Goal: Transaction & Acquisition: Purchase product/service

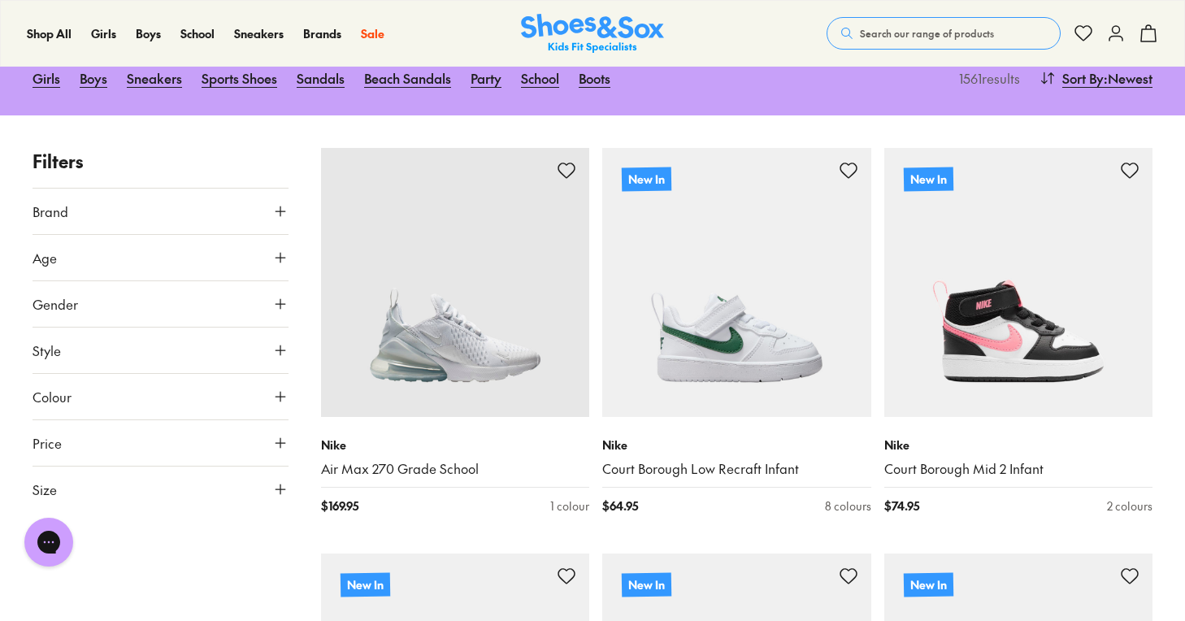
click at [287, 255] on icon at bounding box center [280, 257] width 16 height 16
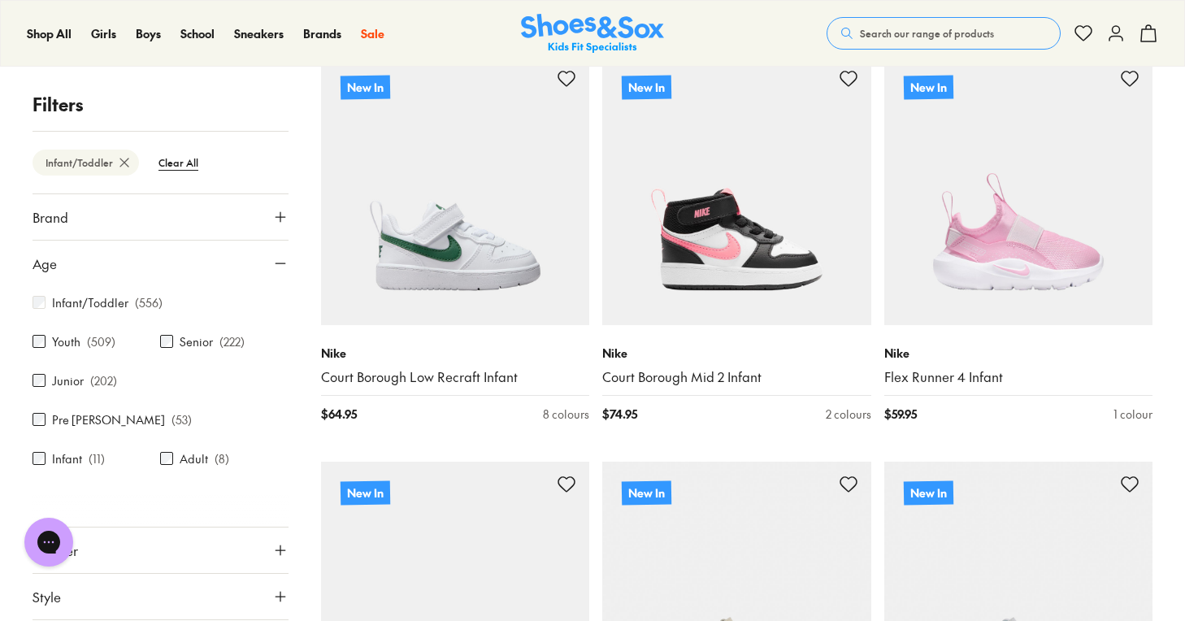
scroll to position [98, 0]
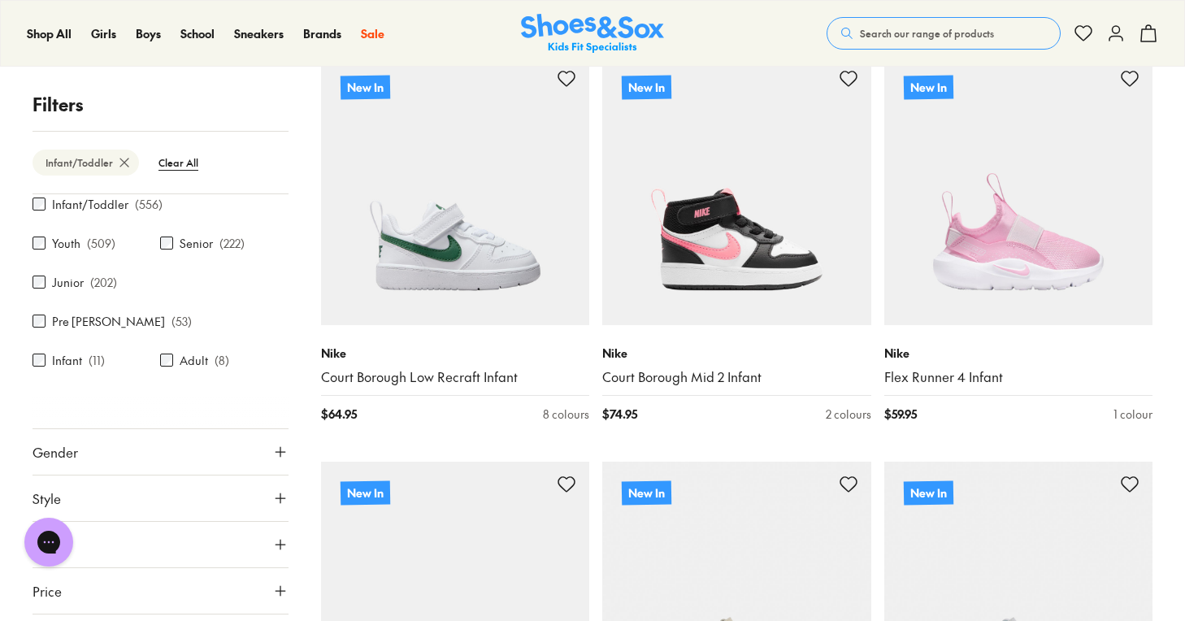
click at [260, 429] on button "Gender" at bounding box center [161, 452] width 256 height 46
click at [194, 484] on label "Boys" at bounding box center [191, 499] width 63 height 30
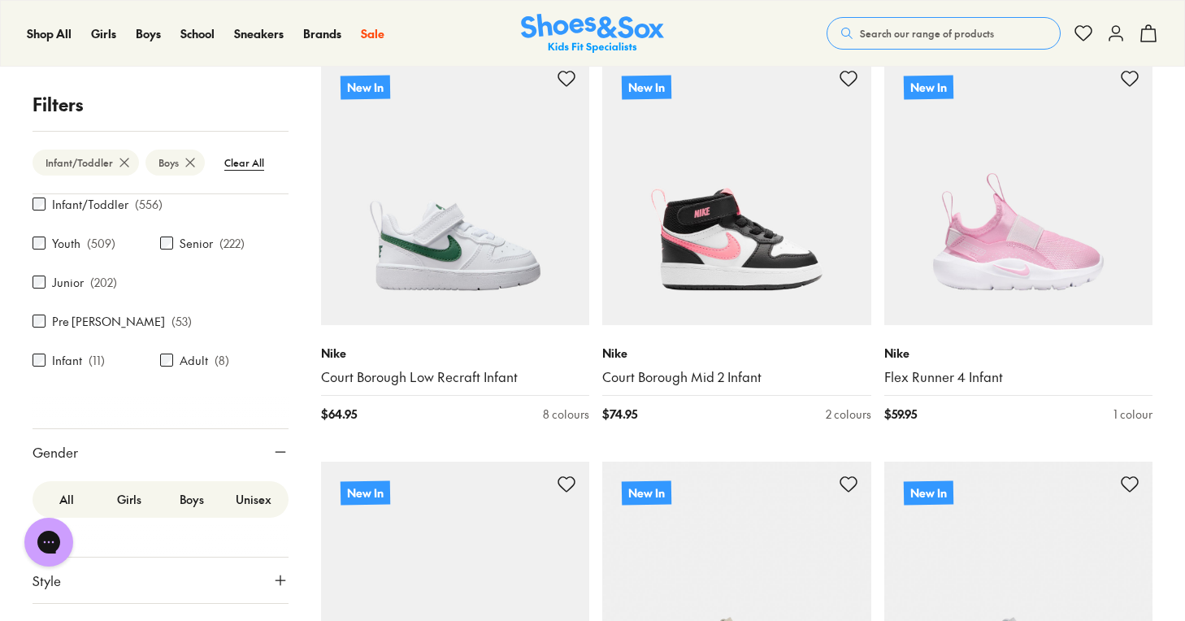
scroll to position [73, 0]
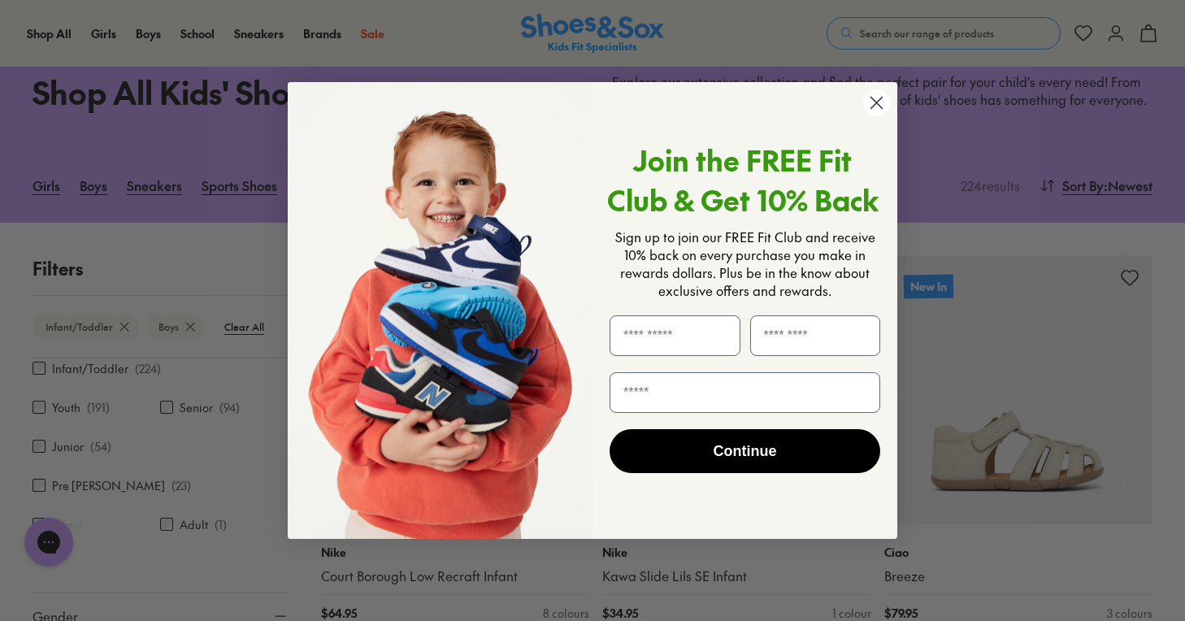
click at [872, 102] on circle "Close dialog" at bounding box center [876, 102] width 27 height 27
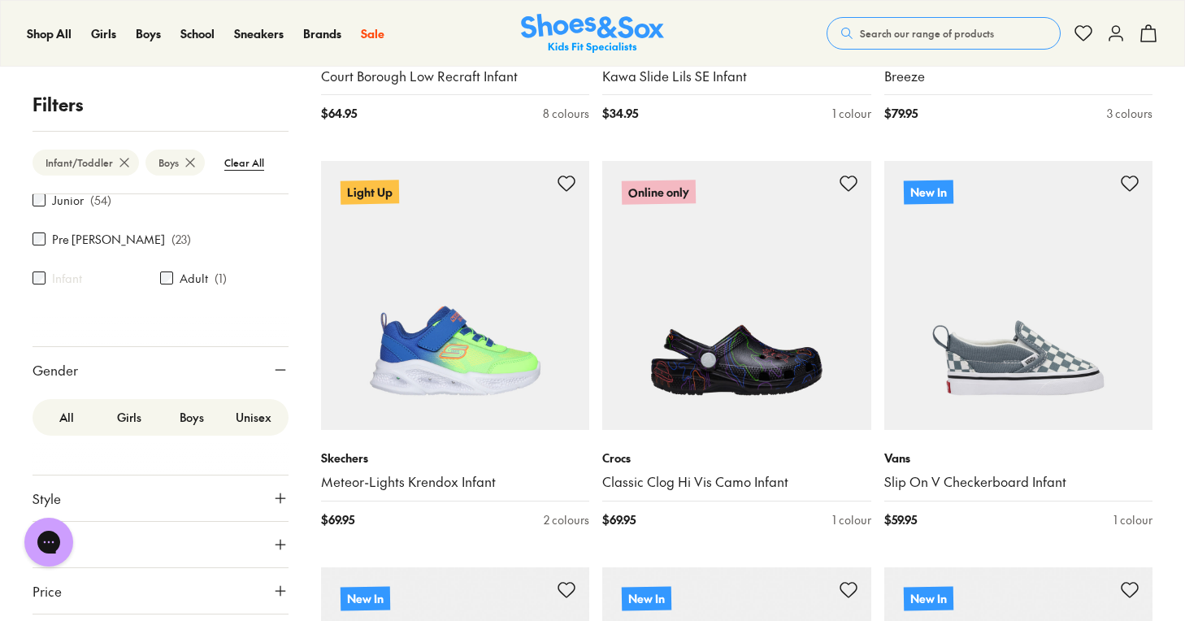
scroll to position [572, 0]
click at [241, 475] on button "Style" at bounding box center [161, 498] width 256 height 46
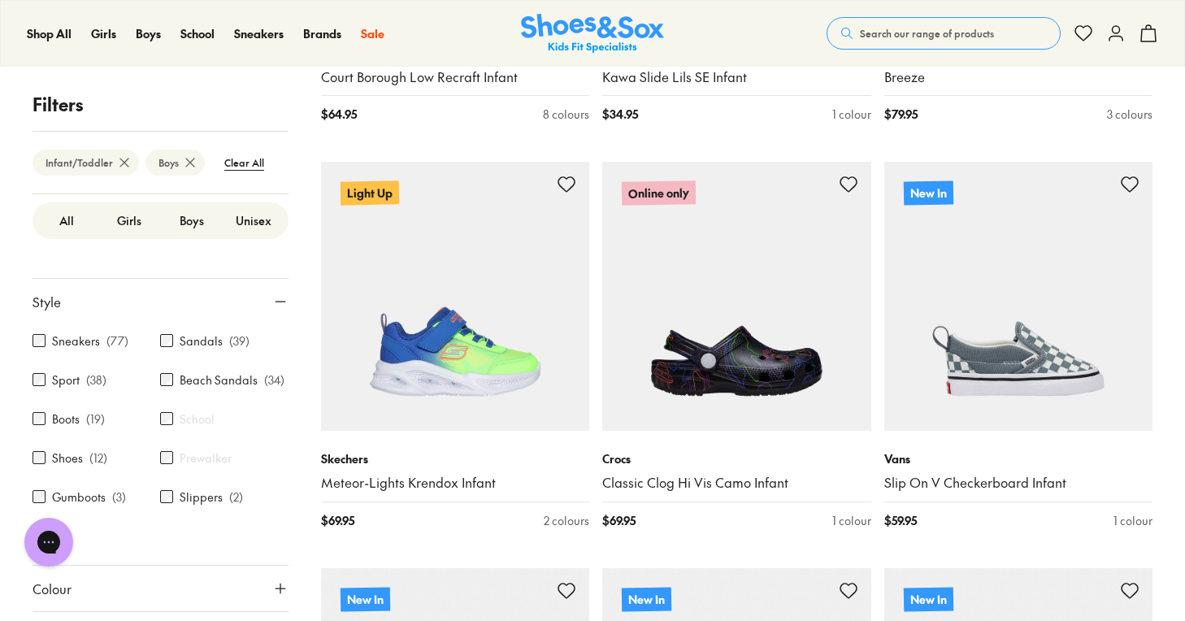
scroll to position [381, 0]
click at [41, 366] on div "Sport ( 38 )" at bounding box center [97, 376] width 128 height 20
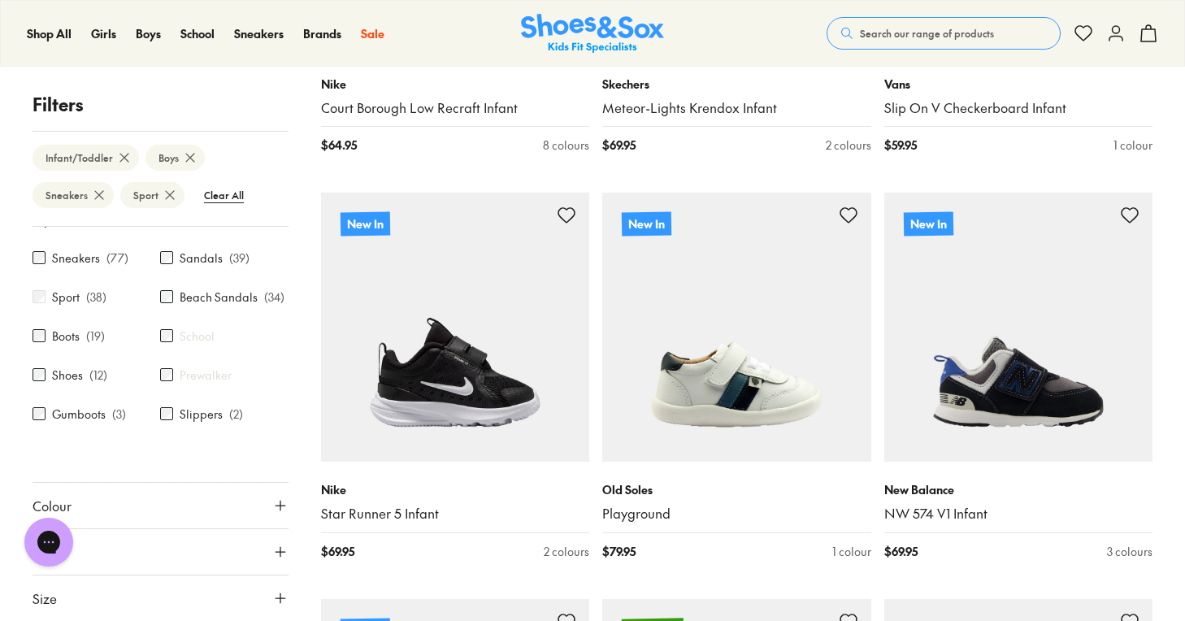
scroll to position [544, 0]
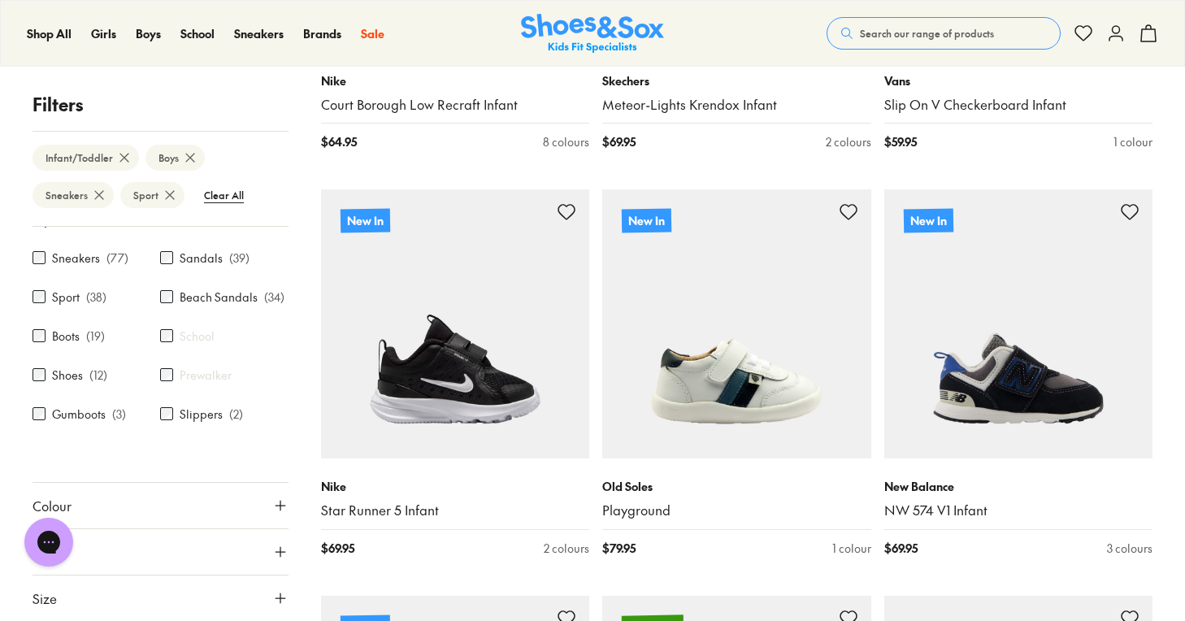
click at [212, 606] on button "Size" at bounding box center [161, 598] width 256 height 46
click at [62, 591] on button "Size" at bounding box center [161, 598] width 256 height 46
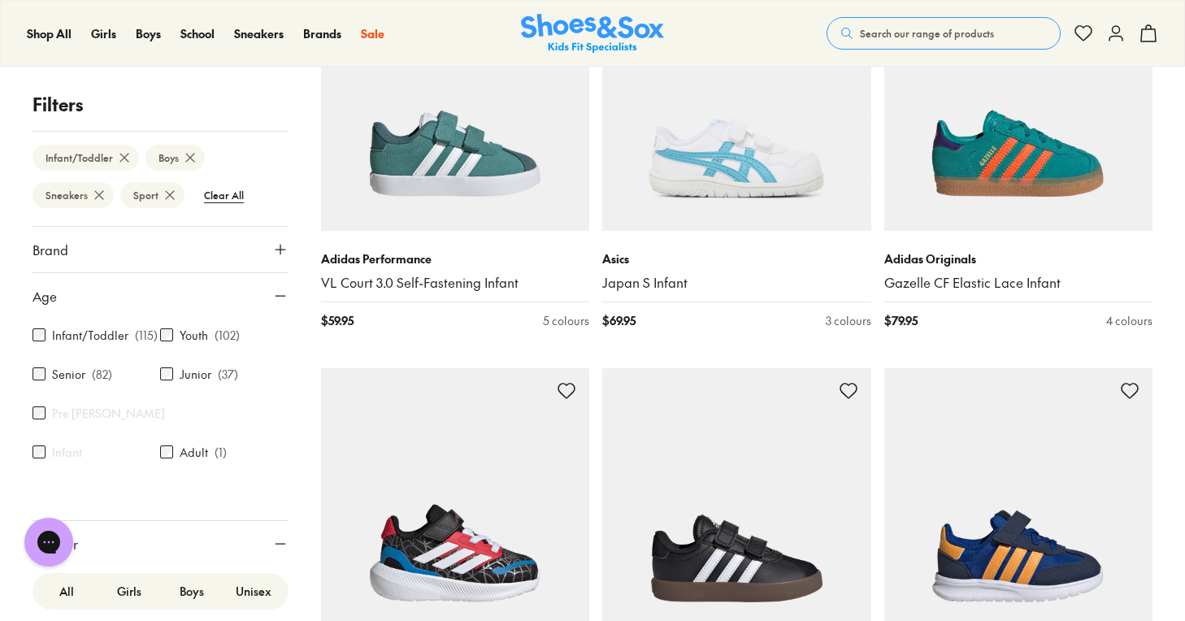
scroll to position [3596, 0]
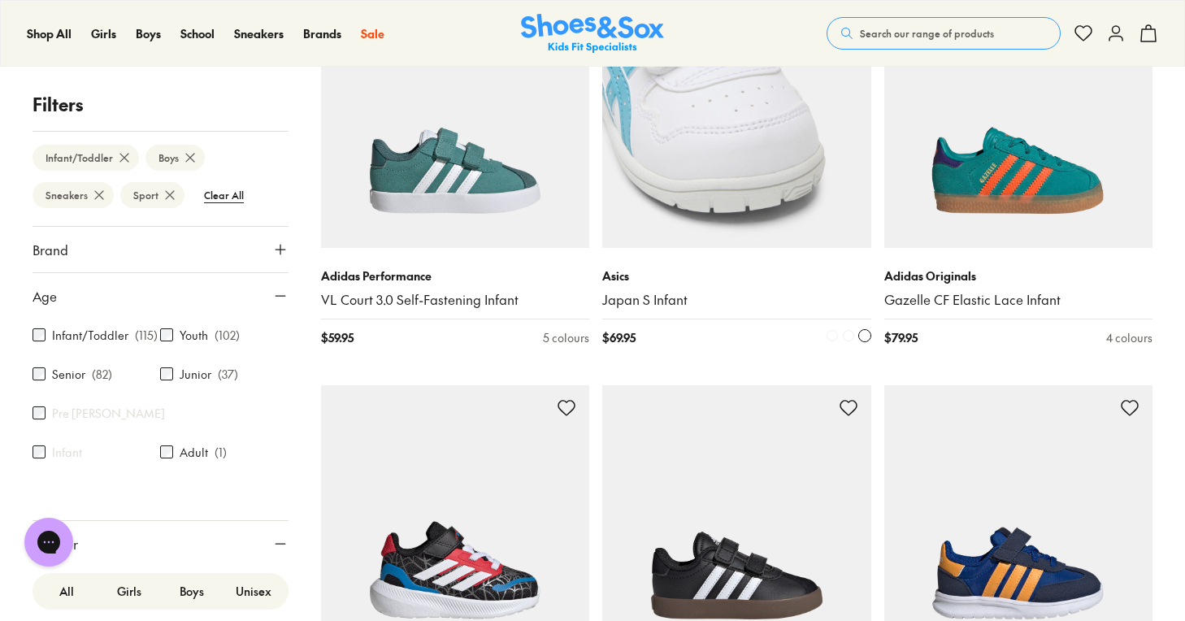
click at [768, 155] on img at bounding box center [736, 113] width 269 height 269
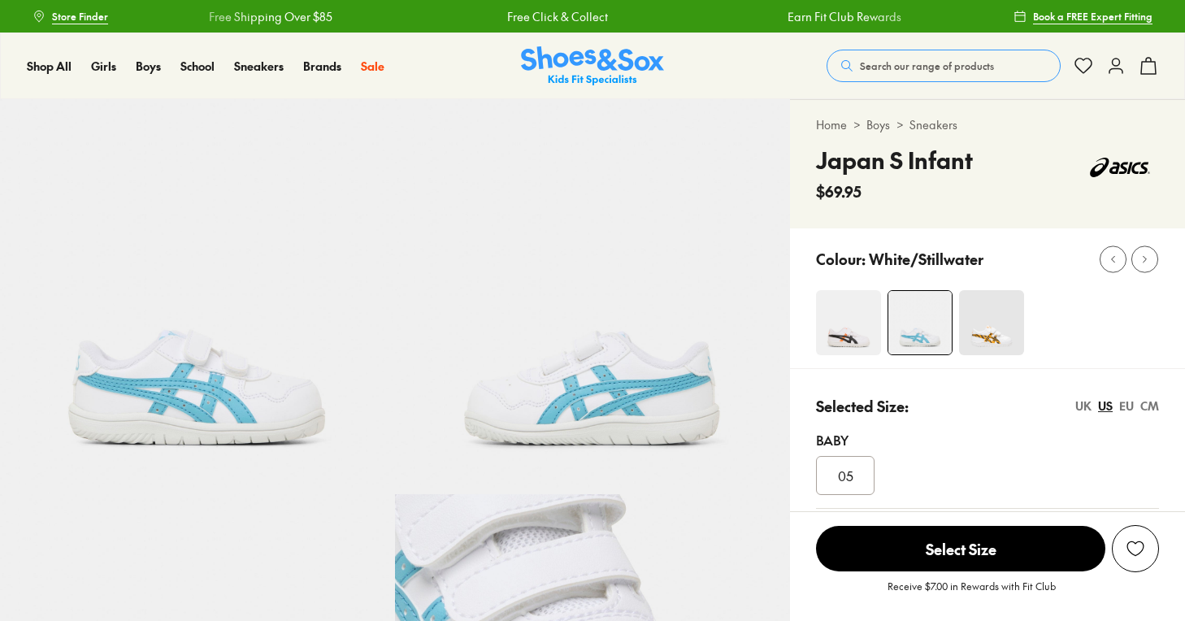
select select "*"
click at [832, 334] on img at bounding box center [848, 322] width 65 height 65
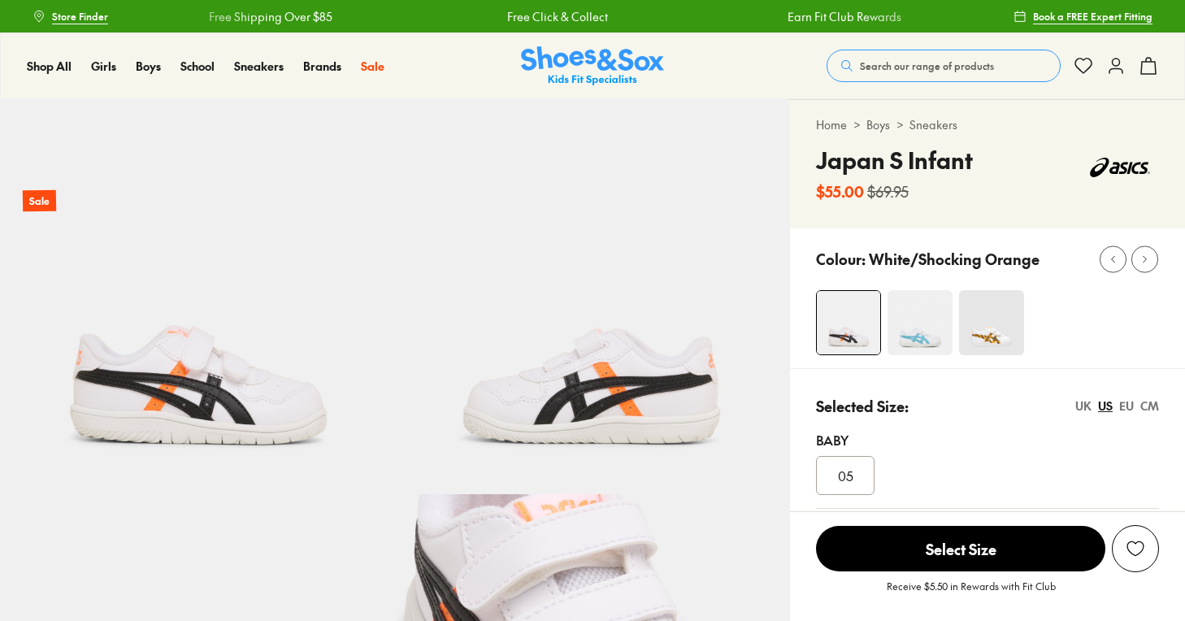
select select "*"
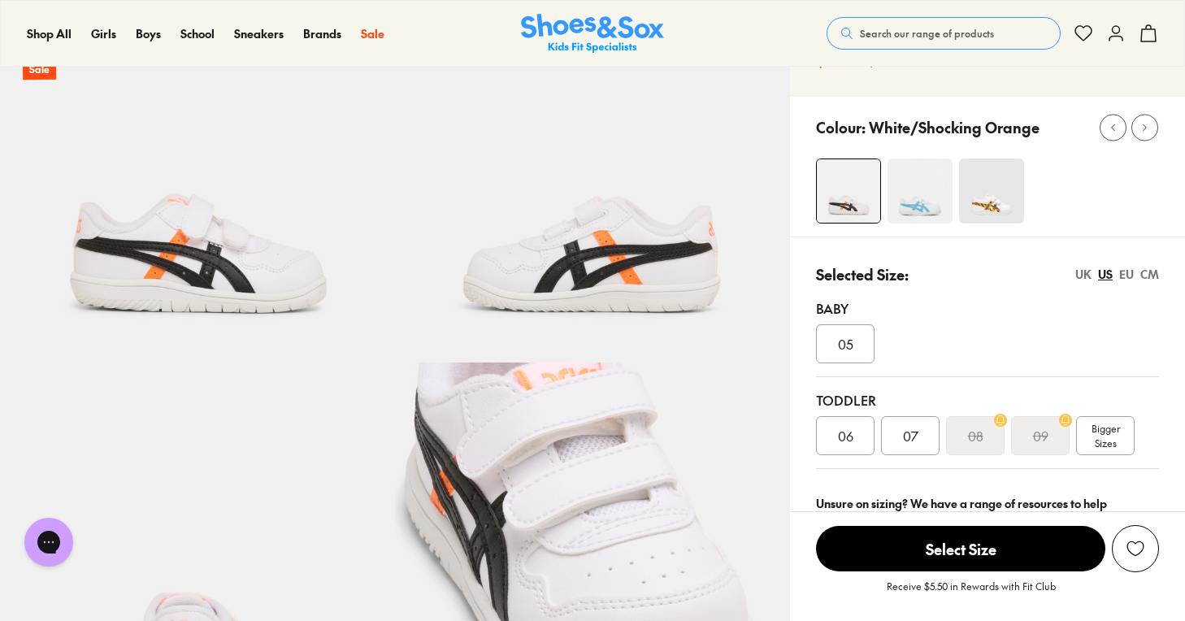
scroll to position [145, 0]
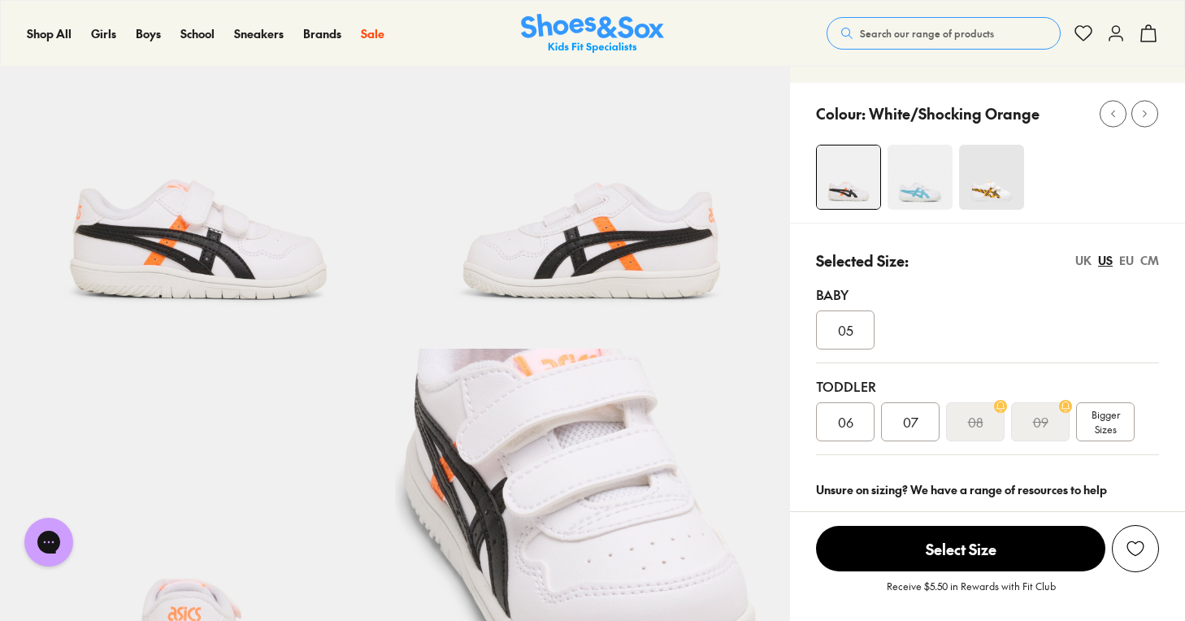
click at [906, 195] on img at bounding box center [919, 177] width 65 height 65
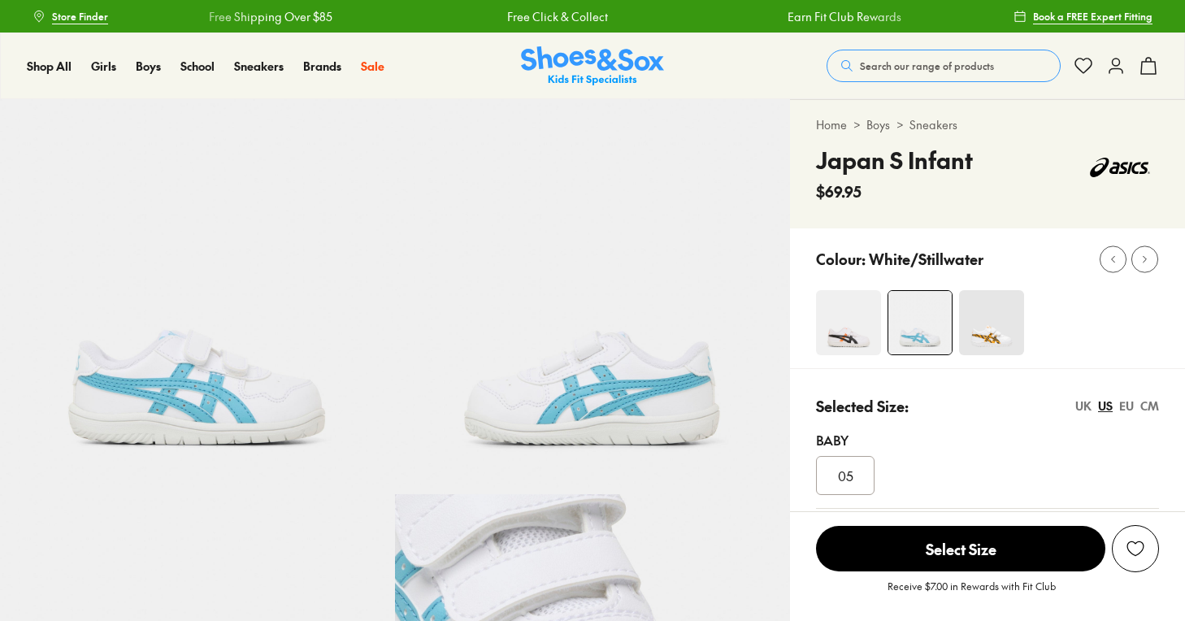
select select "*"
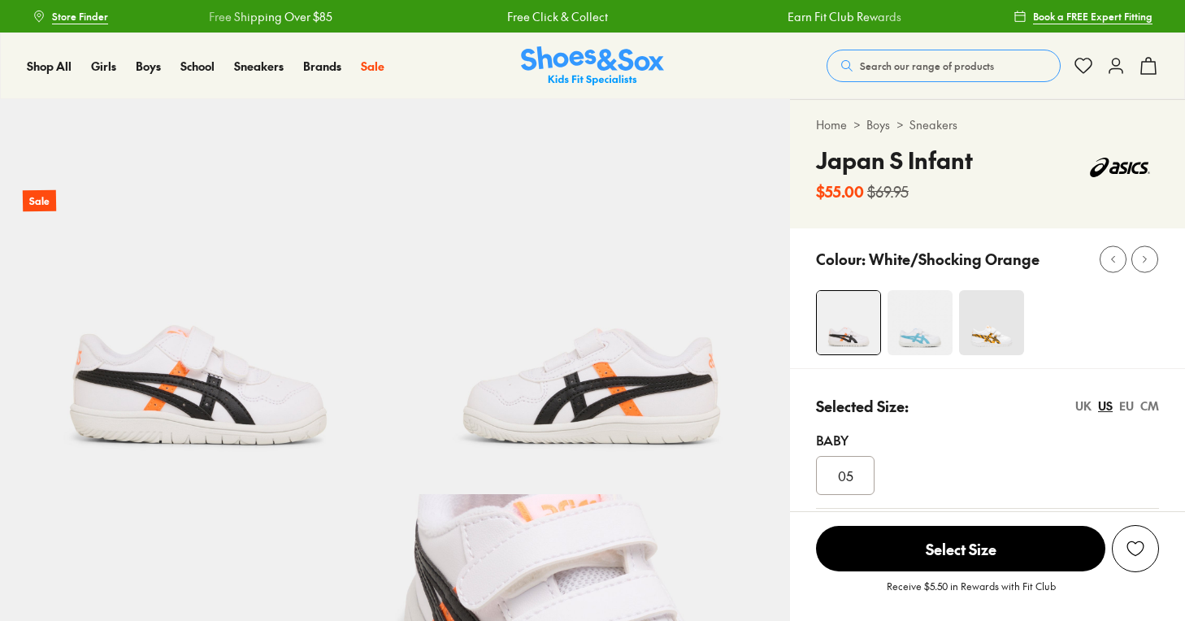
select select "*"
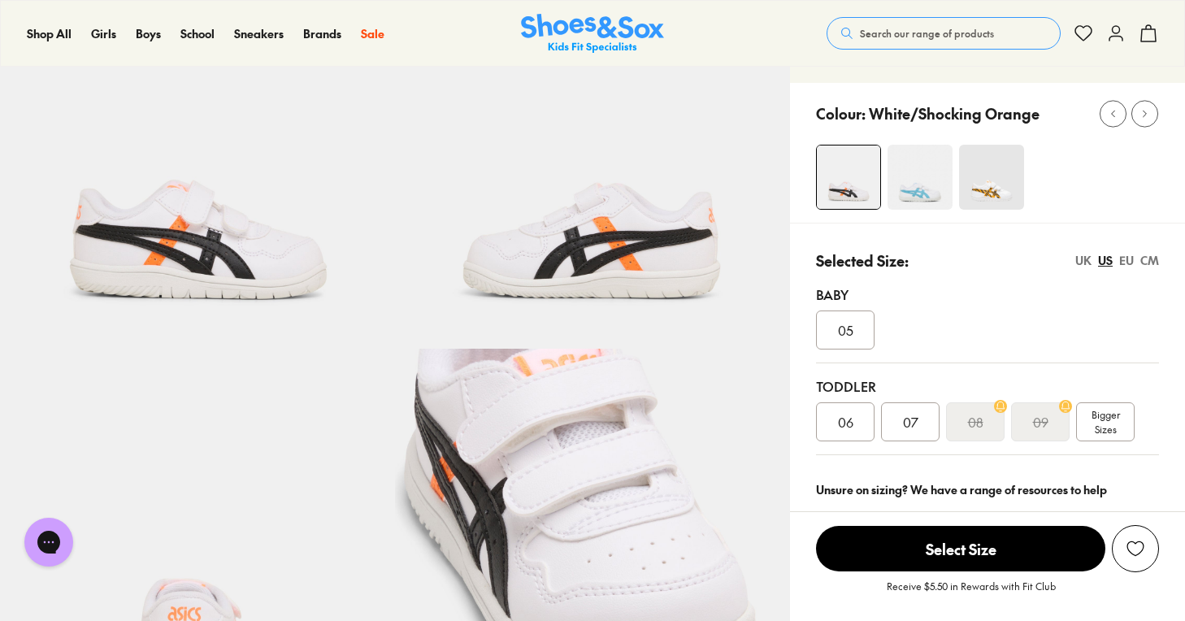
click at [929, 336] on div "05" at bounding box center [987, 329] width 343 height 39
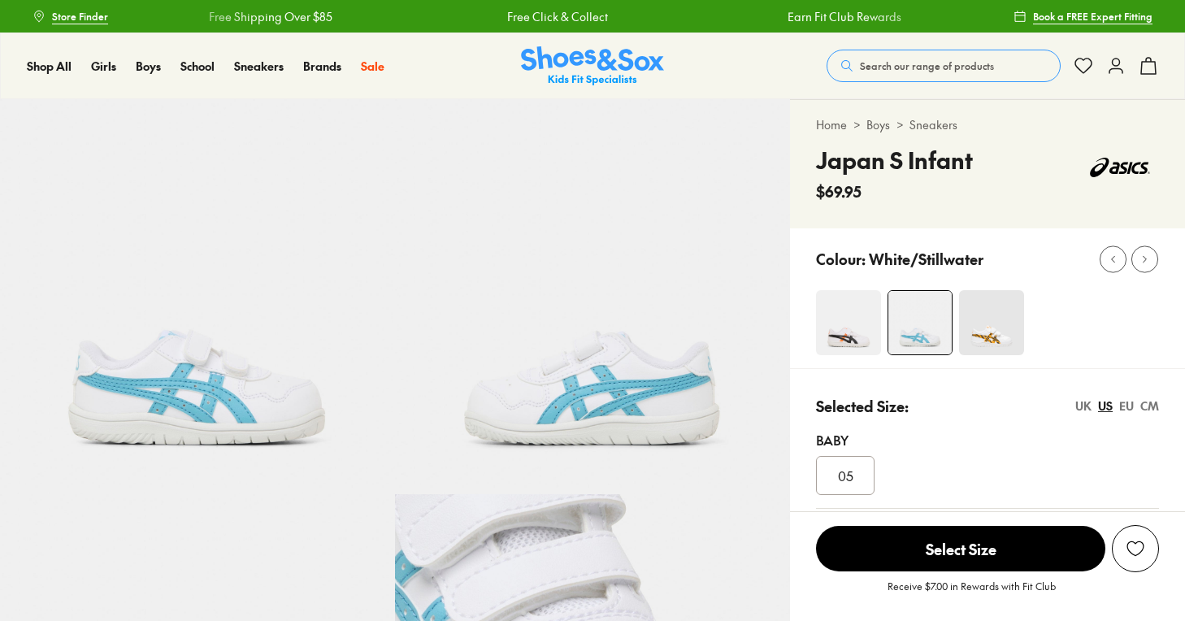
select select "*"
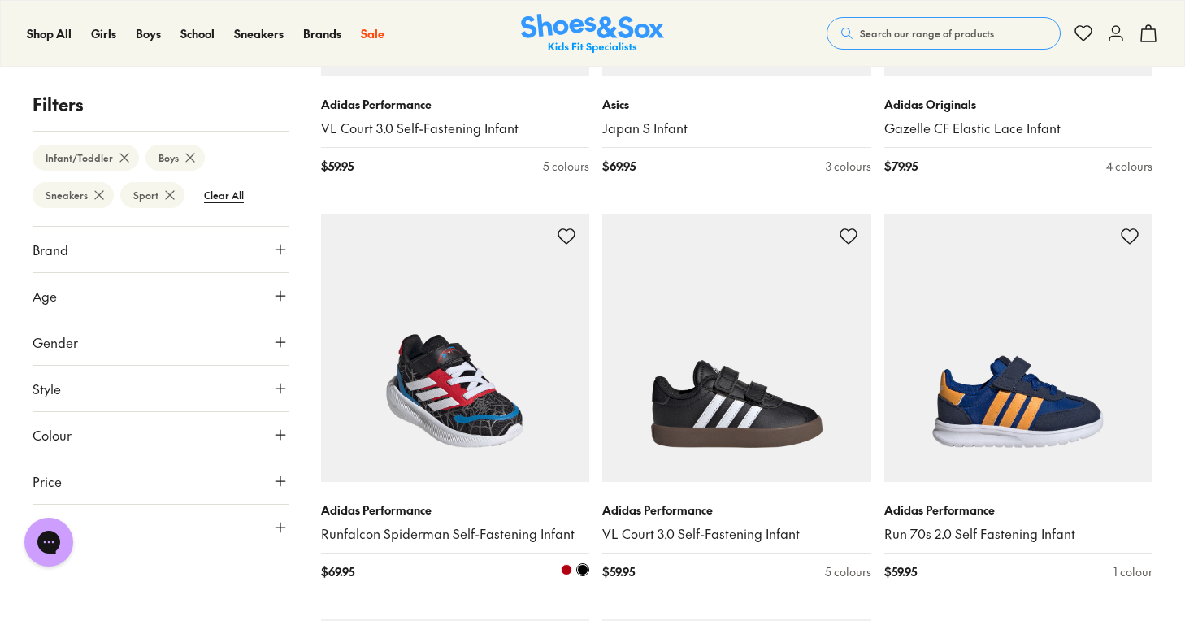
scroll to position [3772, 0]
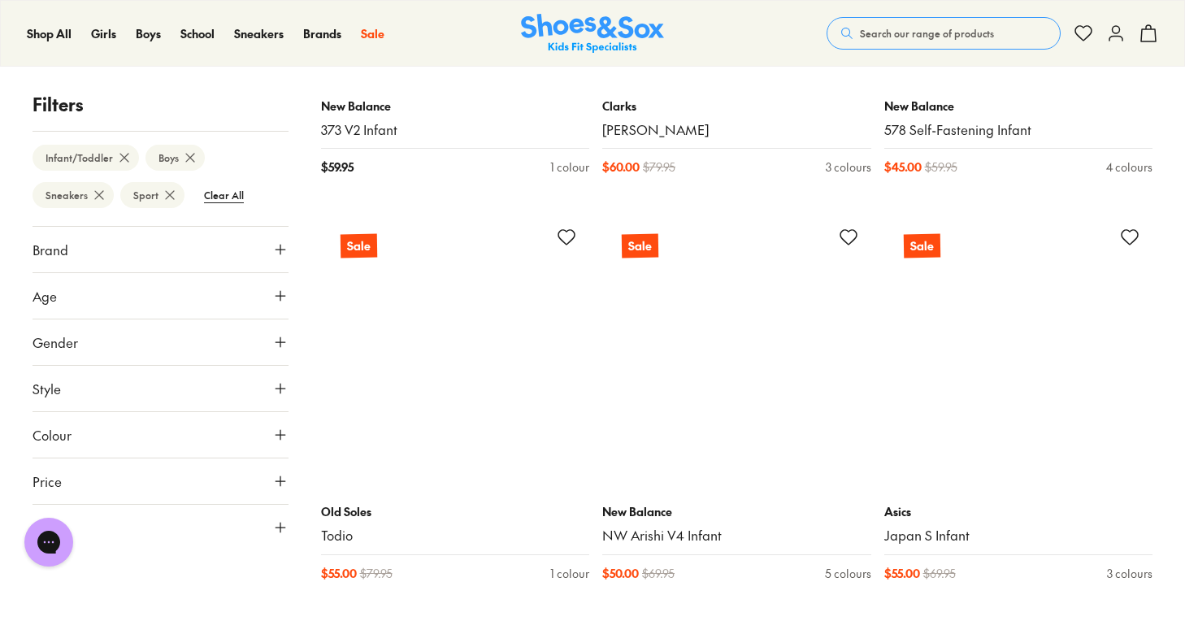
scroll to position [8236, 0]
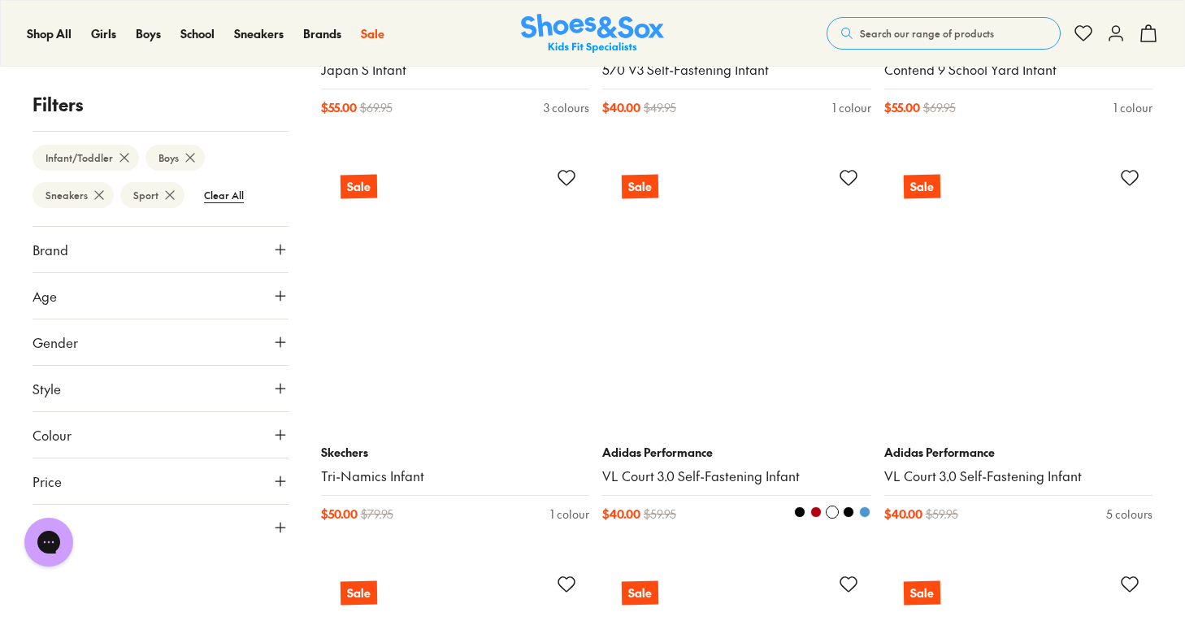
scroll to position [11950, 0]
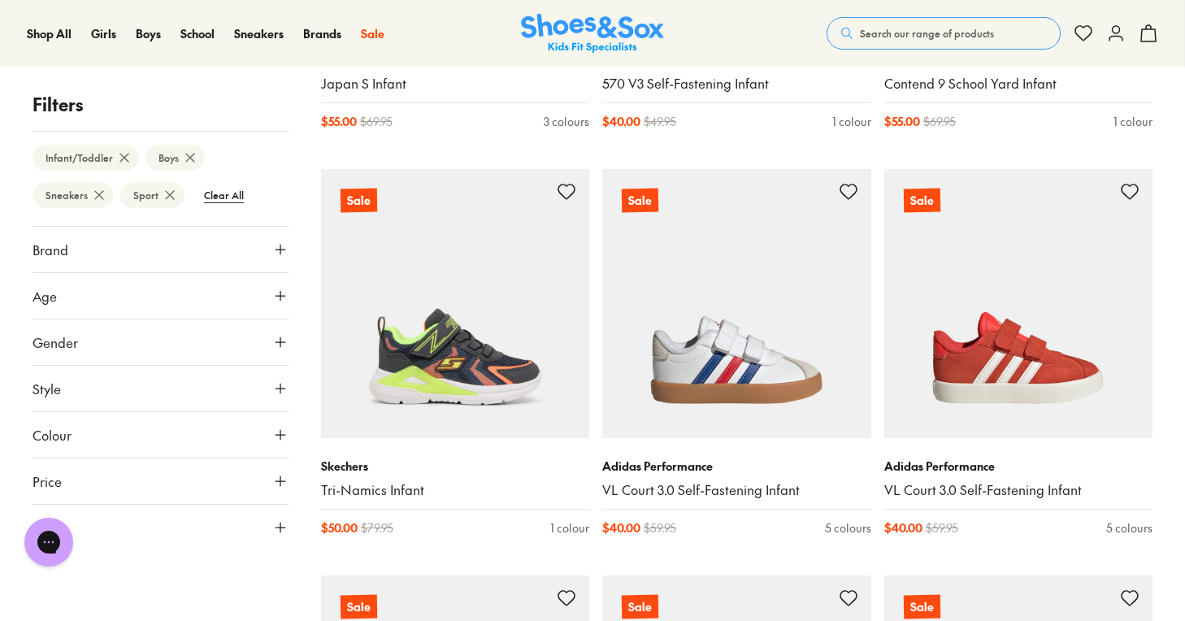
scroll to position [11927, 0]
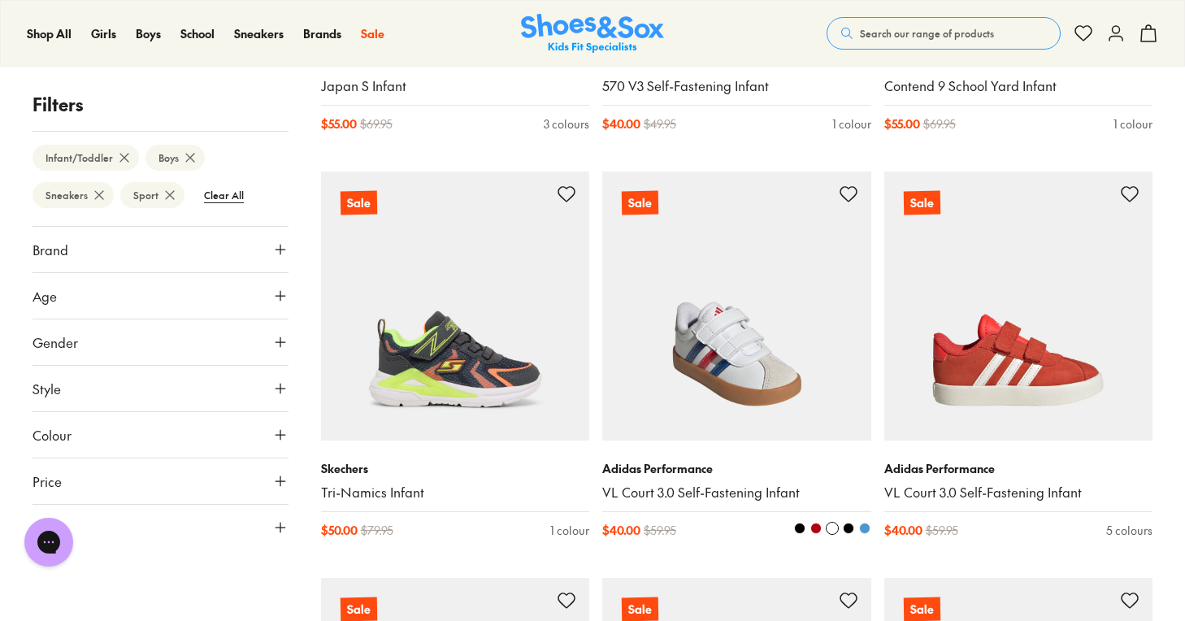
click at [791, 389] on img at bounding box center [736, 305] width 269 height 269
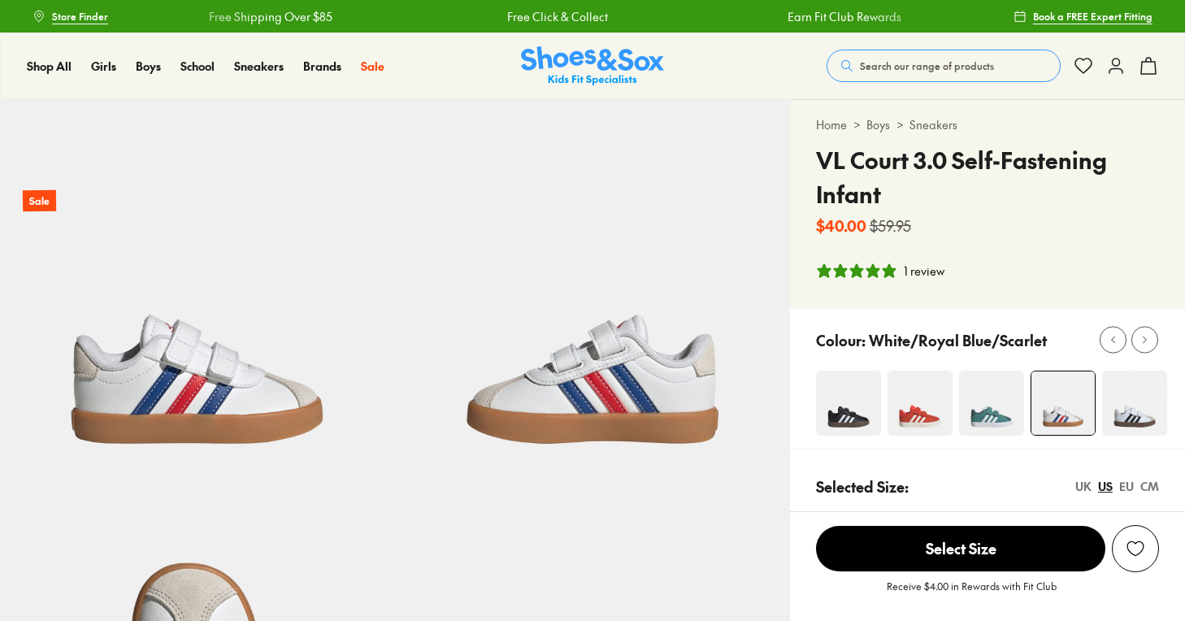
select select "*"
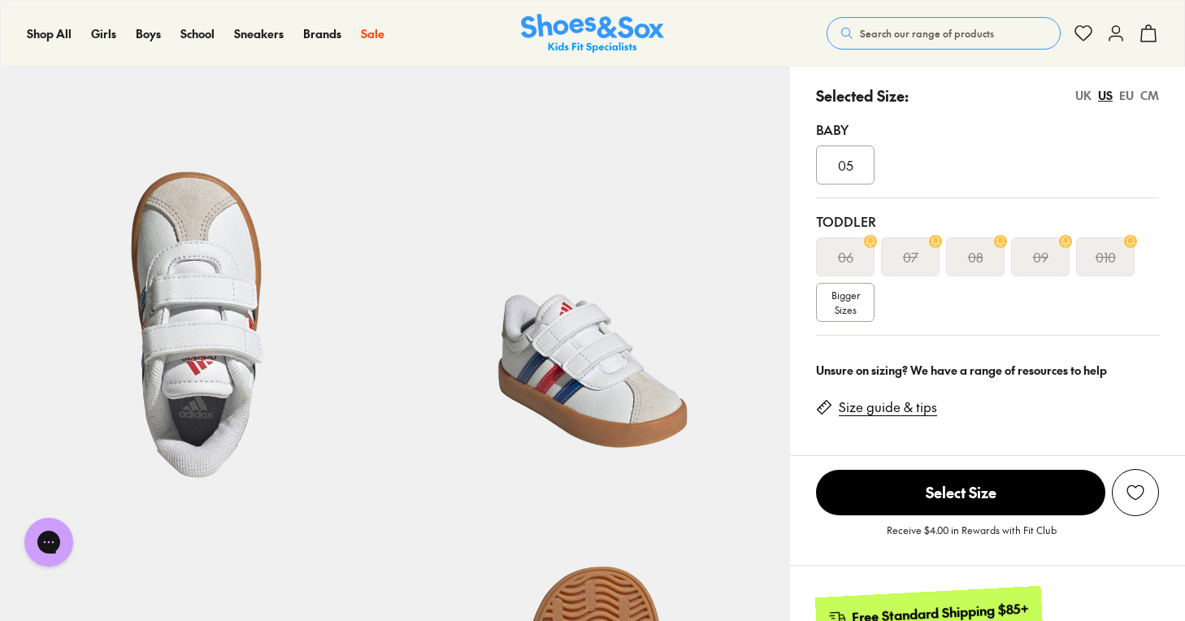
scroll to position [394, 0]
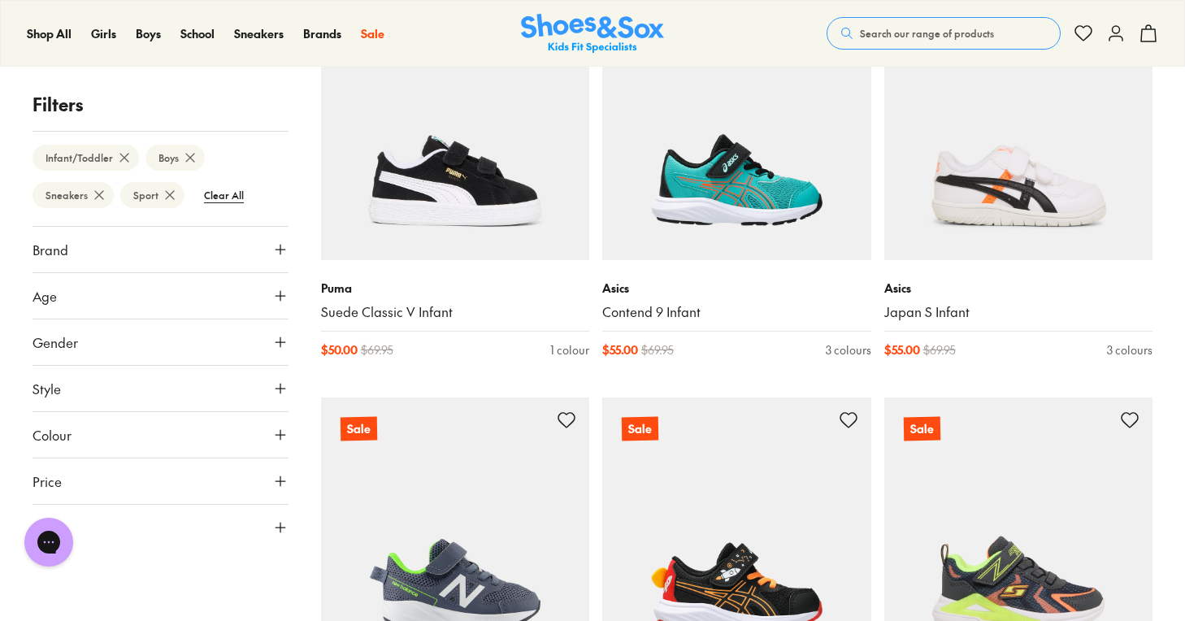
scroll to position [2844, 0]
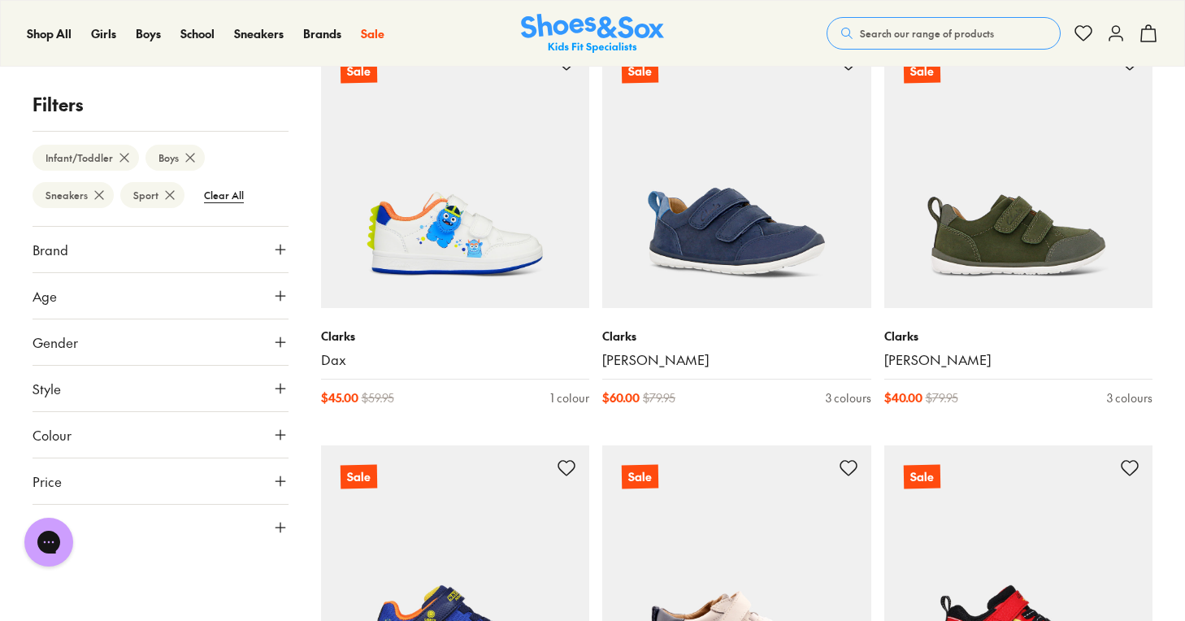
scroll to position [1997, 0]
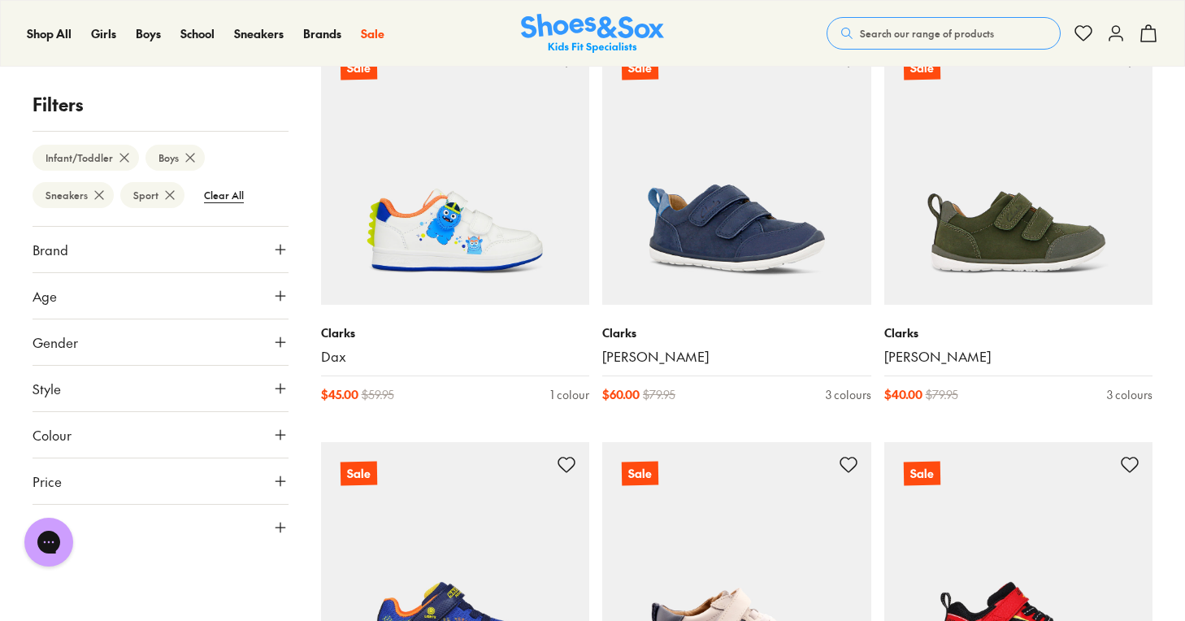
click at [287, 531] on icon at bounding box center [280, 527] width 16 height 16
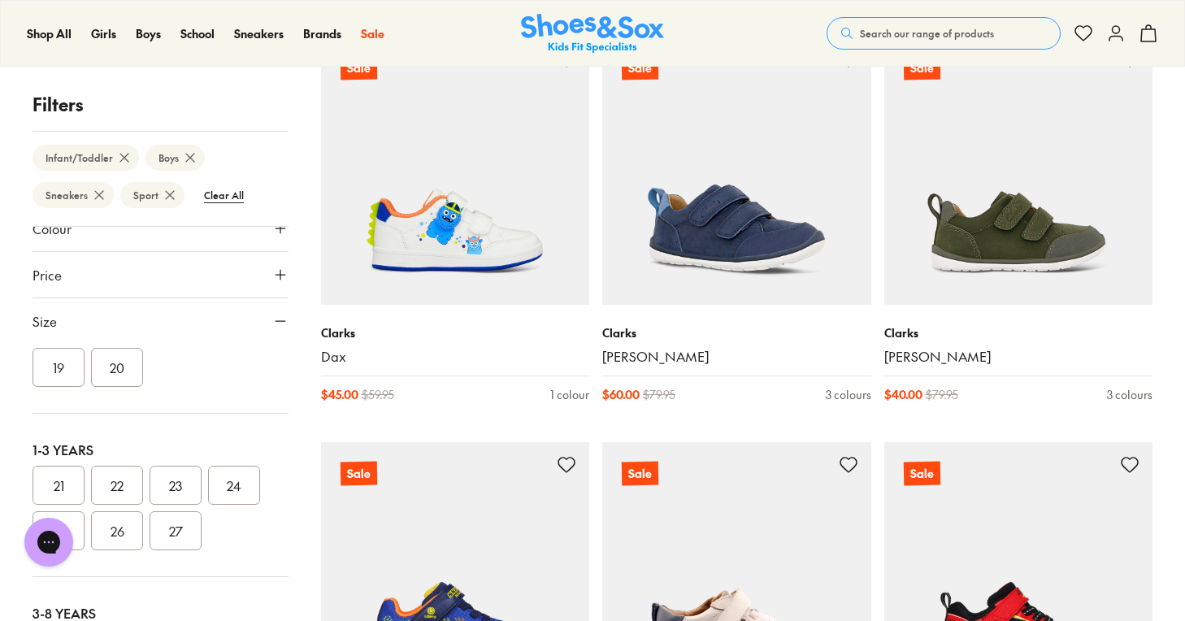
scroll to position [0, 0]
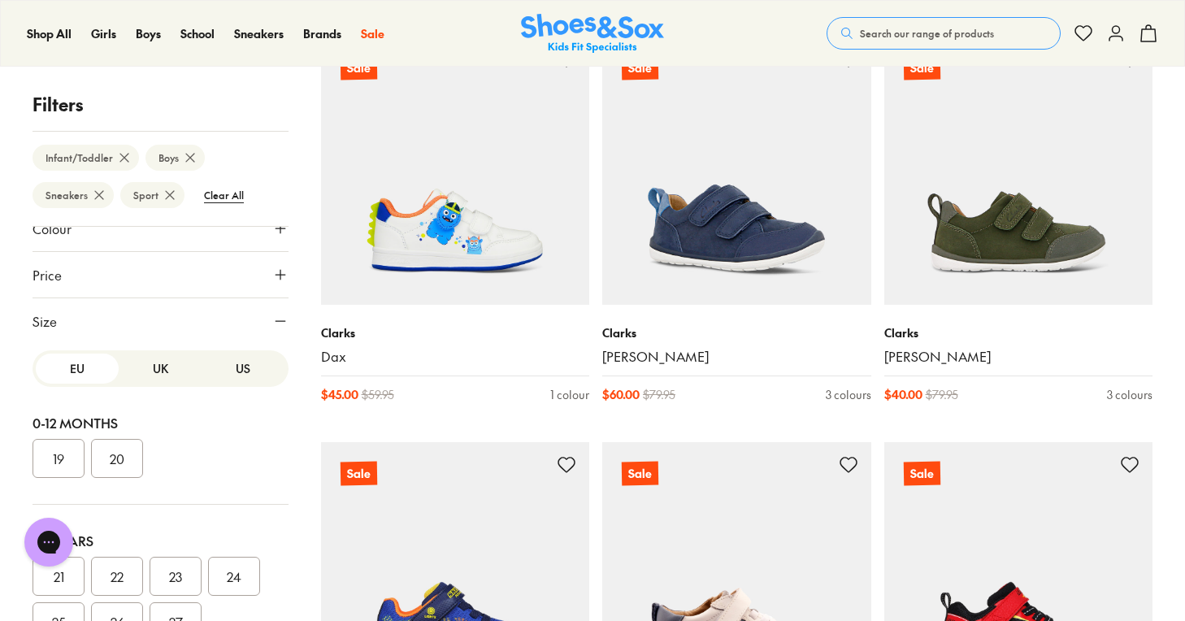
click at [235, 359] on button "US" at bounding box center [243, 369] width 83 height 30
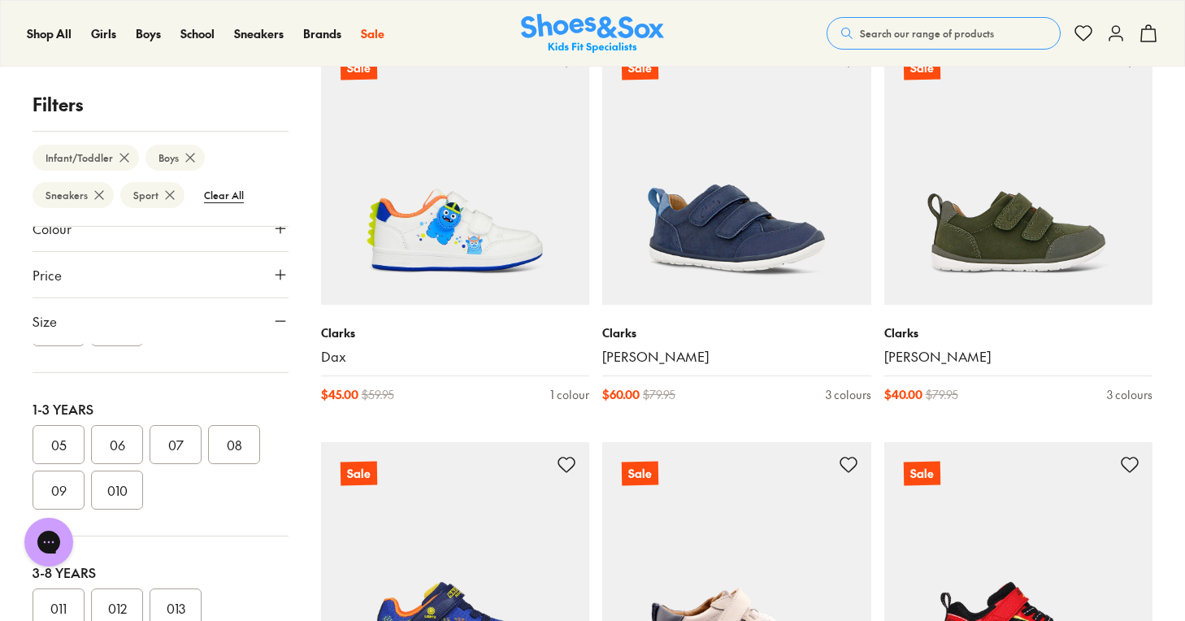
scroll to position [169, 0]
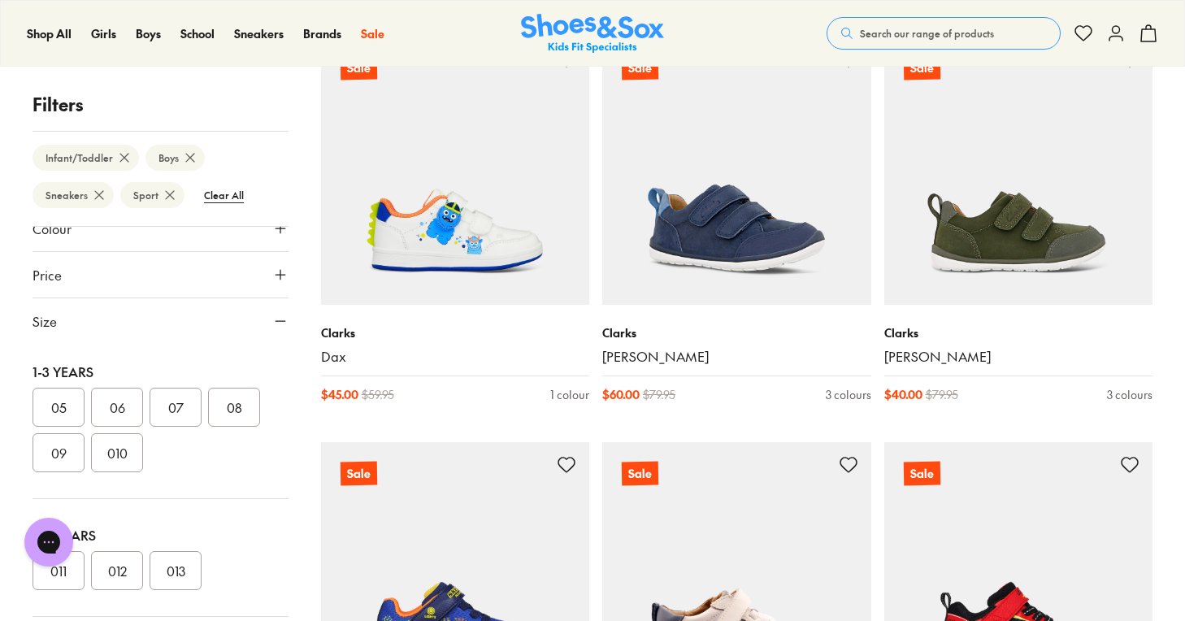
click at [232, 401] on button "08" at bounding box center [234, 407] width 52 height 39
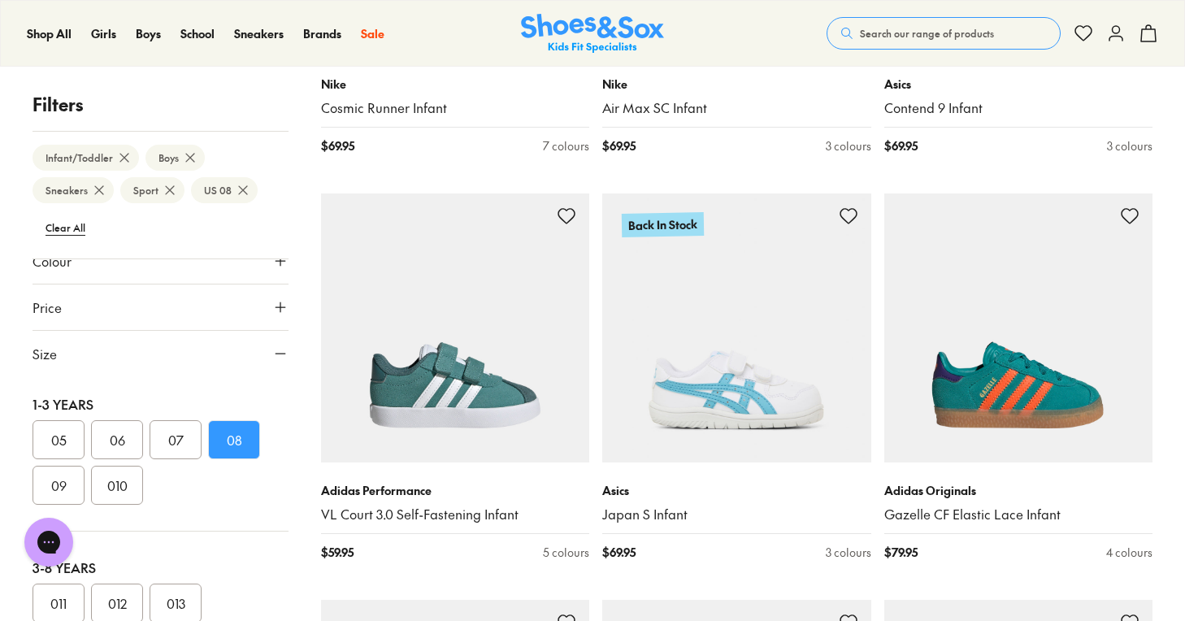
scroll to position [3501, 0]
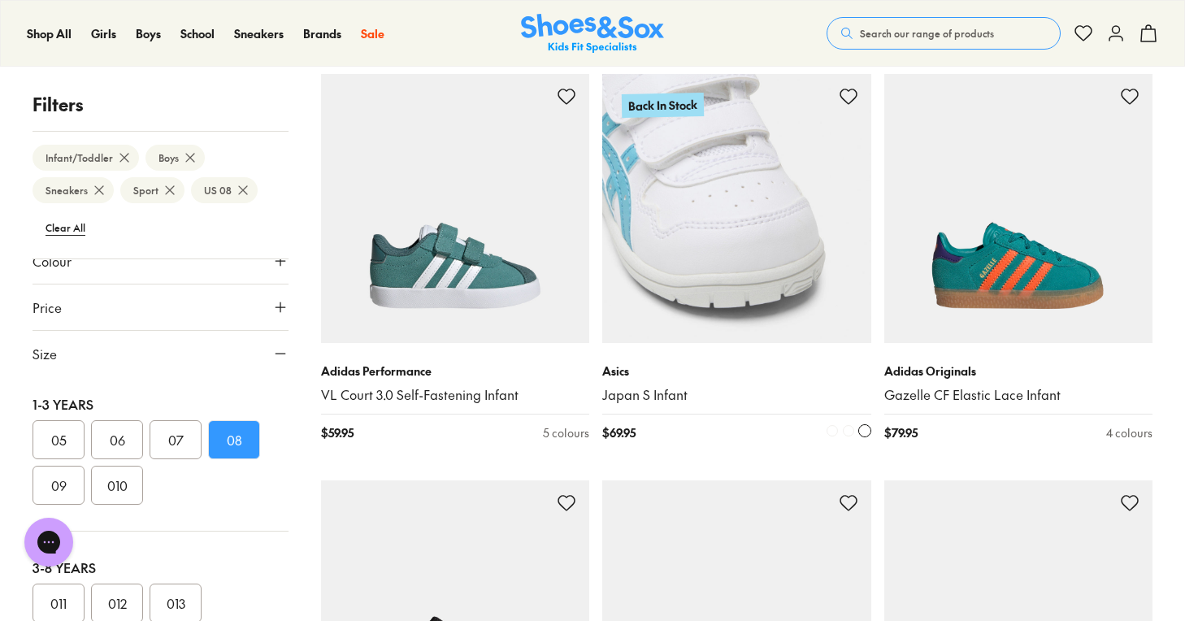
click at [718, 255] on img at bounding box center [736, 208] width 269 height 269
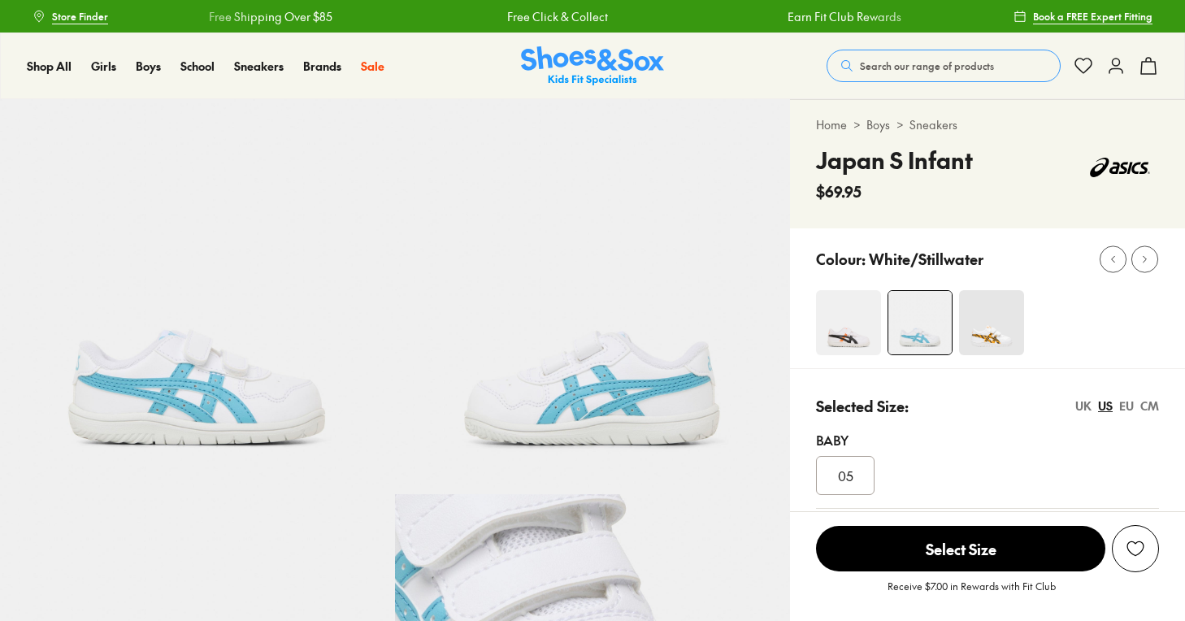
select select "*"
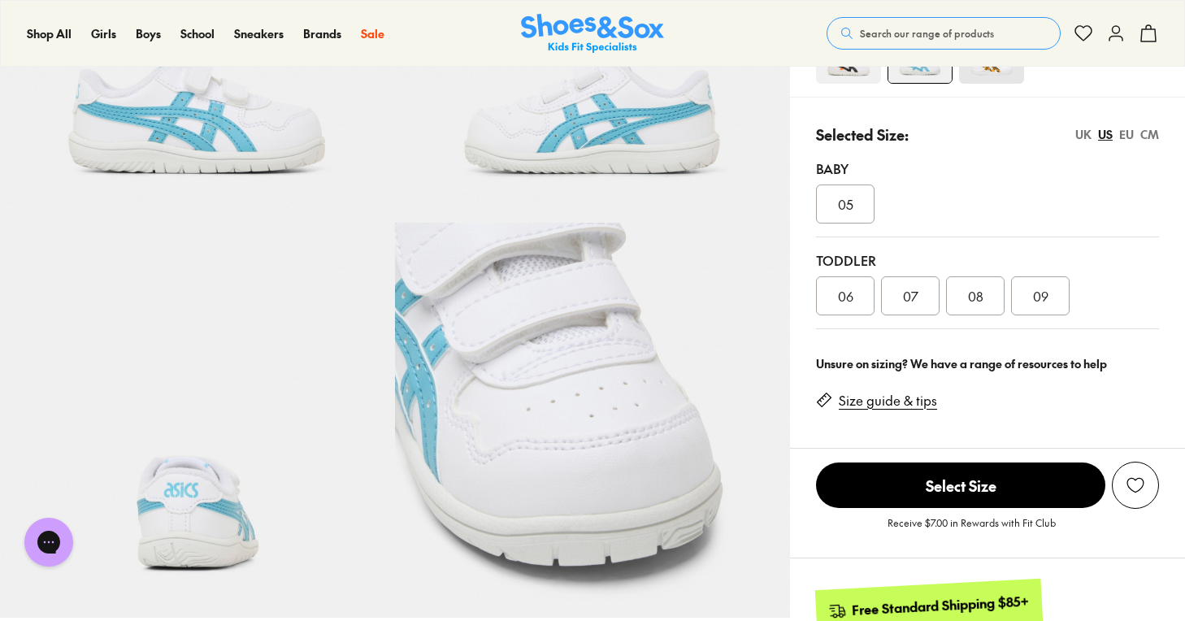
click at [991, 311] on div "08" at bounding box center [975, 295] width 59 height 39
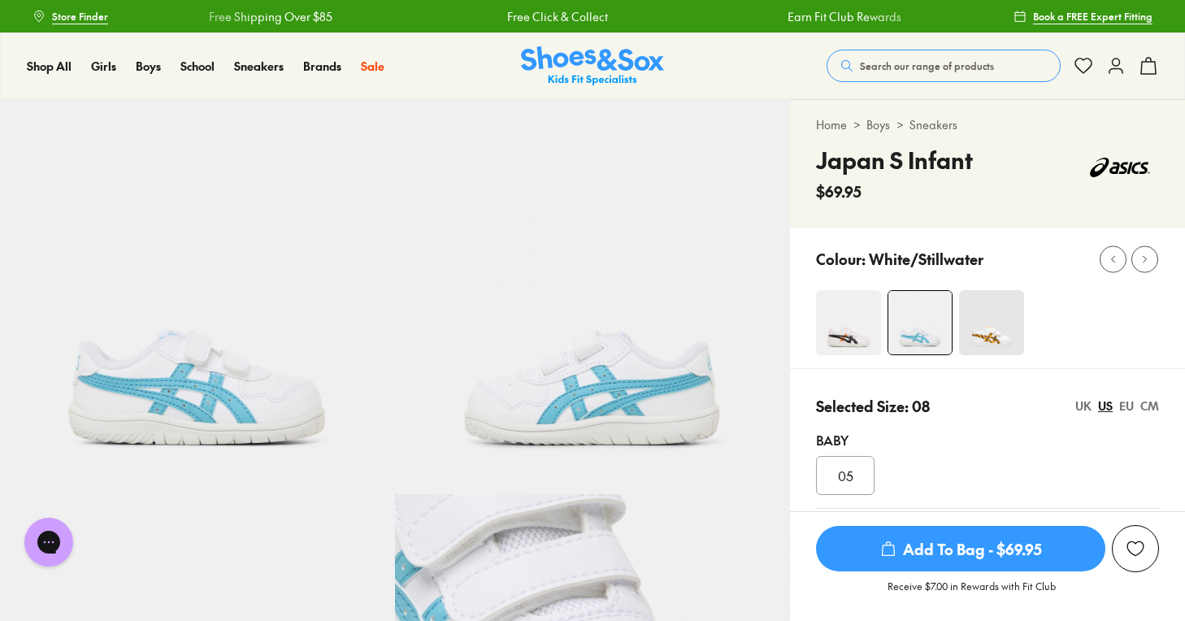
click at [996, 327] on img at bounding box center [991, 322] width 65 height 65
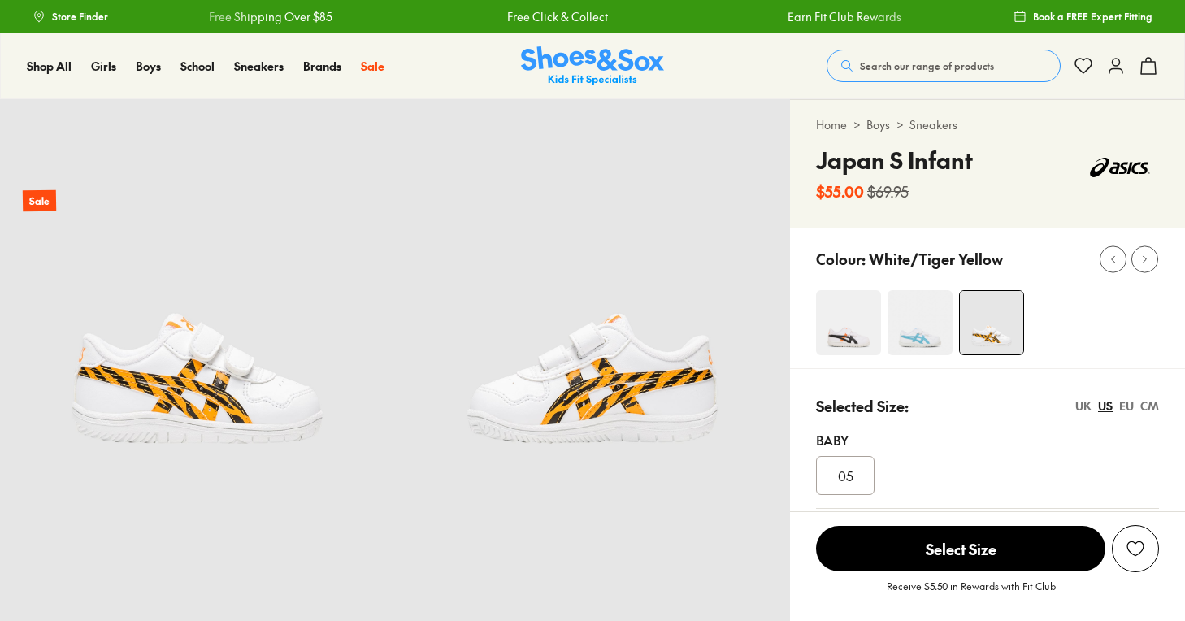
select select "*"
click at [931, 313] on img at bounding box center [919, 322] width 65 height 65
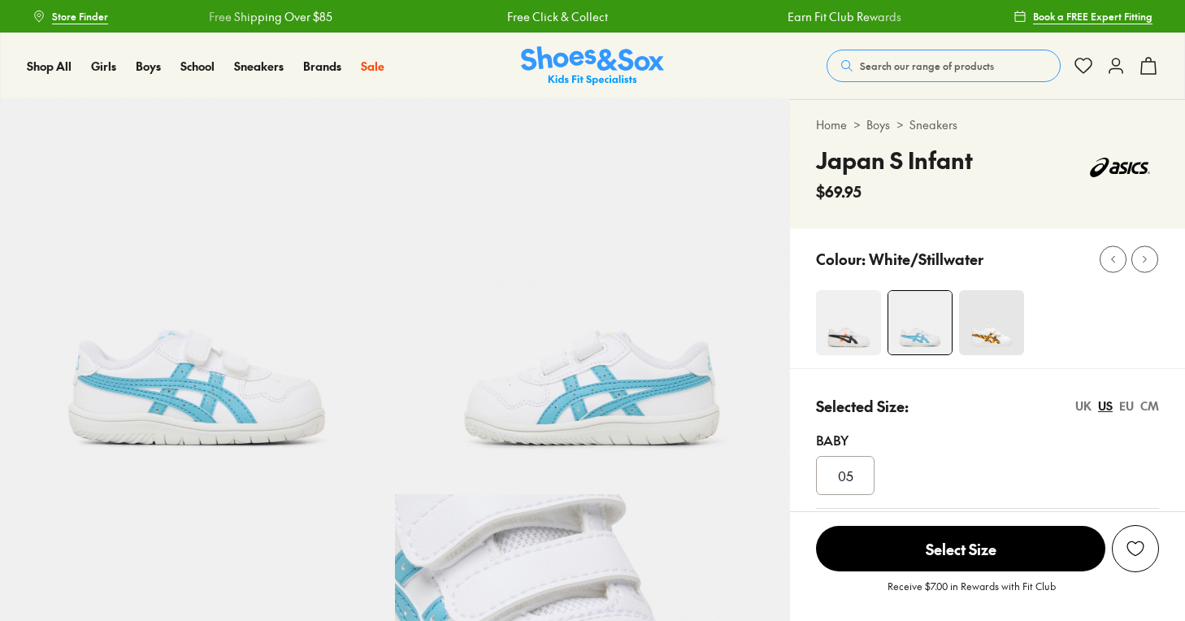
select select "*"
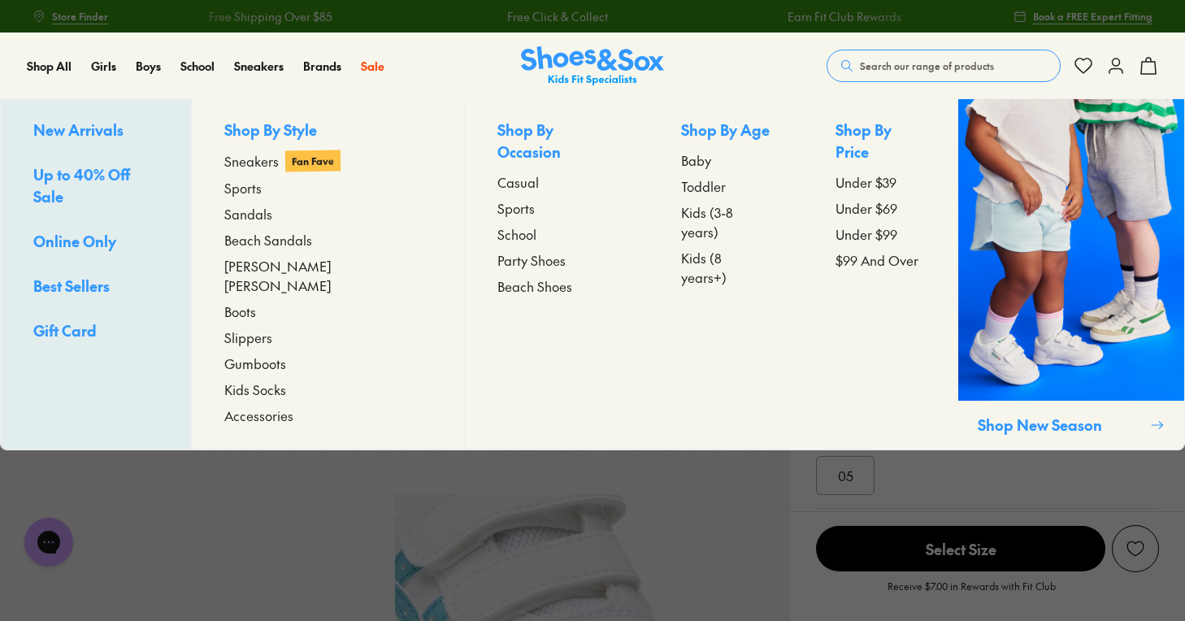
click at [73, 169] on span "Up to 40% Off Sale" at bounding box center [81, 185] width 97 height 42
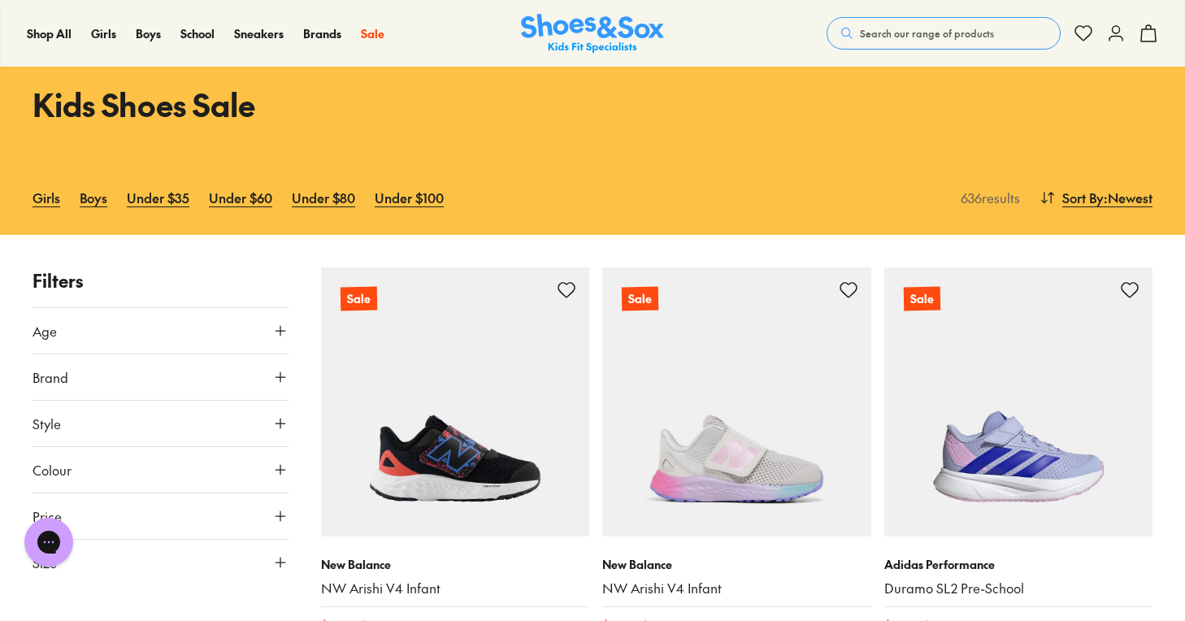
scroll to position [67, 0]
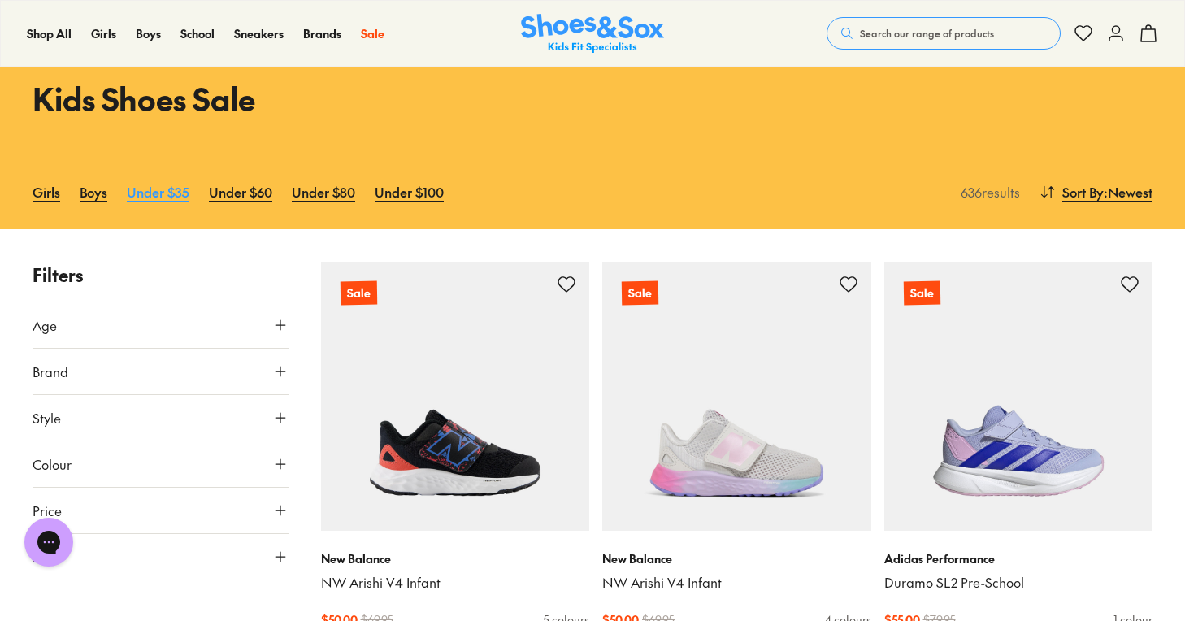
click at [172, 197] on link "Under $35" at bounding box center [158, 192] width 63 height 36
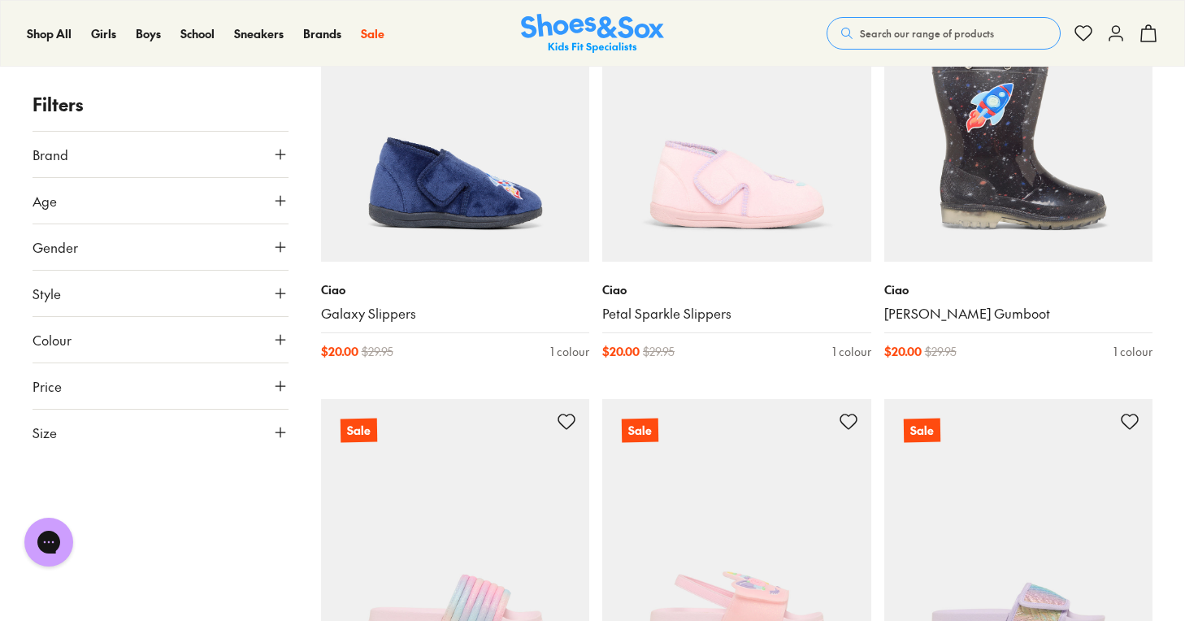
scroll to position [1149, 0]
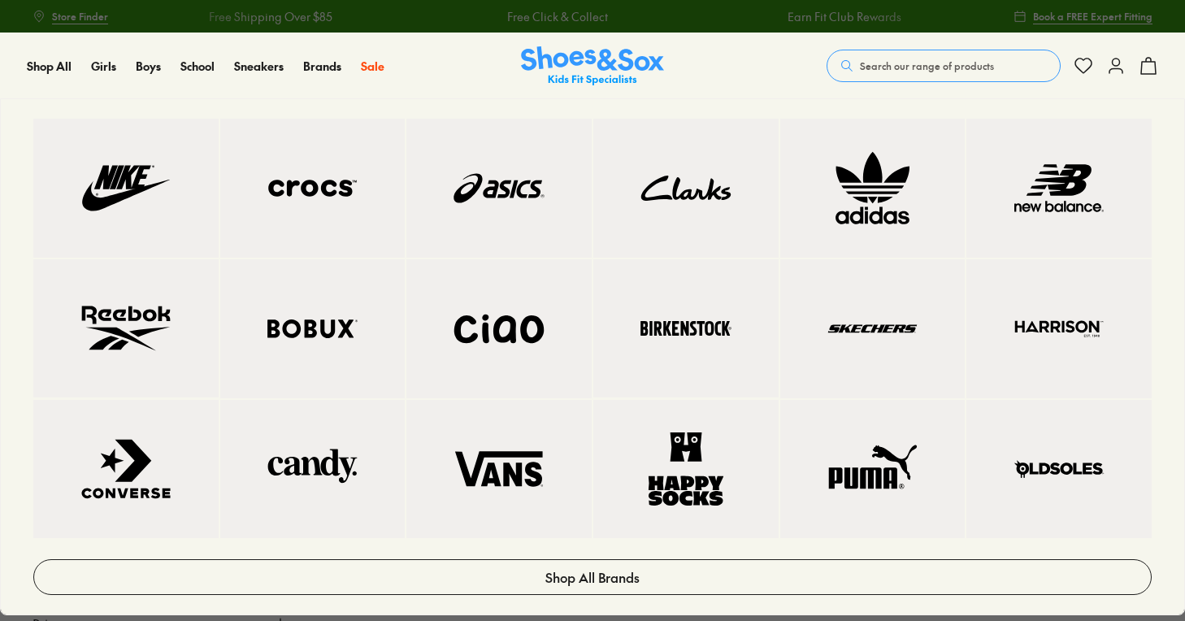
click at [690, 181] on img at bounding box center [686, 188] width 120 height 74
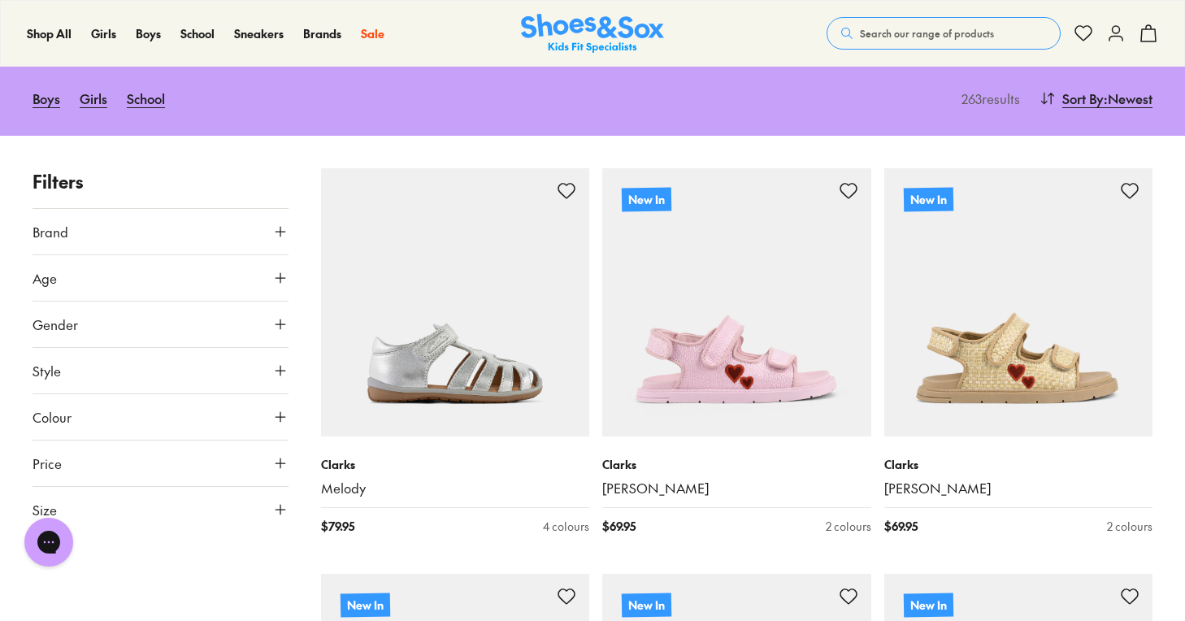
scroll to position [175, 0]
click at [276, 321] on icon at bounding box center [280, 323] width 16 height 16
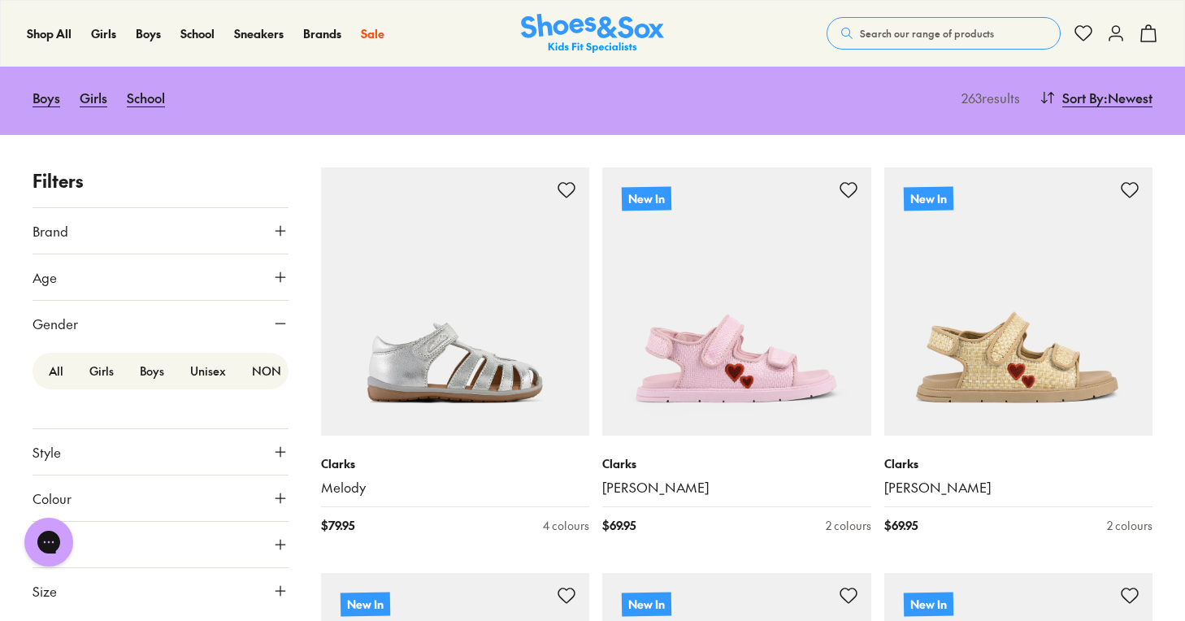
click at [150, 366] on label "Boys" at bounding box center [152, 371] width 50 height 30
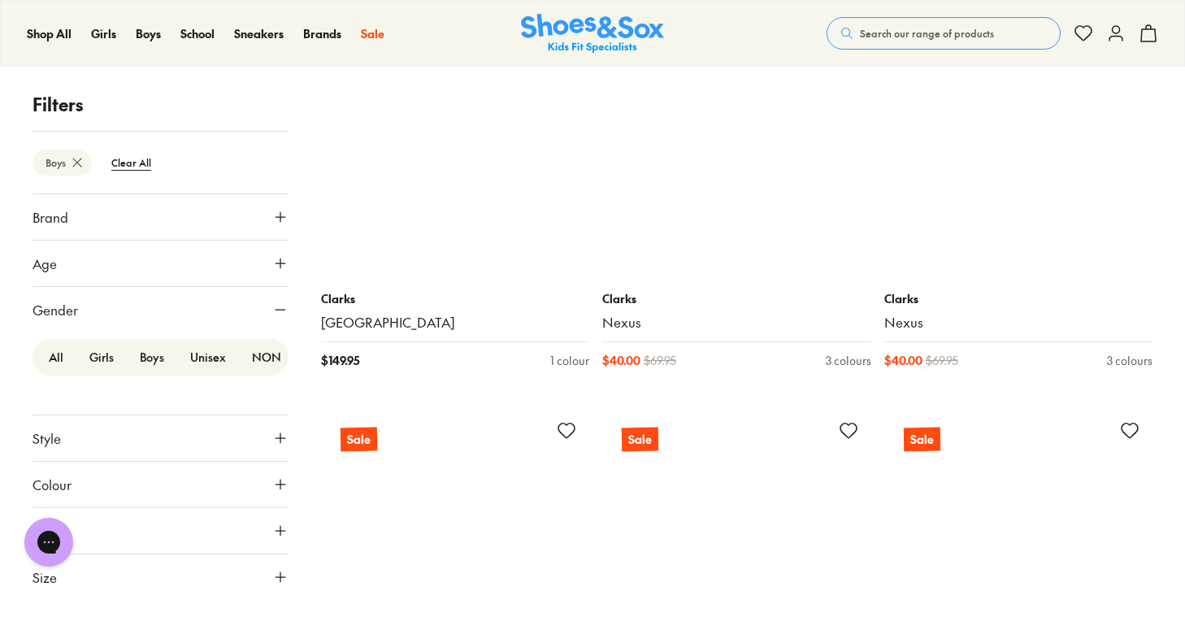
scroll to position [3185, 0]
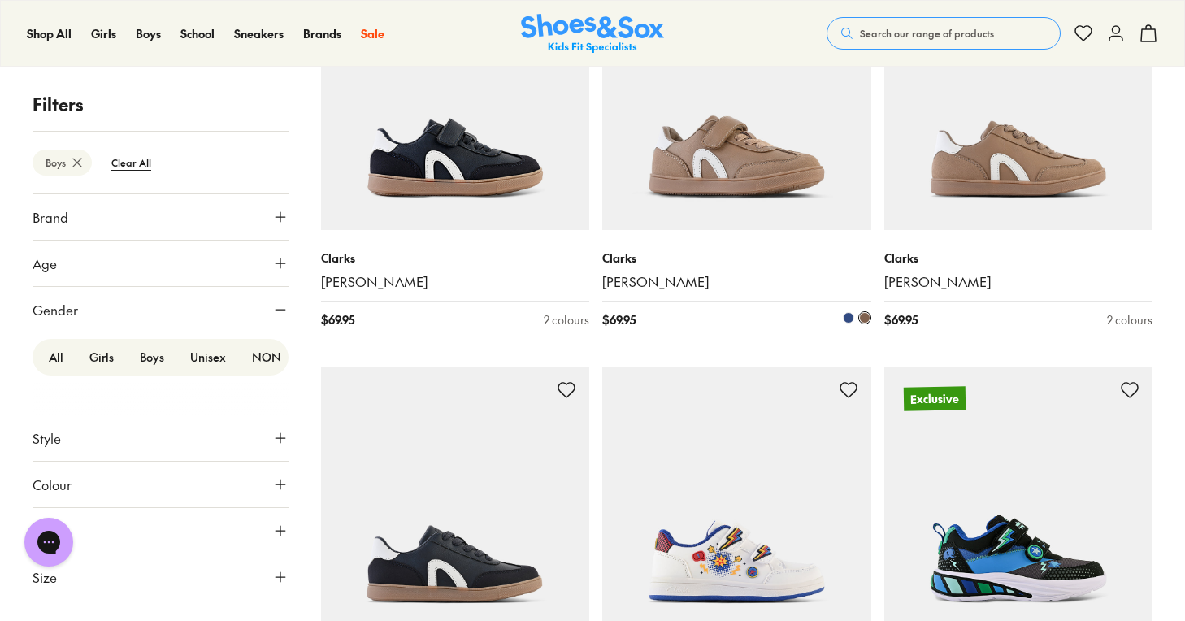
scroll to position [787, 0]
click at [700, 180] on img at bounding box center [736, 94] width 269 height 269
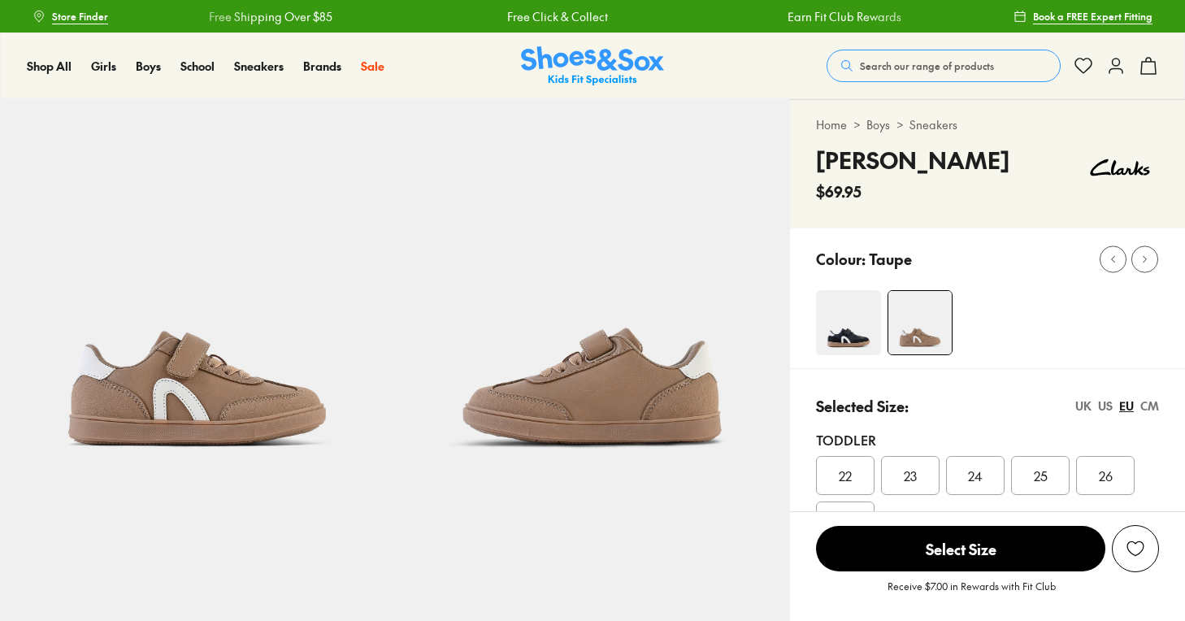
select select "*"
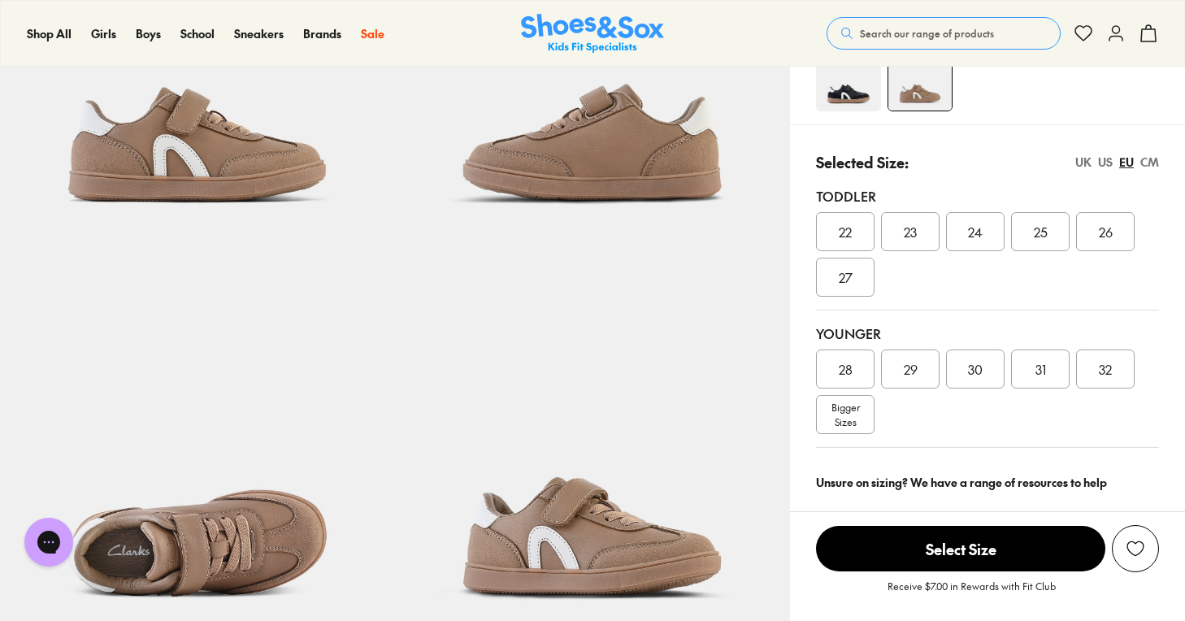
scroll to position [232, 0]
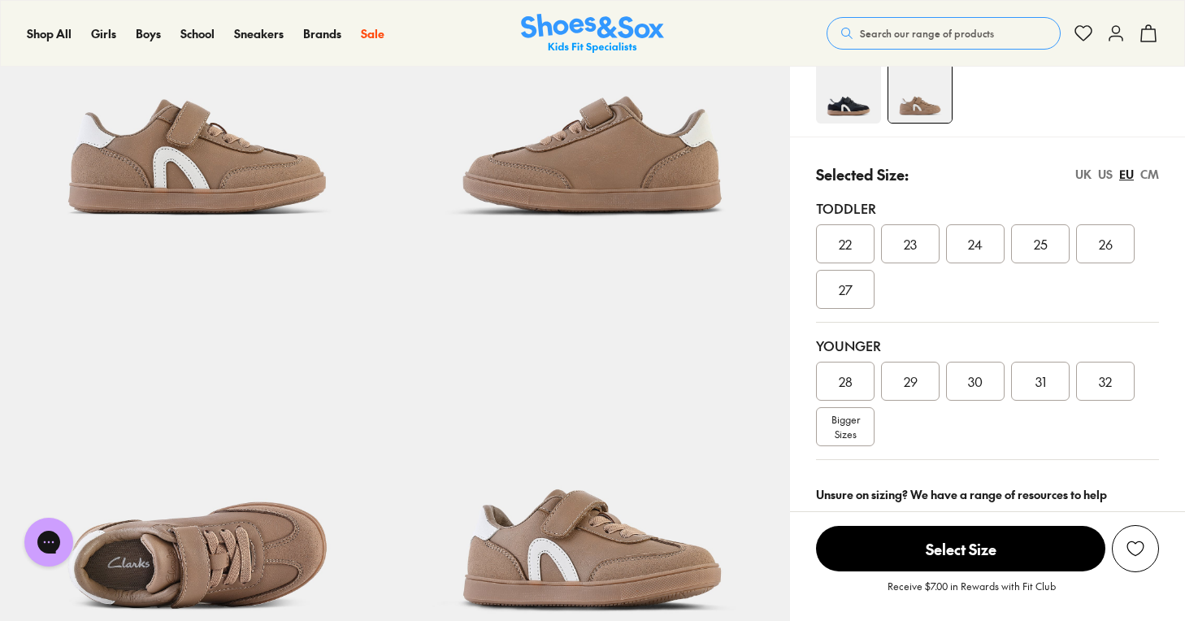
click at [1106, 171] on div "US" at bounding box center [1105, 174] width 15 height 17
click at [1039, 248] on span "08" at bounding box center [1040, 244] width 15 height 20
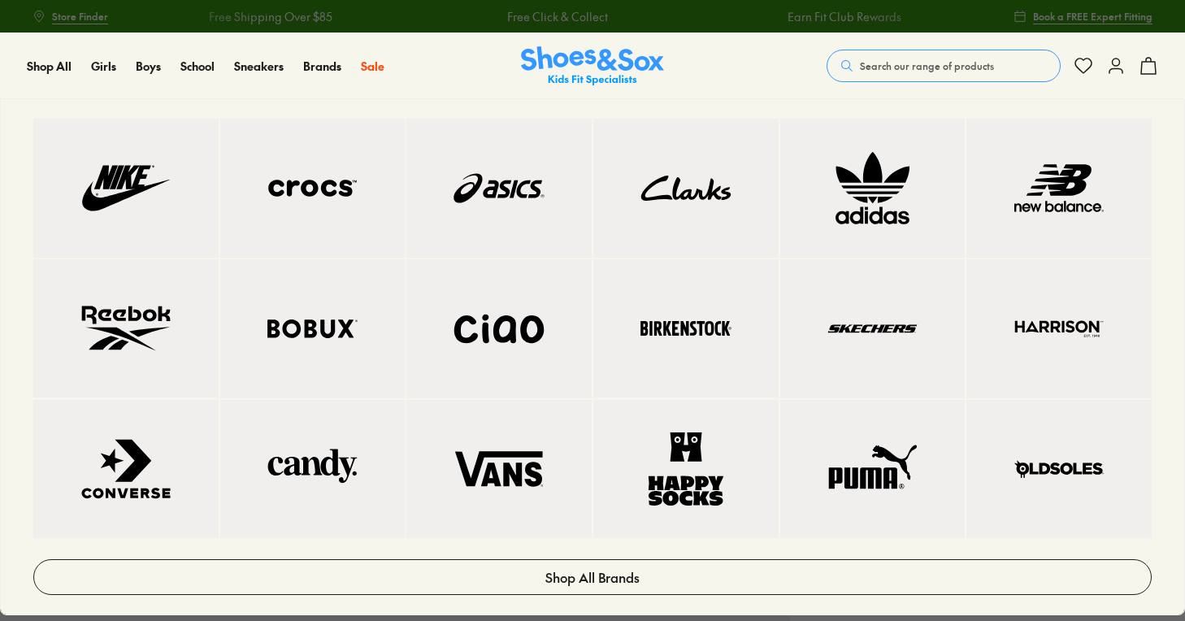
click at [1026, 197] on img at bounding box center [1059, 188] width 120 height 74
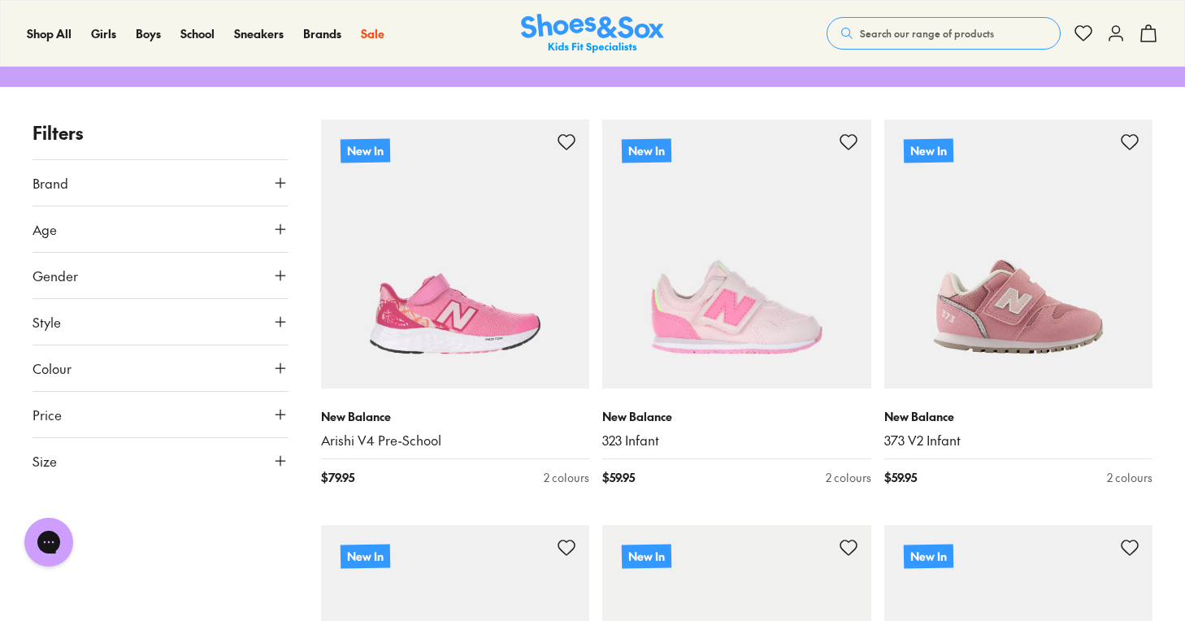
click at [281, 275] on use at bounding box center [280, 276] width 10 height 10
click at [129, 322] on label "Boys" at bounding box center [129, 323] width 63 height 30
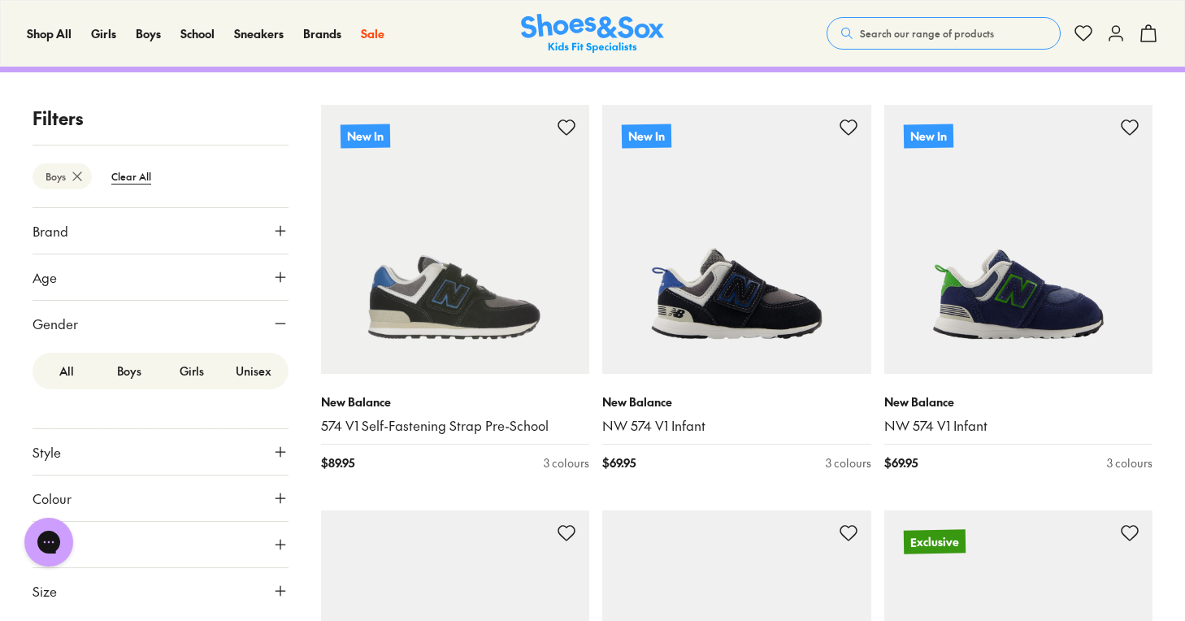
scroll to position [247, 0]
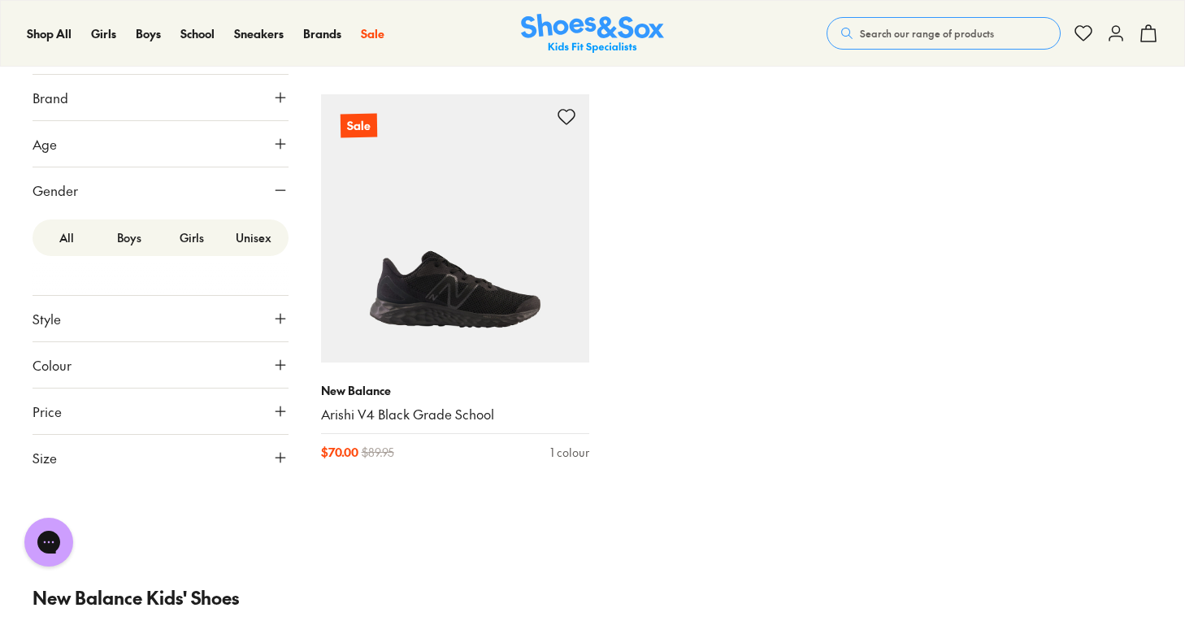
scroll to position [6742, 0]
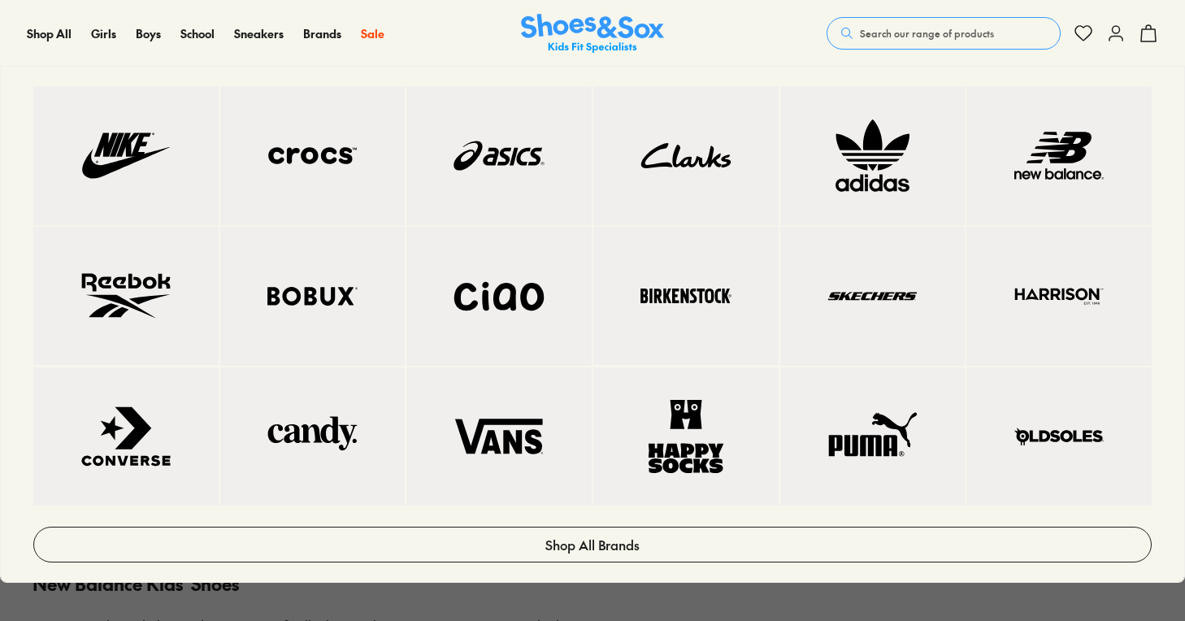
click at [501, 166] on img at bounding box center [499, 156] width 120 height 74
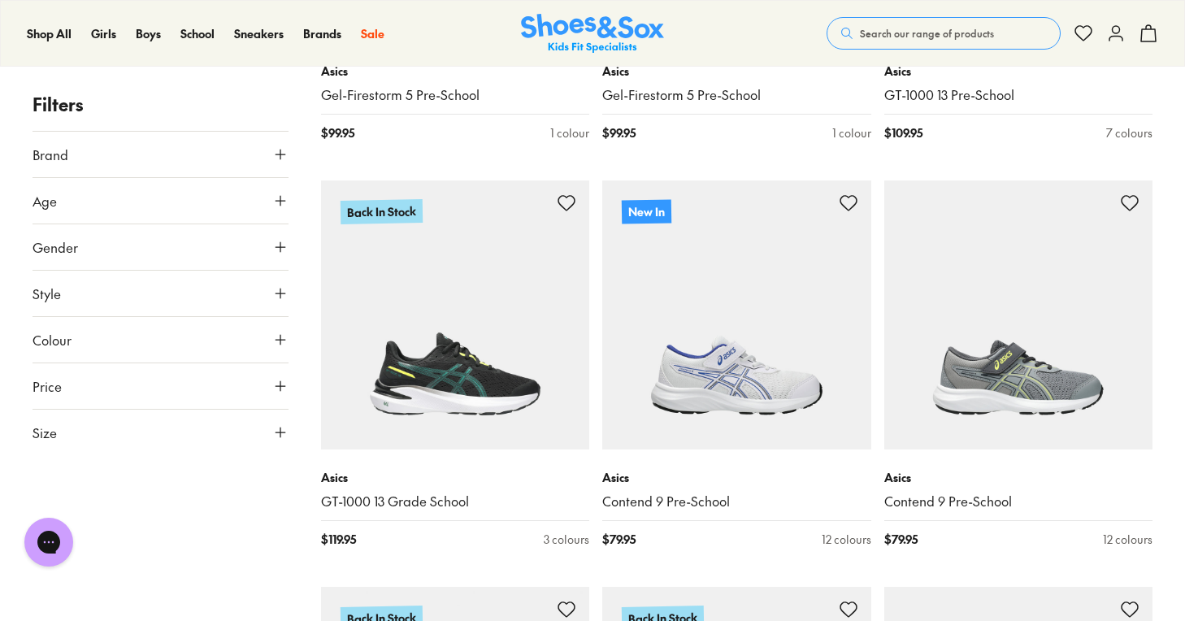
scroll to position [601, 0]
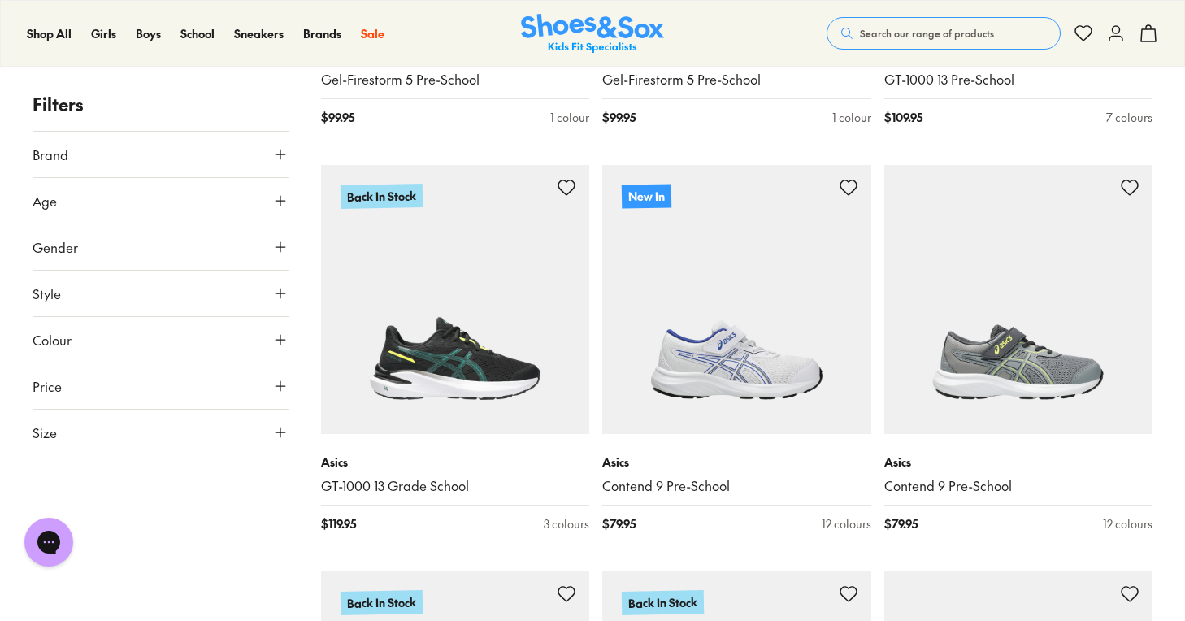
click at [267, 237] on button "Gender" at bounding box center [161, 247] width 256 height 46
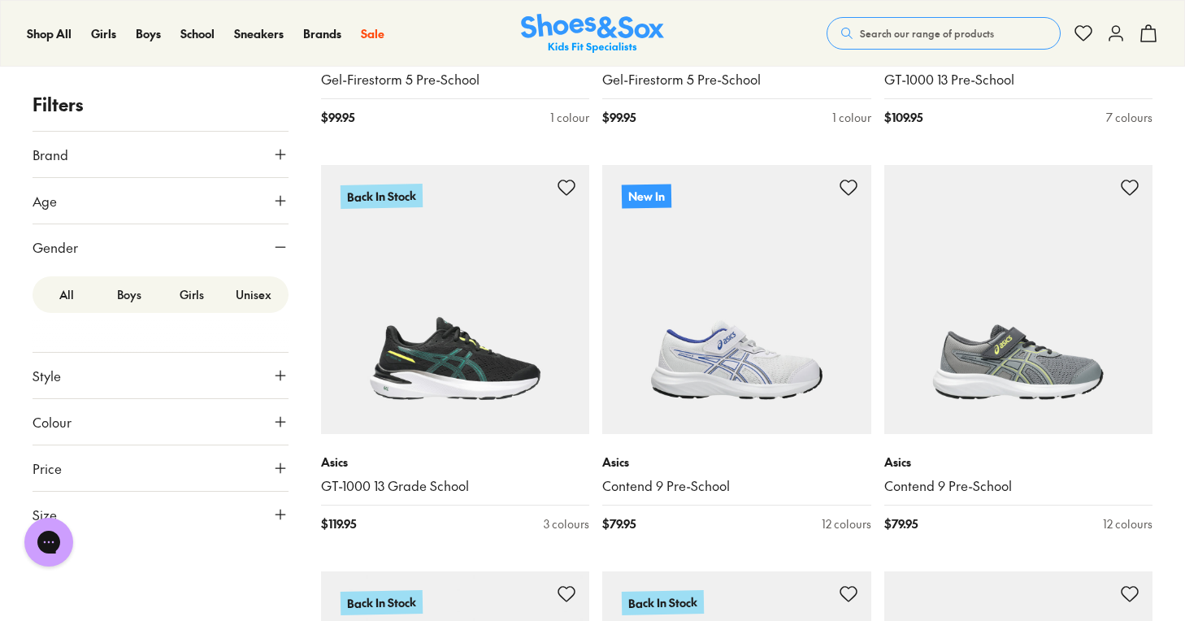
click at [116, 290] on label "Boys" at bounding box center [129, 295] width 63 height 30
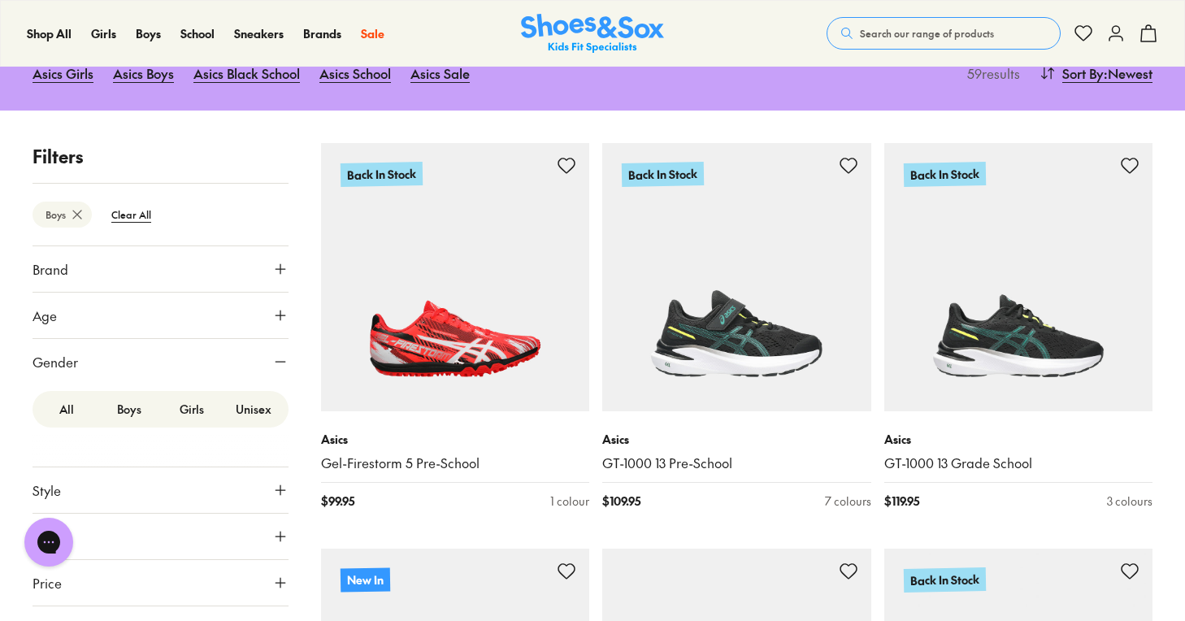
scroll to position [223, 0]
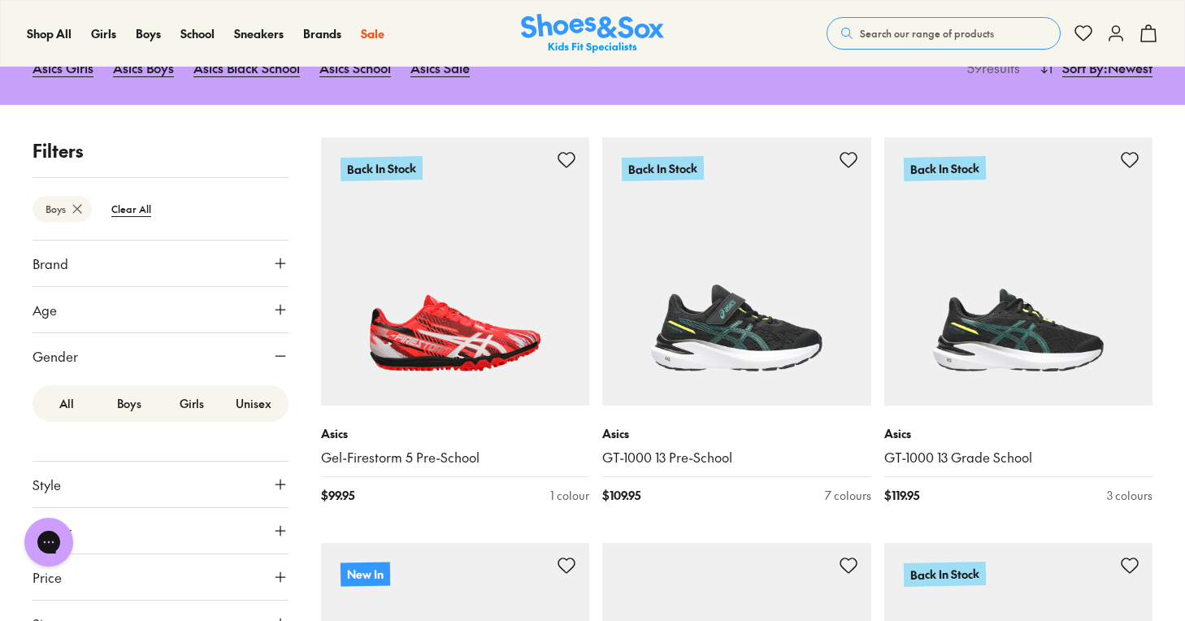
click at [273, 310] on icon at bounding box center [280, 310] width 16 height 16
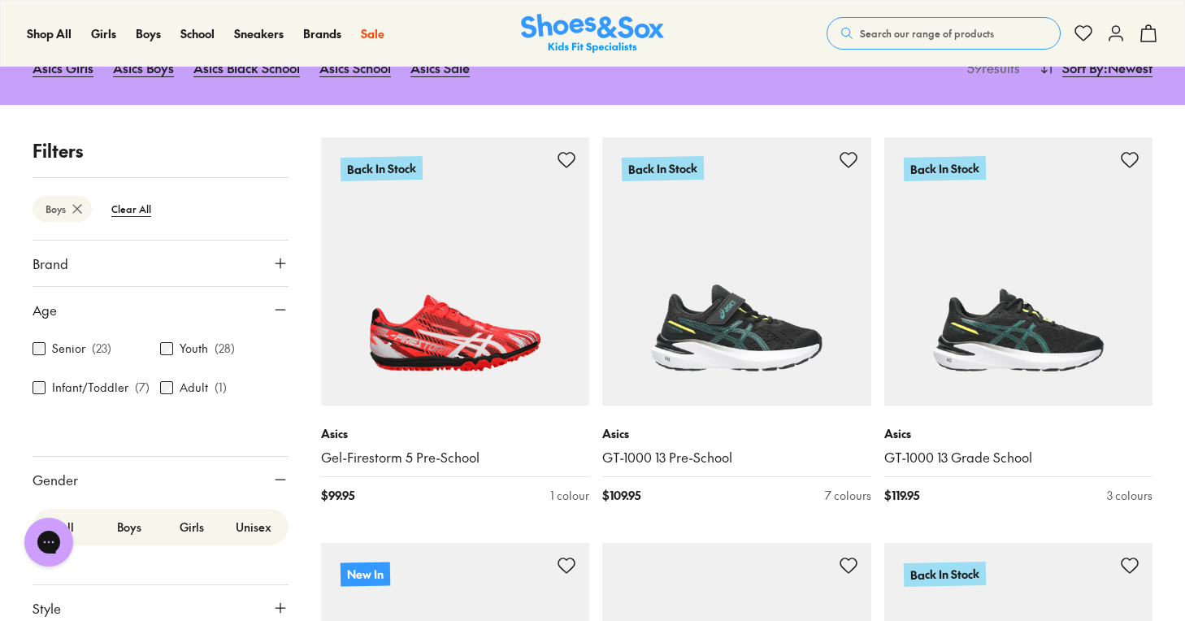
click at [63, 384] on label "Infant/Toddler" at bounding box center [90, 387] width 76 height 17
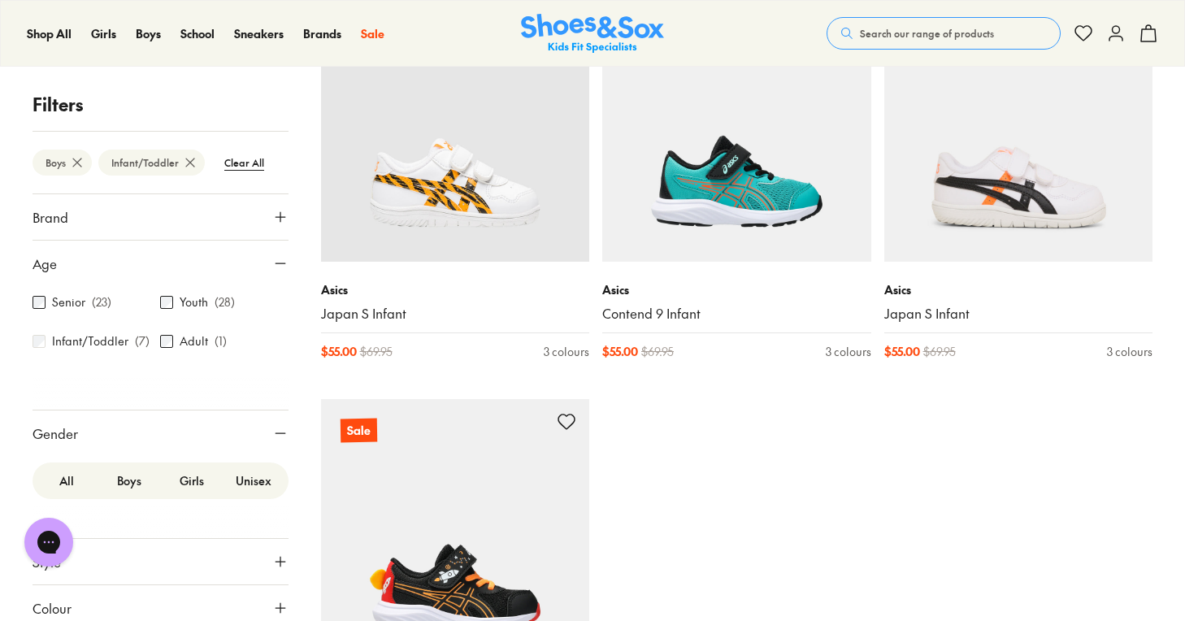
scroll to position [785, 0]
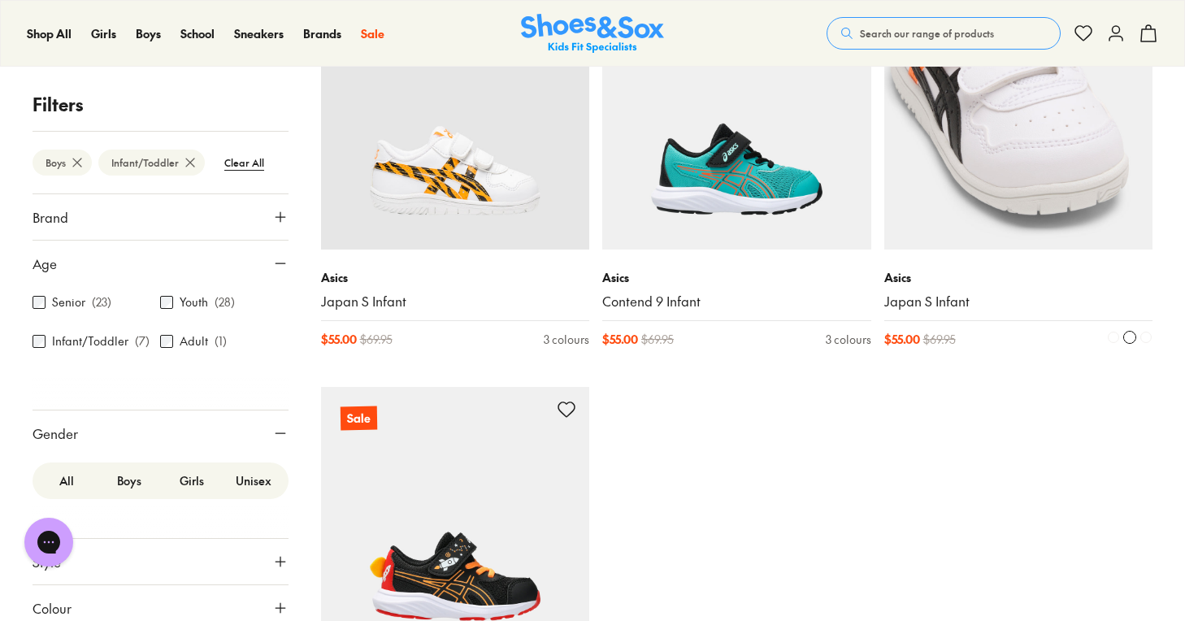
click at [1051, 177] on img at bounding box center [1018, 114] width 269 height 269
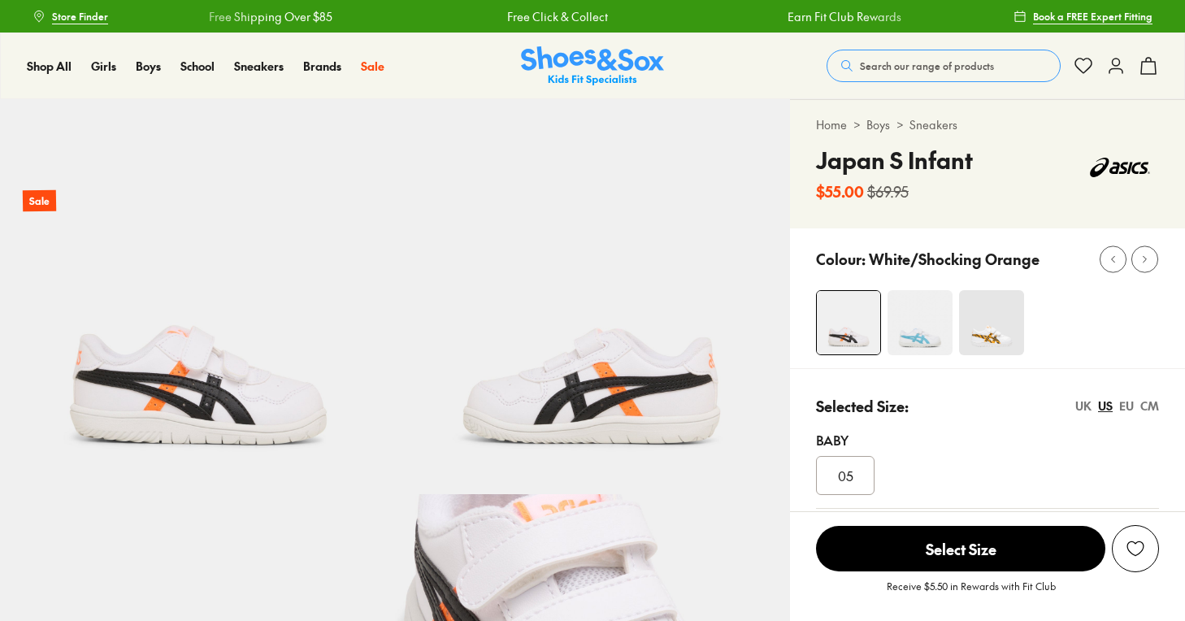
select select "*"
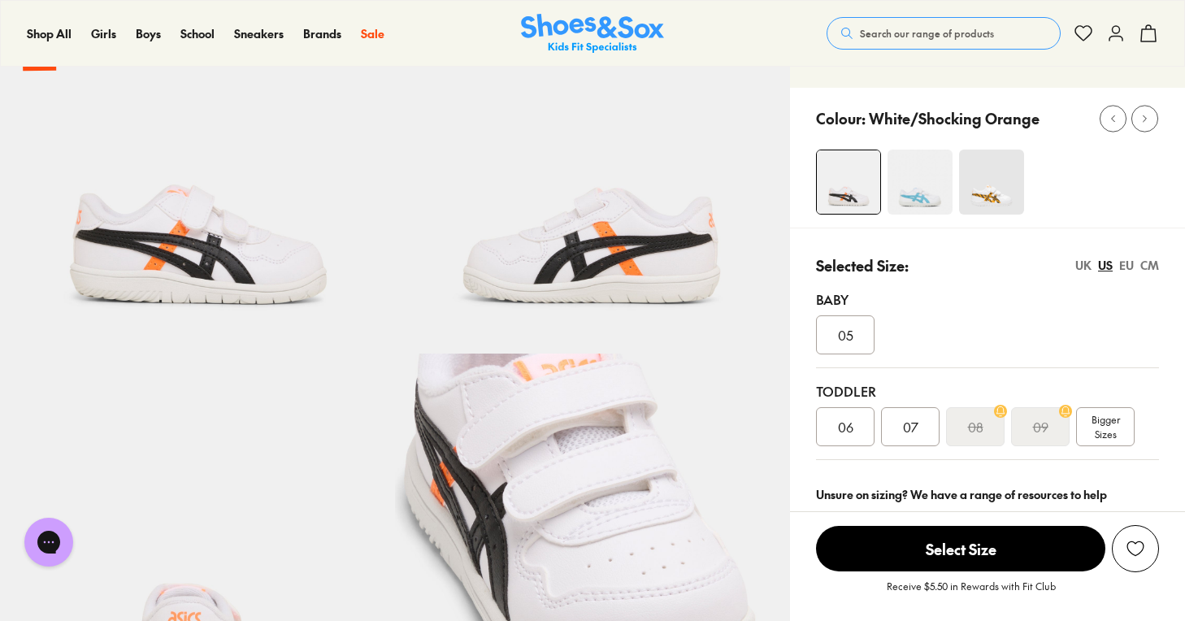
scroll to position [227, 0]
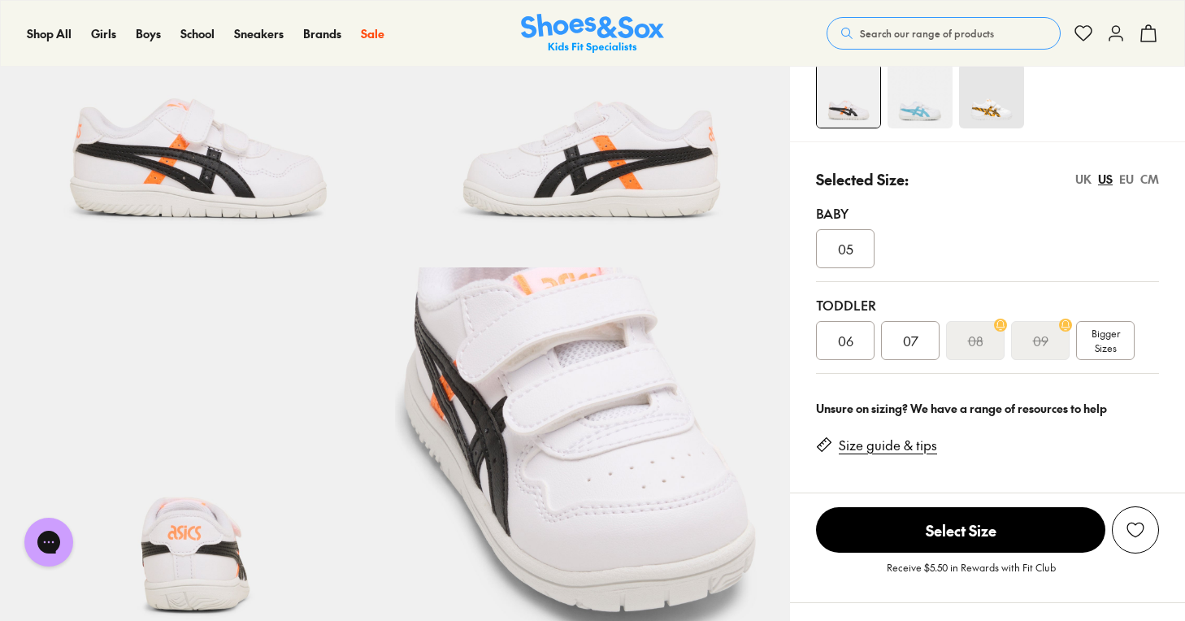
click at [1147, 32] on icon at bounding box center [1149, 34] width 20 height 20
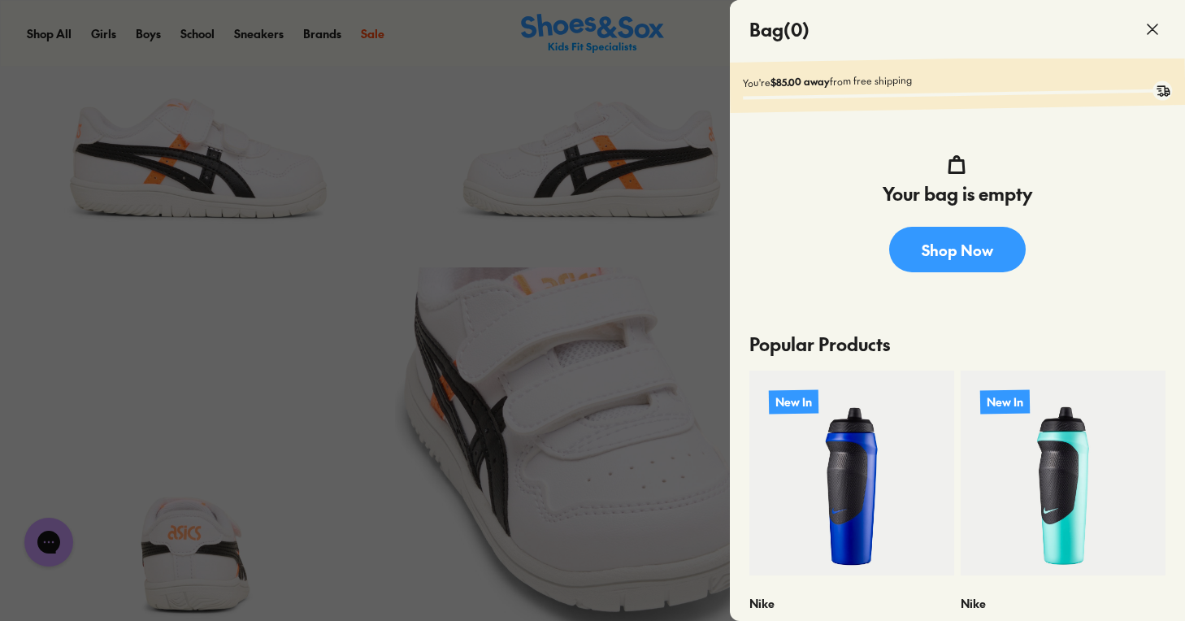
click at [692, 302] on div at bounding box center [592, 310] width 1185 height 621
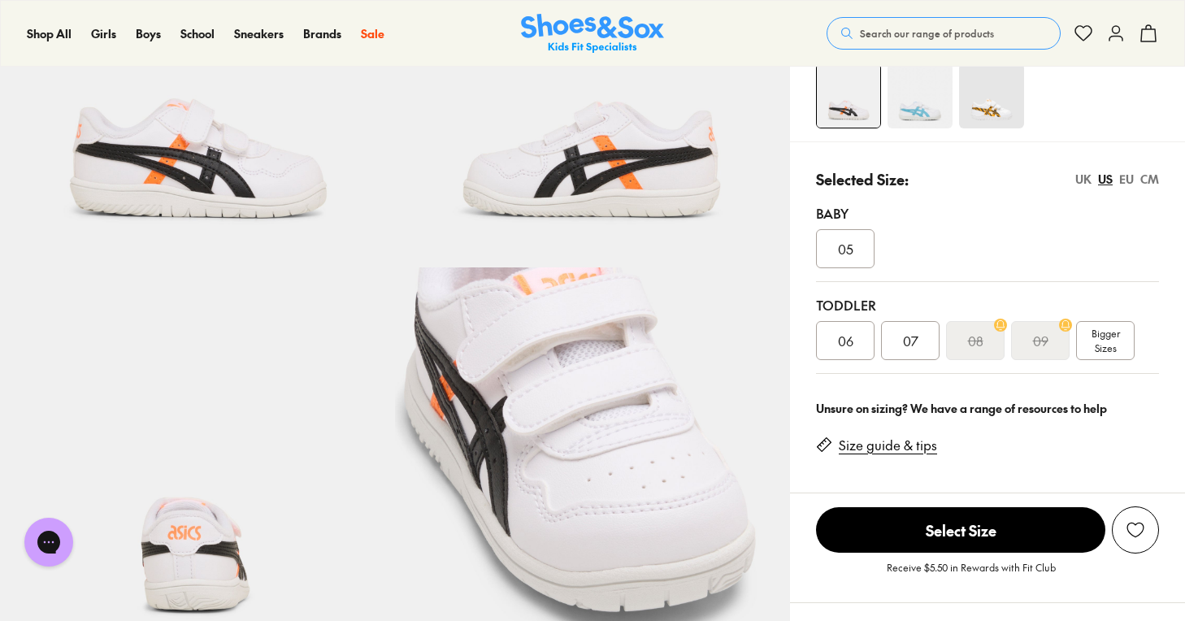
scroll to position [203, 0]
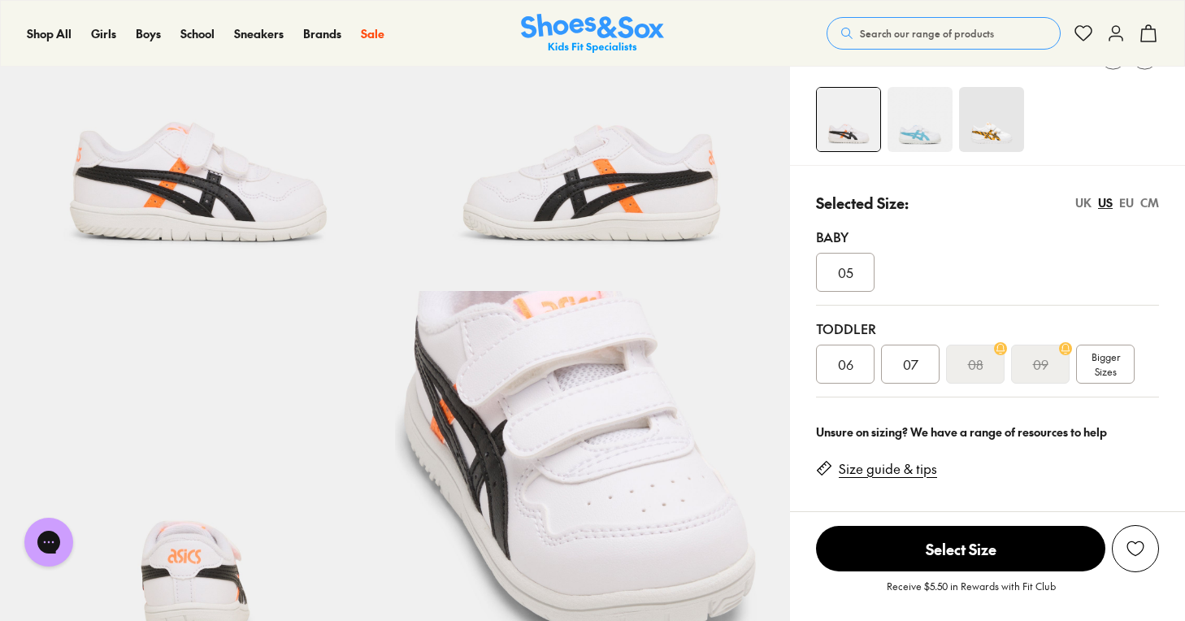
click at [993, 141] on img at bounding box center [991, 119] width 65 height 65
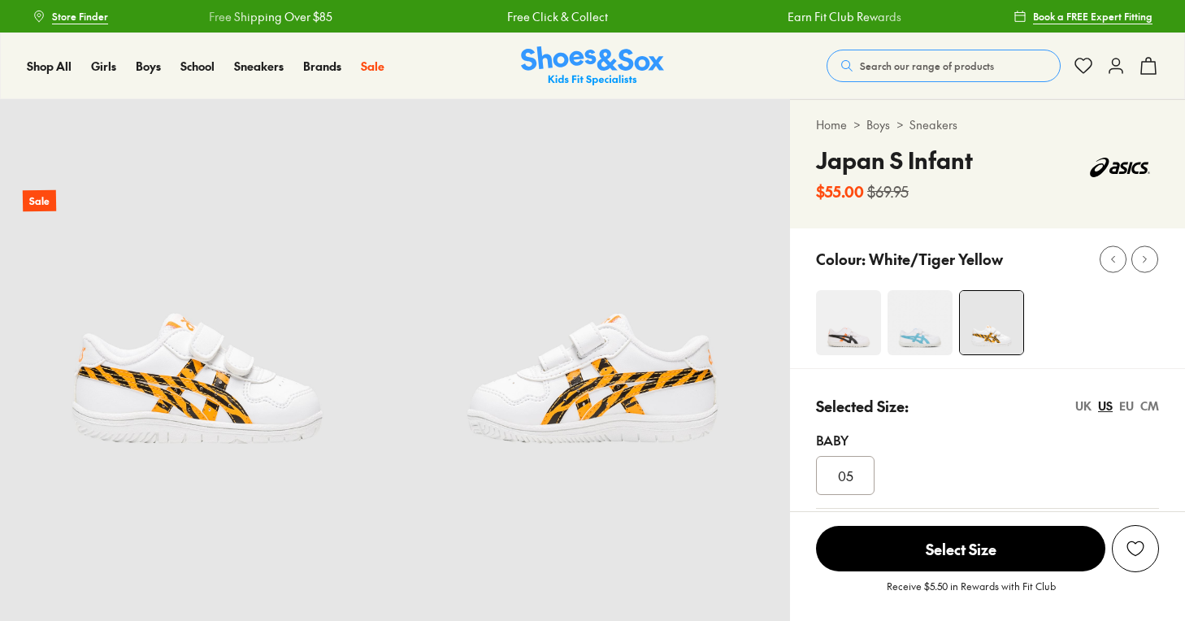
select select "*"
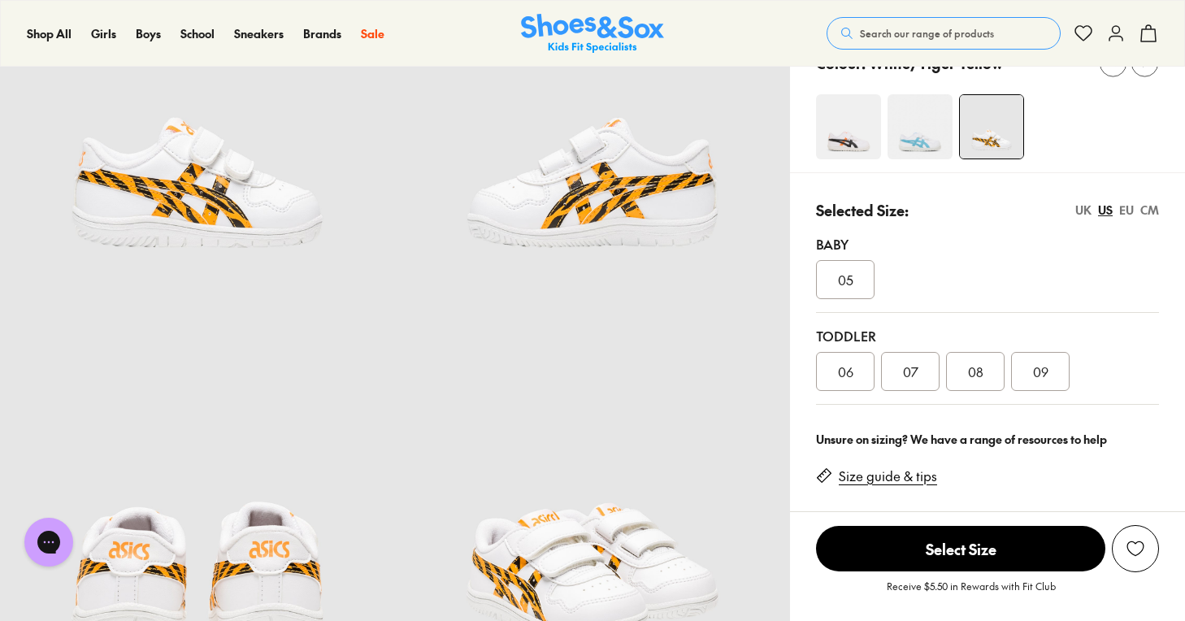
scroll to position [187, 0]
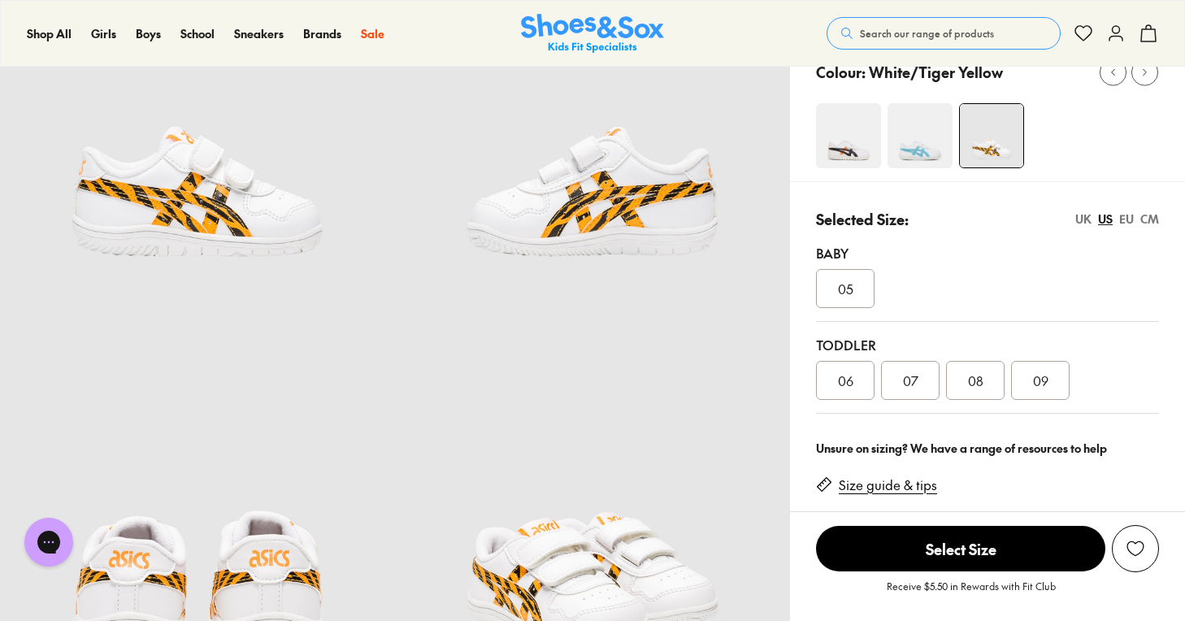
click at [907, 148] on img at bounding box center [919, 135] width 65 height 65
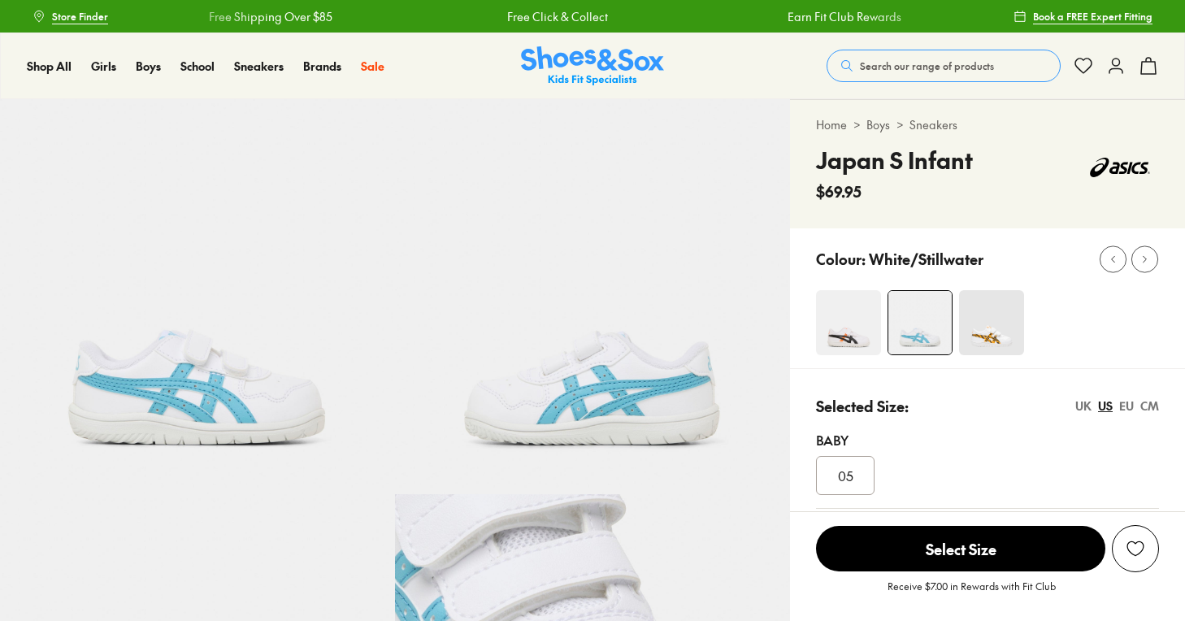
select select "*"
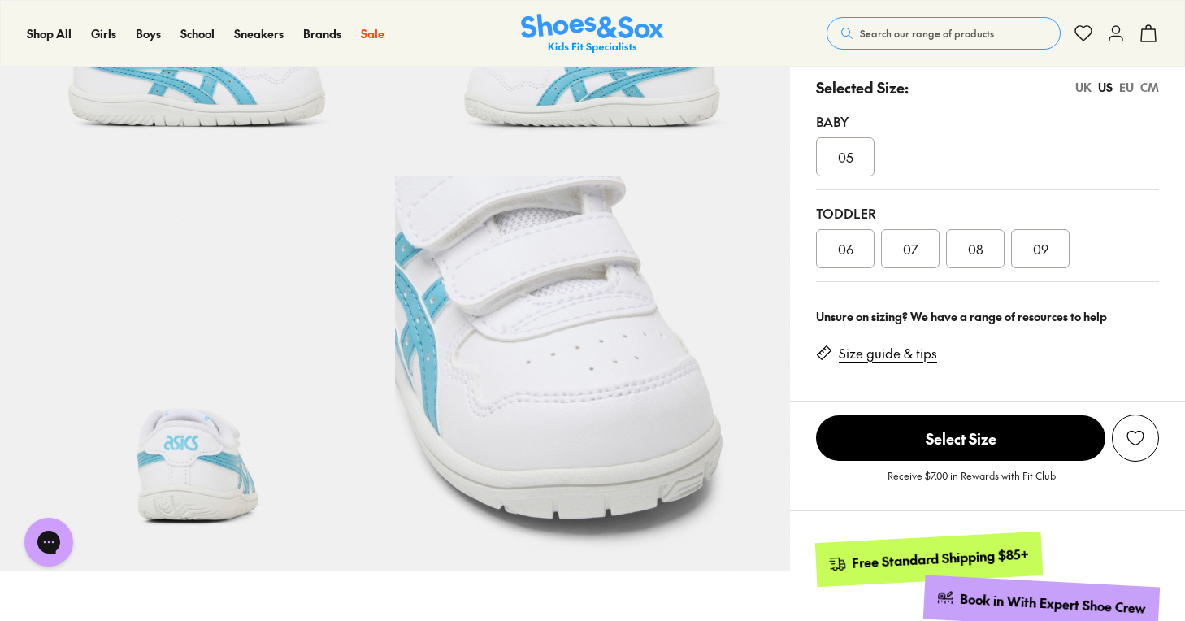
scroll to position [333, 0]
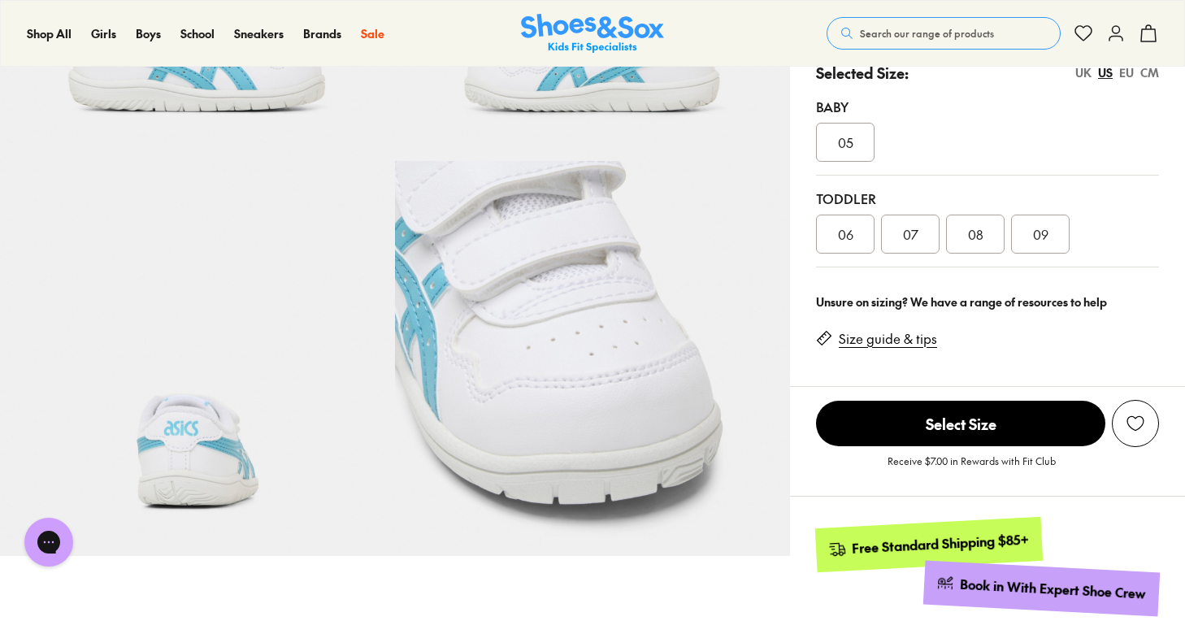
click at [970, 239] on span "08" at bounding box center [975, 234] width 15 height 20
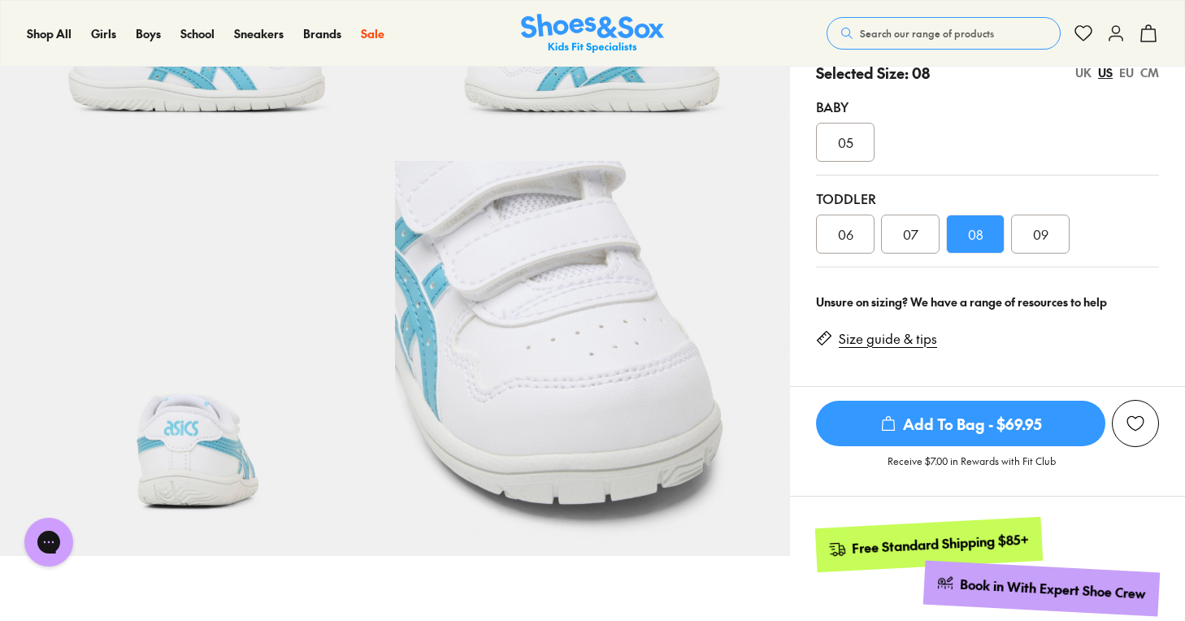
click at [965, 415] on span "Add To Bag - $69.95" at bounding box center [960, 424] width 289 height 46
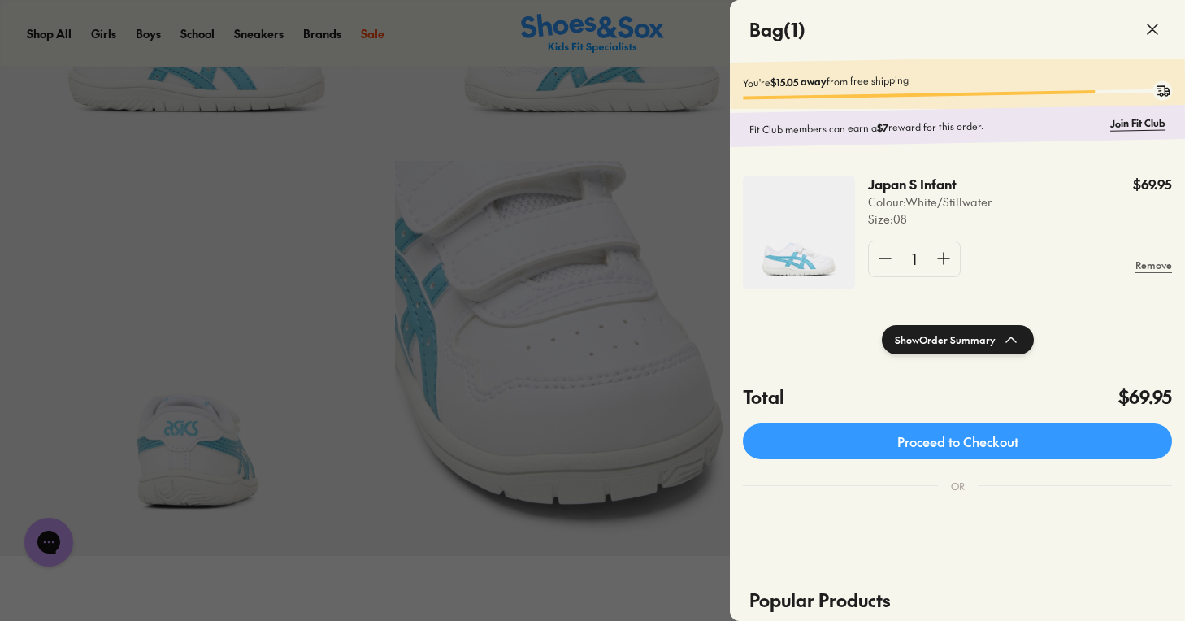
click at [688, 362] on div at bounding box center [592, 310] width 1185 height 621
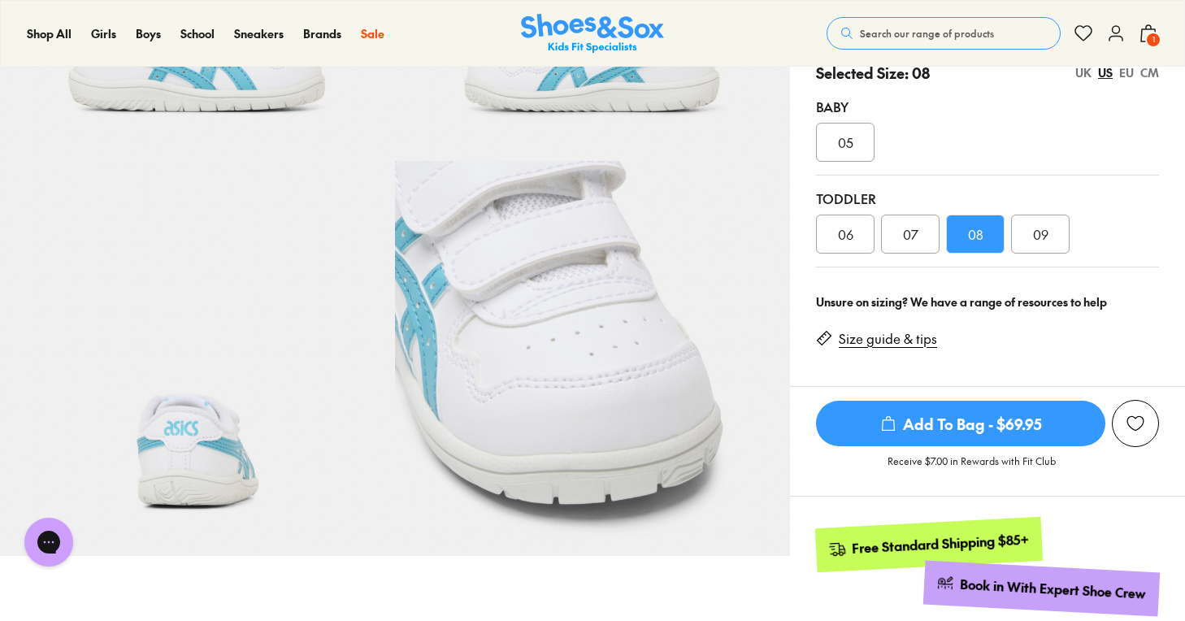
click at [922, 466] on p "Receive $7.00 in Rewards with Fit Club" at bounding box center [971, 467] width 168 height 29
click at [1050, 462] on p "Receive $7.00 in Rewards with Fit Club" at bounding box center [971, 467] width 168 height 29
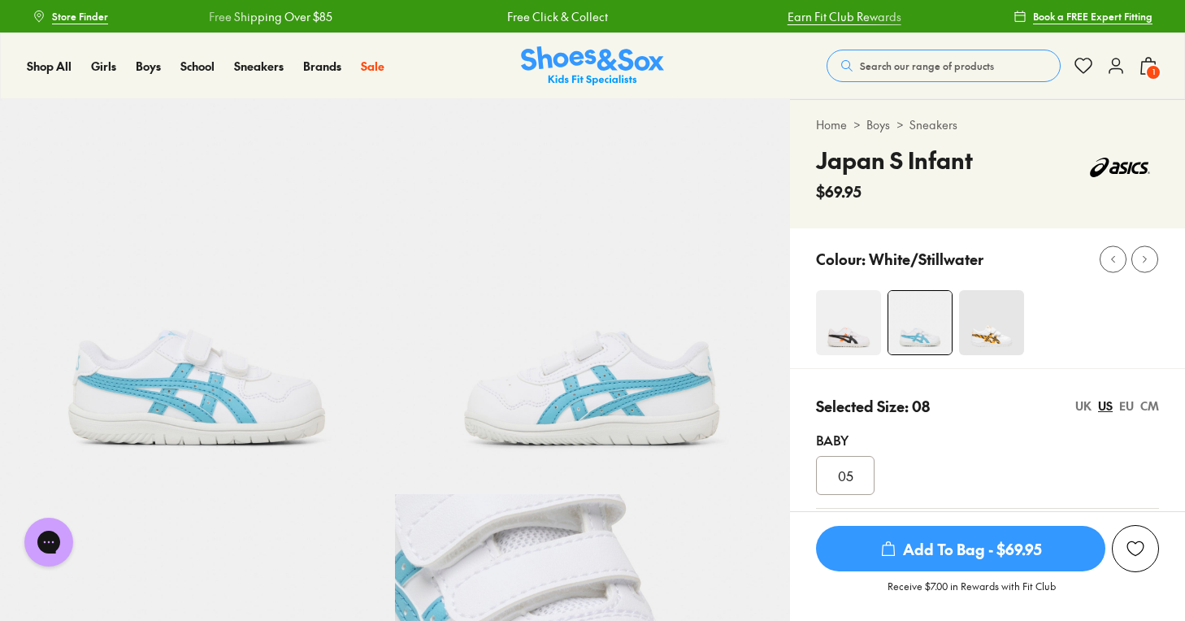
click at [761, 15] on link "Earn Fit Club Rewards" at bounding box center [818, 16] width 114 height 17
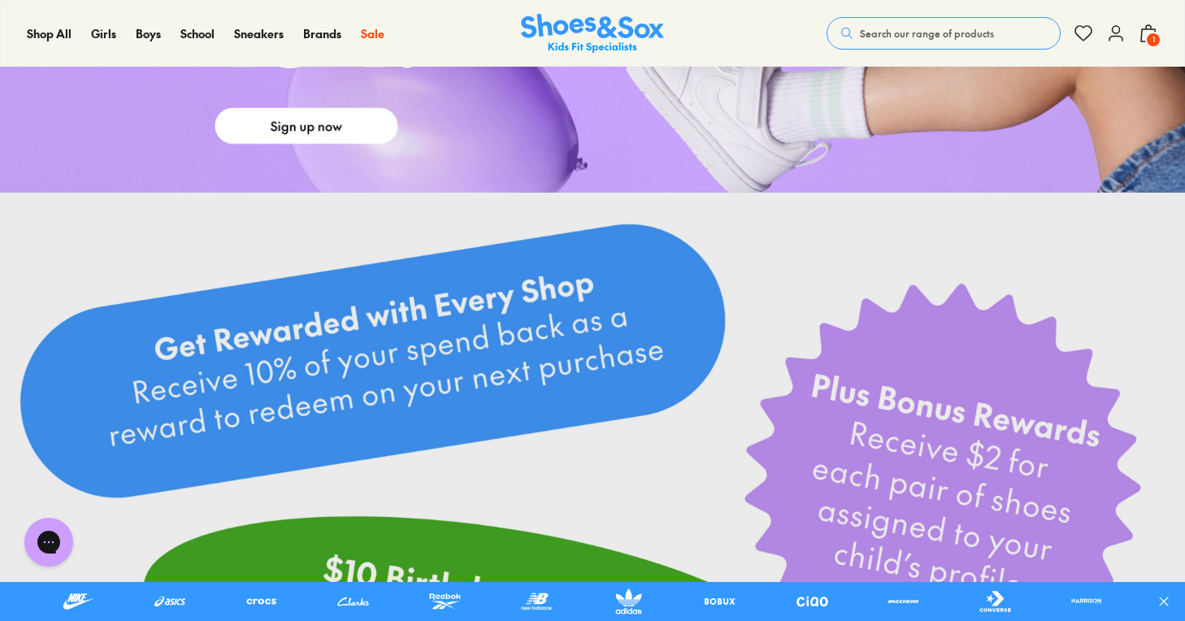
scroll to position [315, 0]
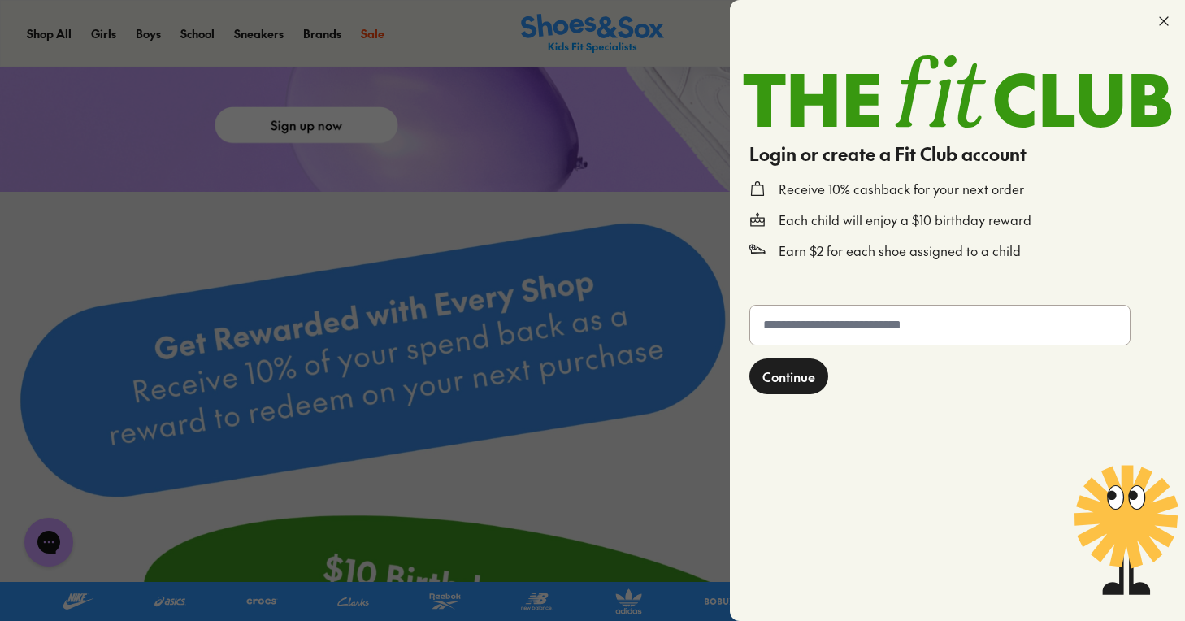
click at [1152, 18] on div at bounding box center [957, 21] width 455 height 42
click at [1167, 20] on icon at bounding box center [1164, 21] width 16 height 16
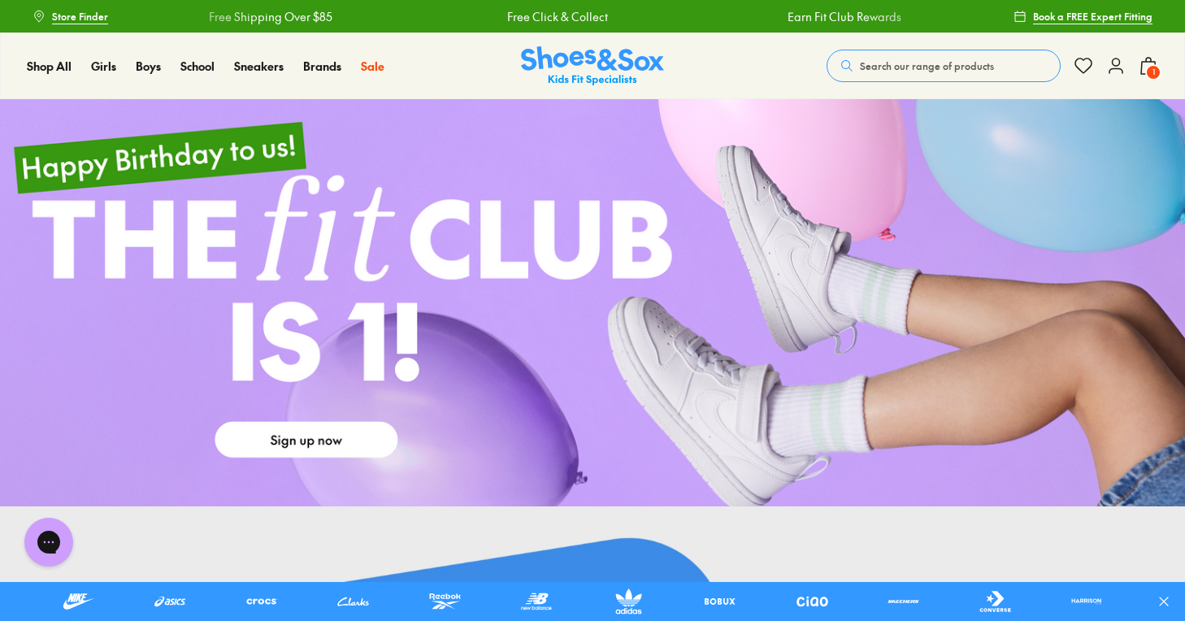
click at [1154, 73] on span "1" at bounding box center [1153, 72] width 16 height 16
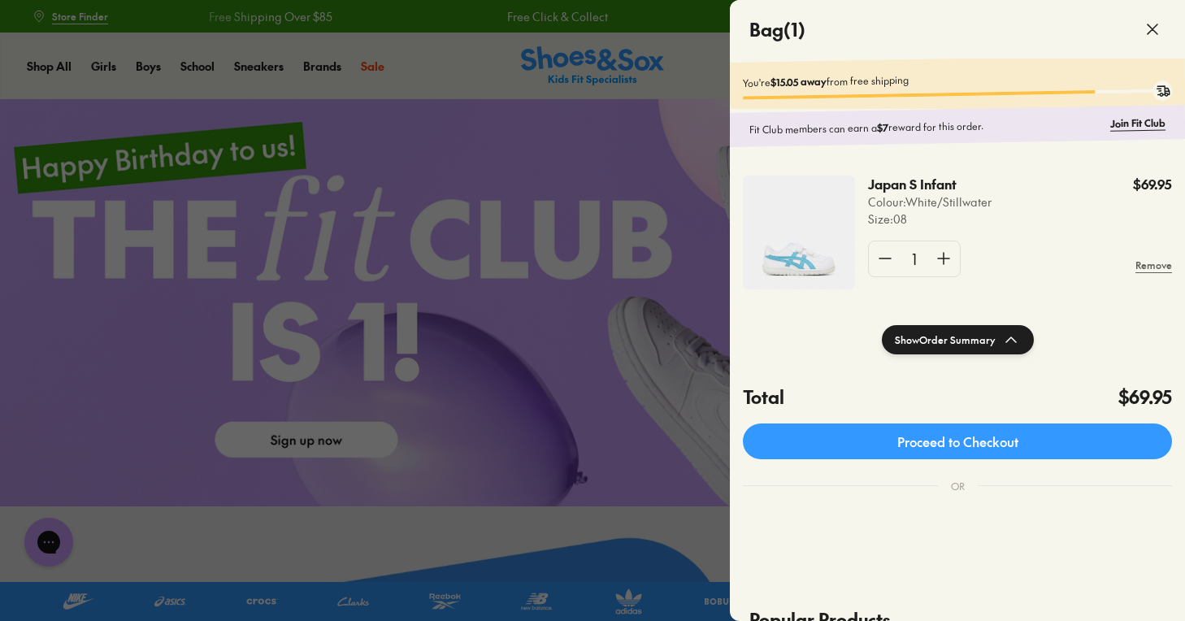
click at [423, 51] on div at bounding box center [592, 310] width 1185 height 621
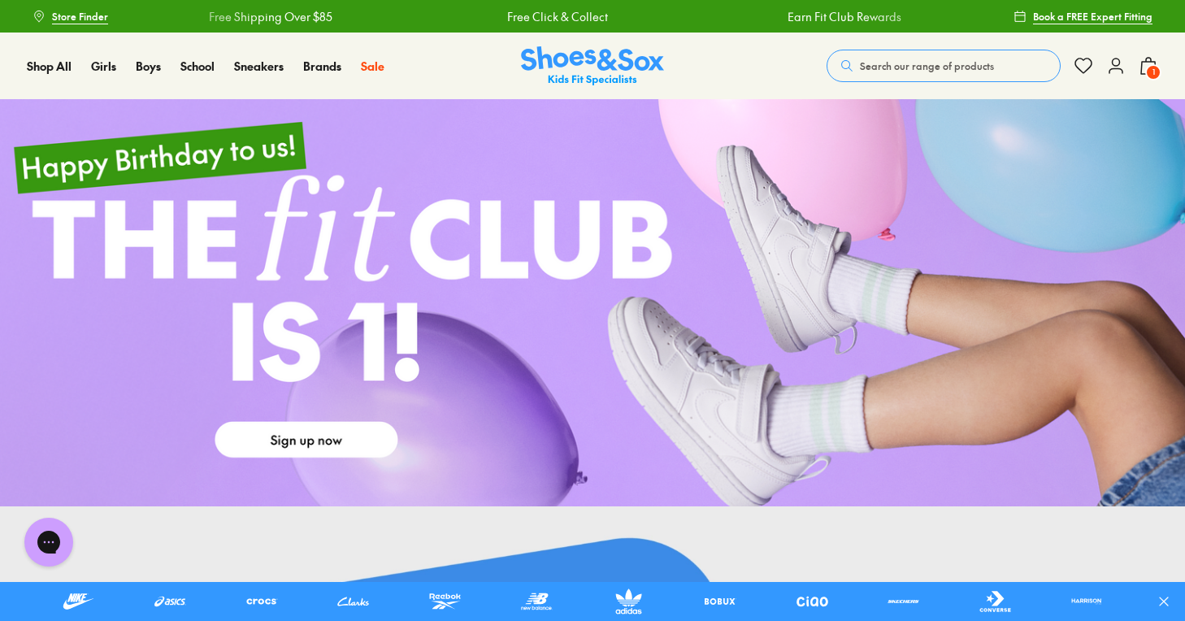
click at [919, 67] on span "Search our range of products" at bounding box center [927, 66] width 134 height 15
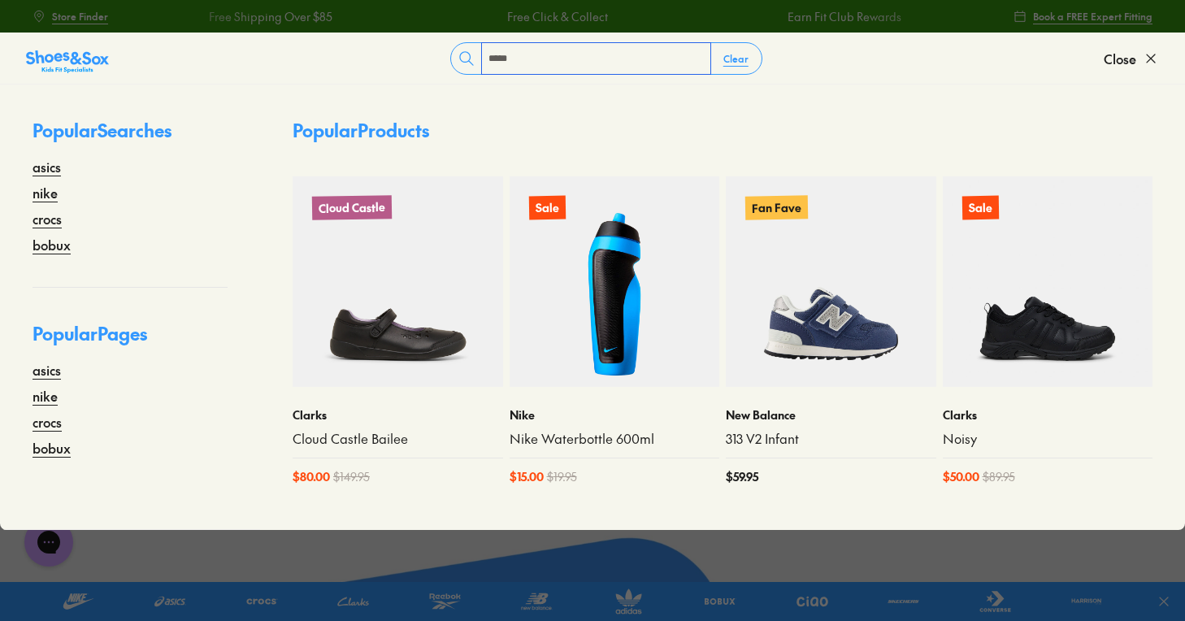
type input "*****"
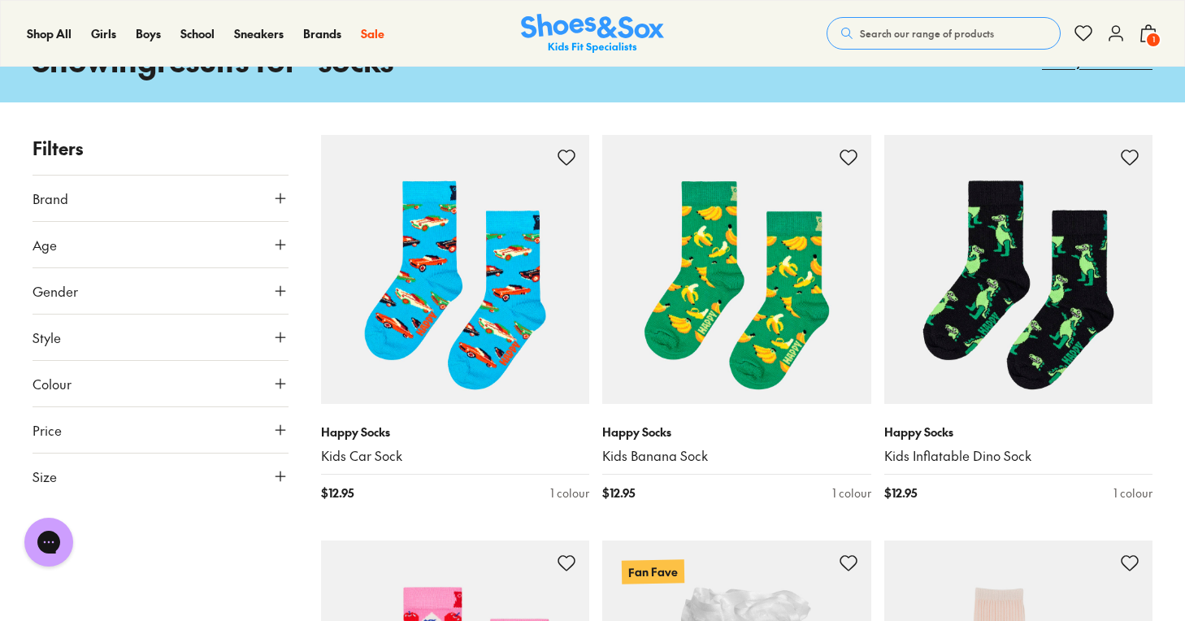
click at [278, 289] on icon at bounding box center [280, 291] width 16 height 16
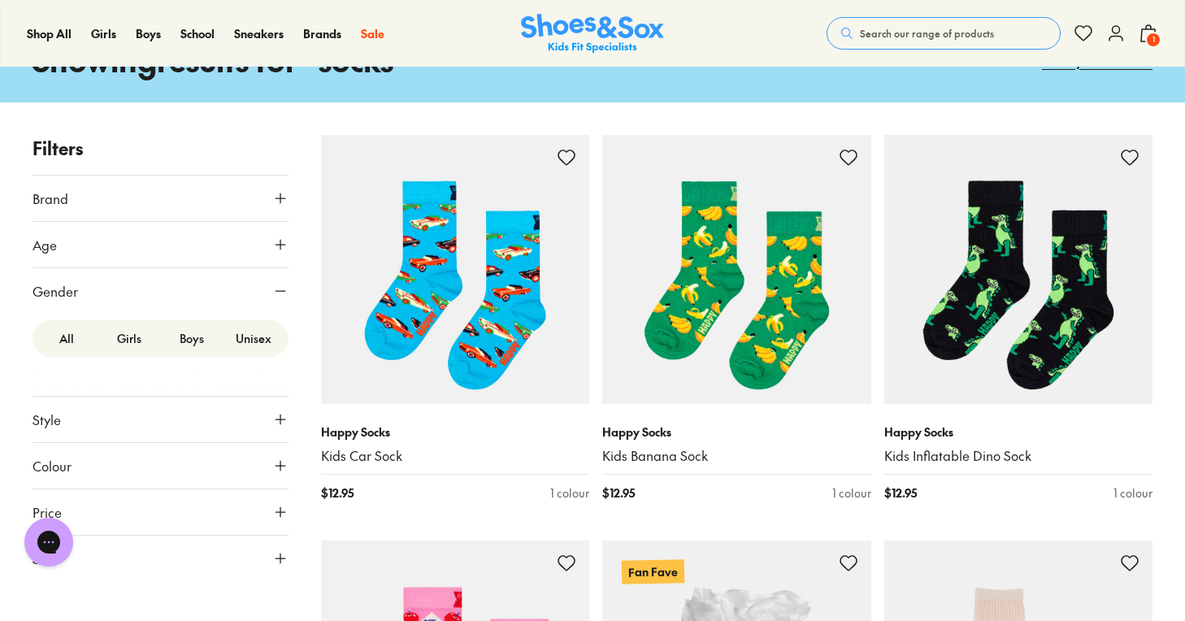
click at [247, 340] on label "Unisex" at bounding box center [254, 338] width 63 height 30
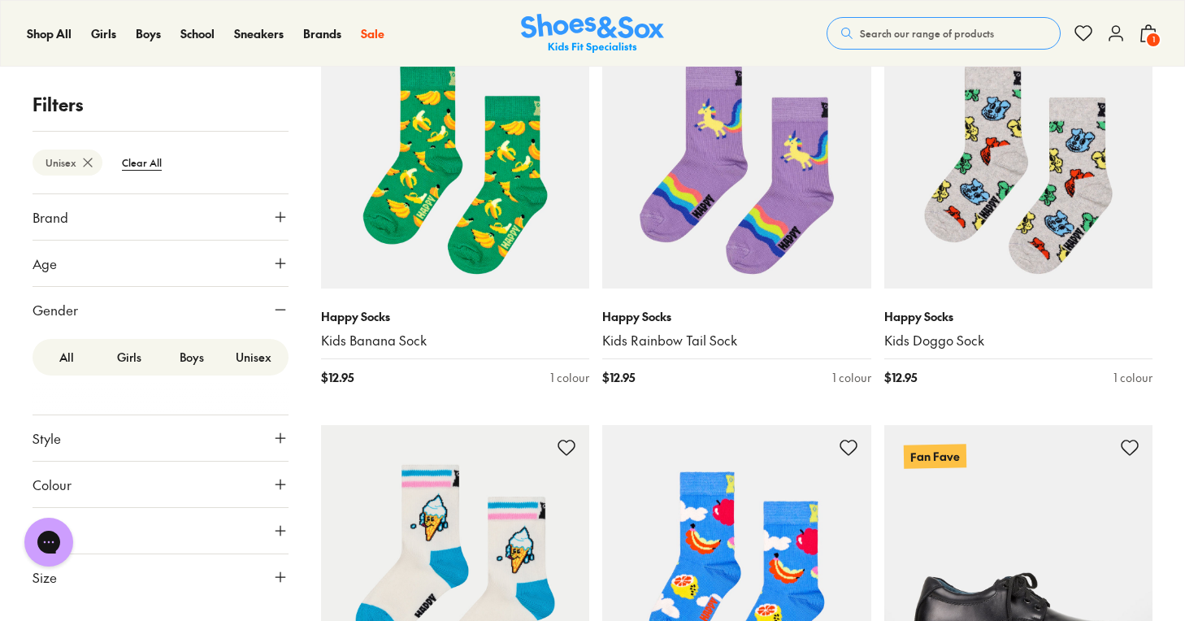
scroll to position [223, 0]
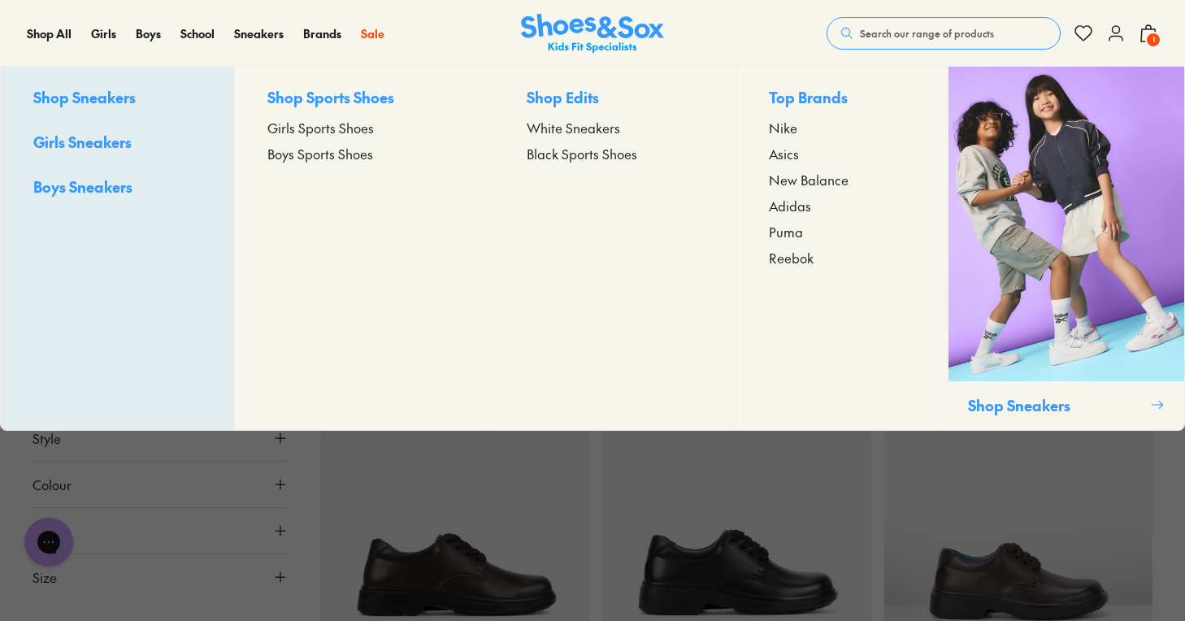
scroll to position [131, 0]
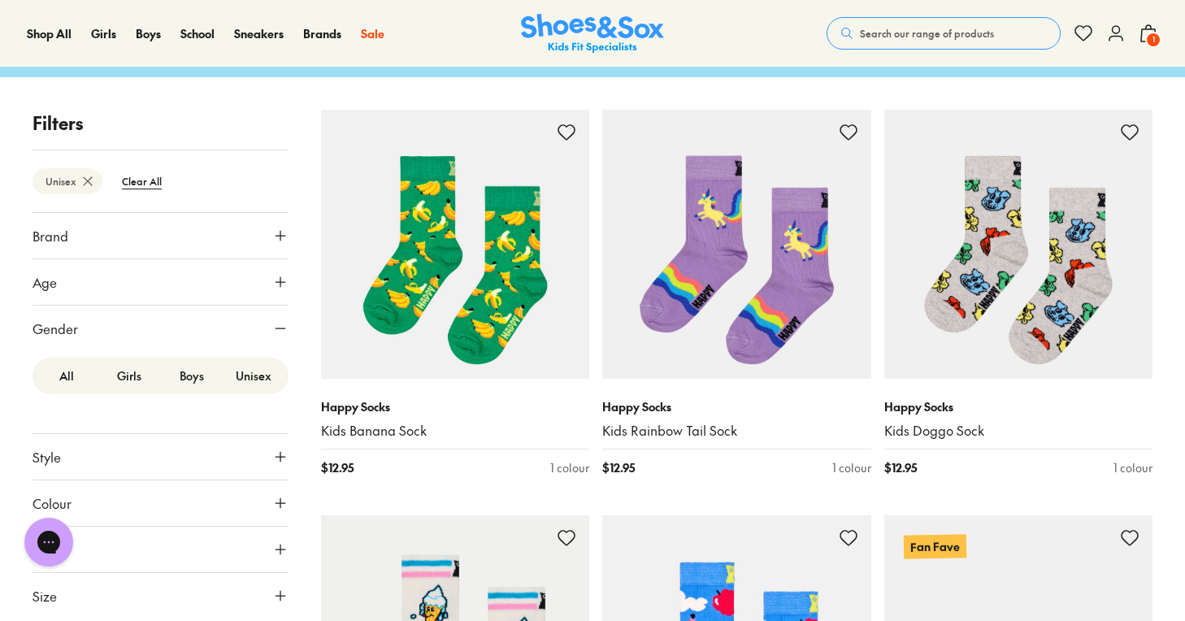
click at [900, 39] on span "Search our range of products" at bounding box center [927, 33] width 134 height 15
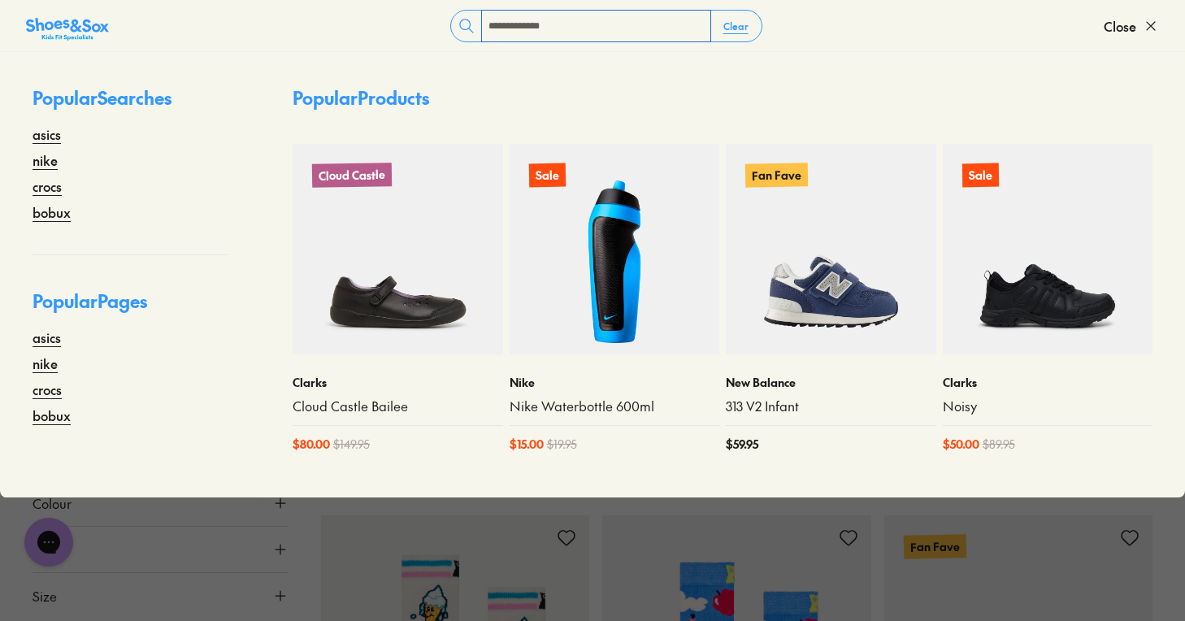
type input "**********"
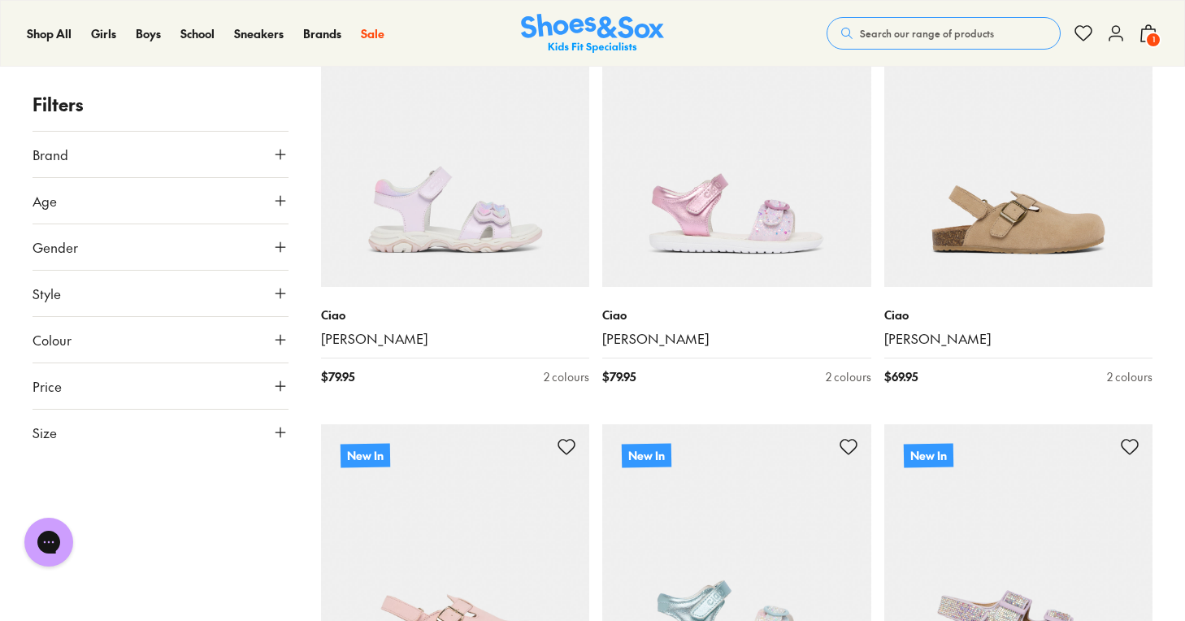
scroll to position [1038, 0]
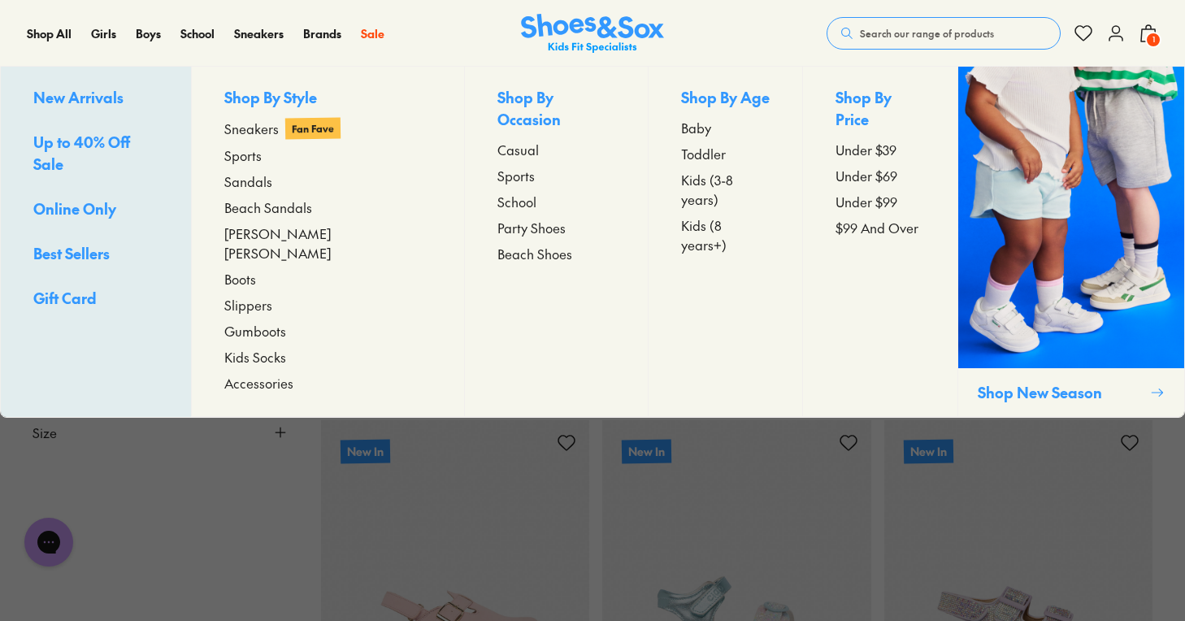
click at [263, 347] on span "Kids Socks" at bounding box center [255, 357] width 62 height 20
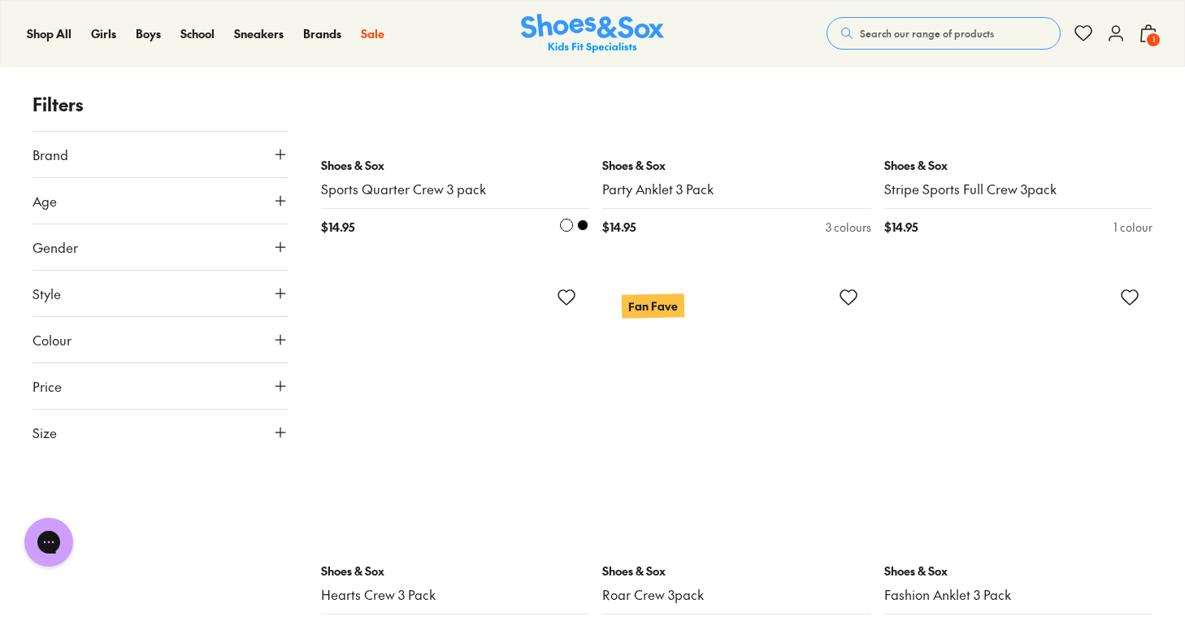
scroll to position [1508, 0]
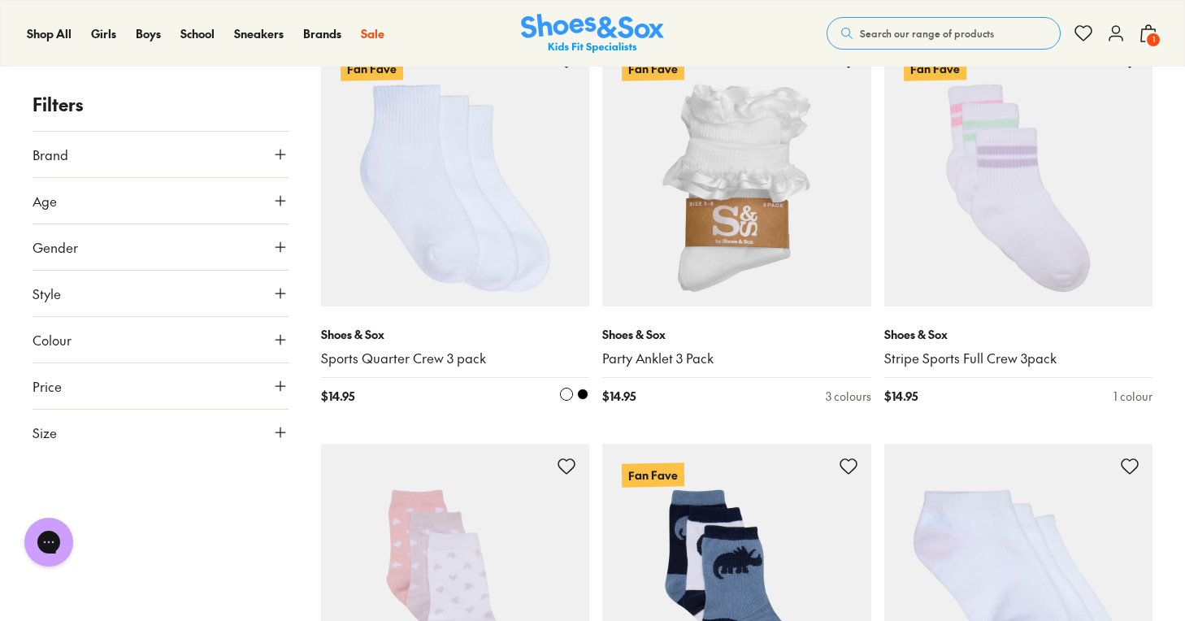
click at [464, 238] on img at bounding box center [455, 171] width 269 height 269
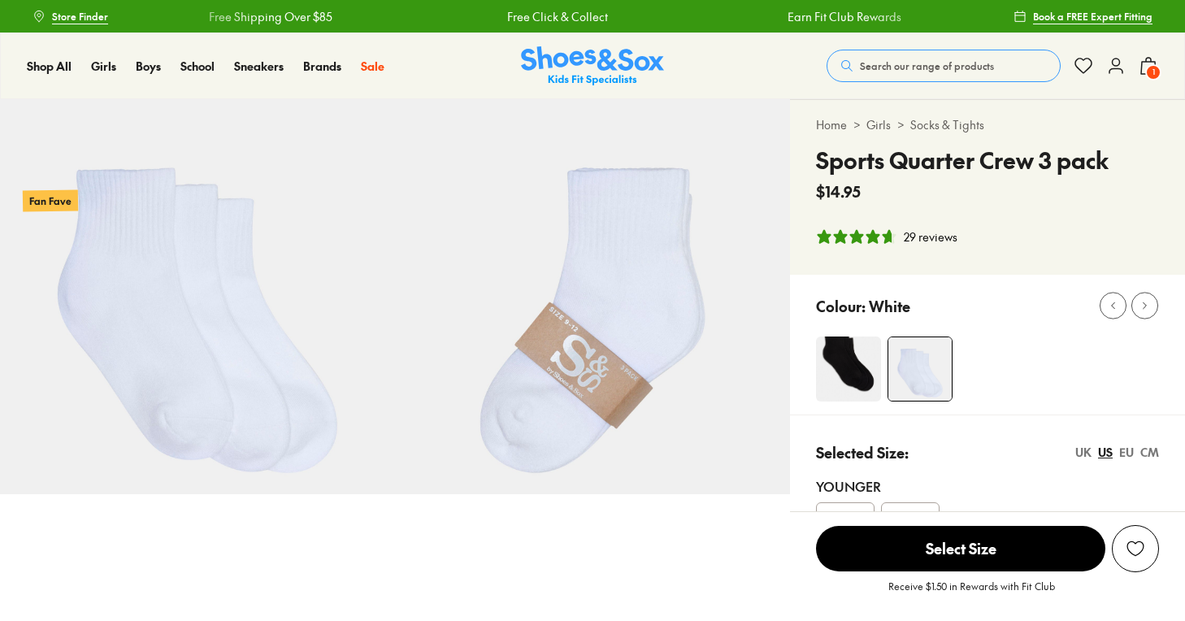
select select "*"
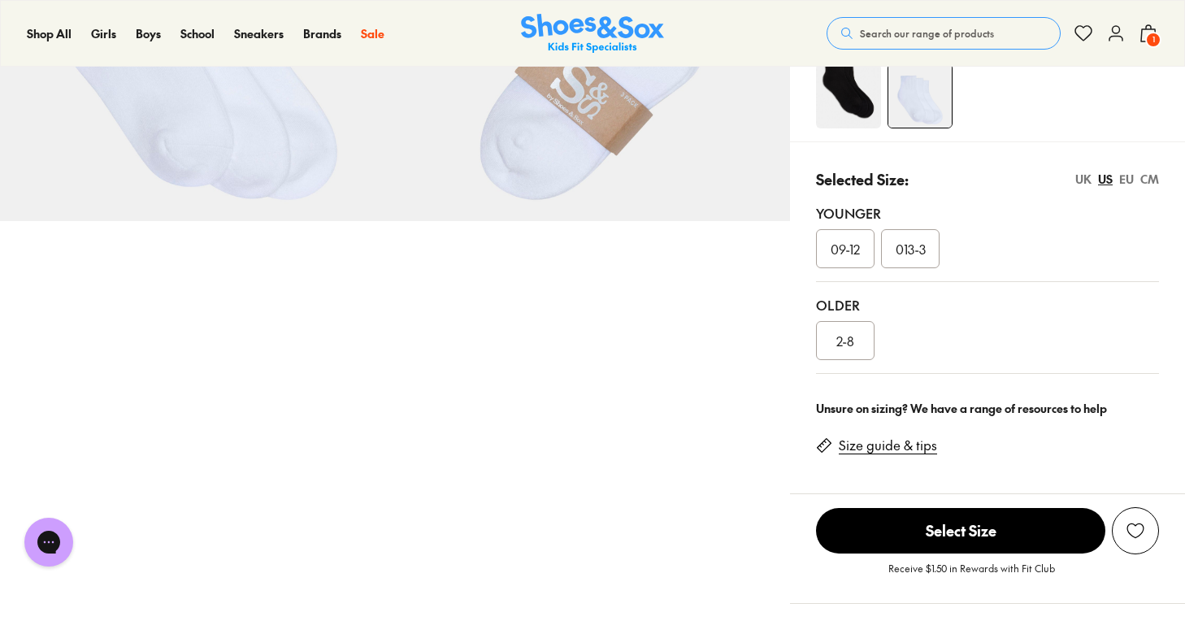
scroll to position [287, 0]
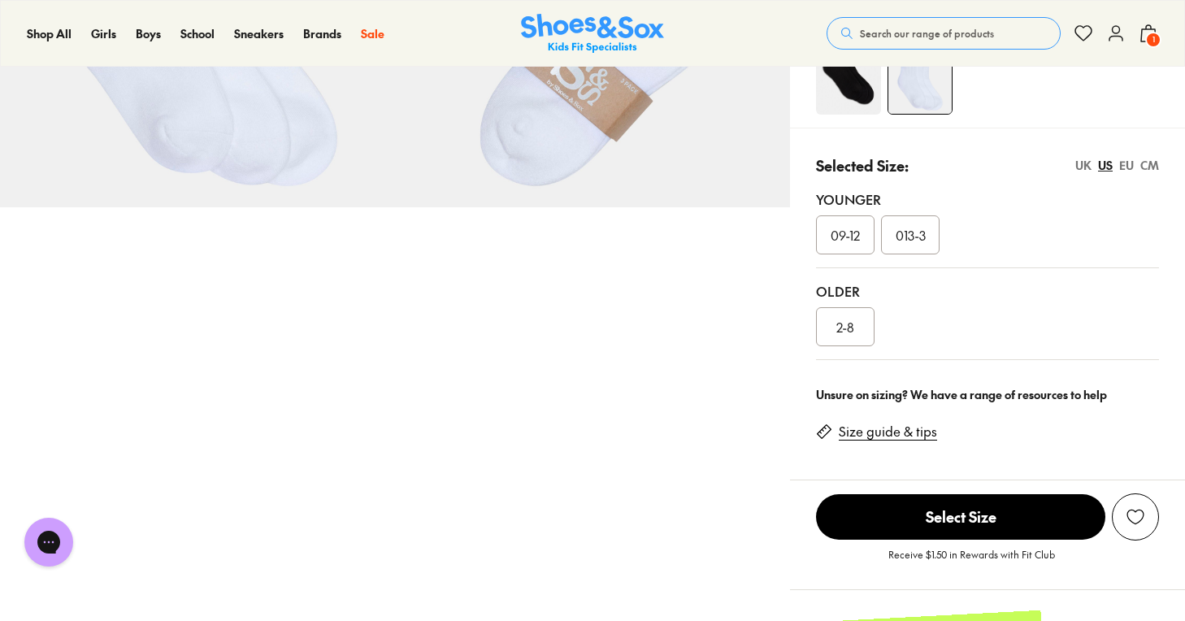
click at [835, 245] on div "09-12" at bounding box center [845, 234] width 59 height 39
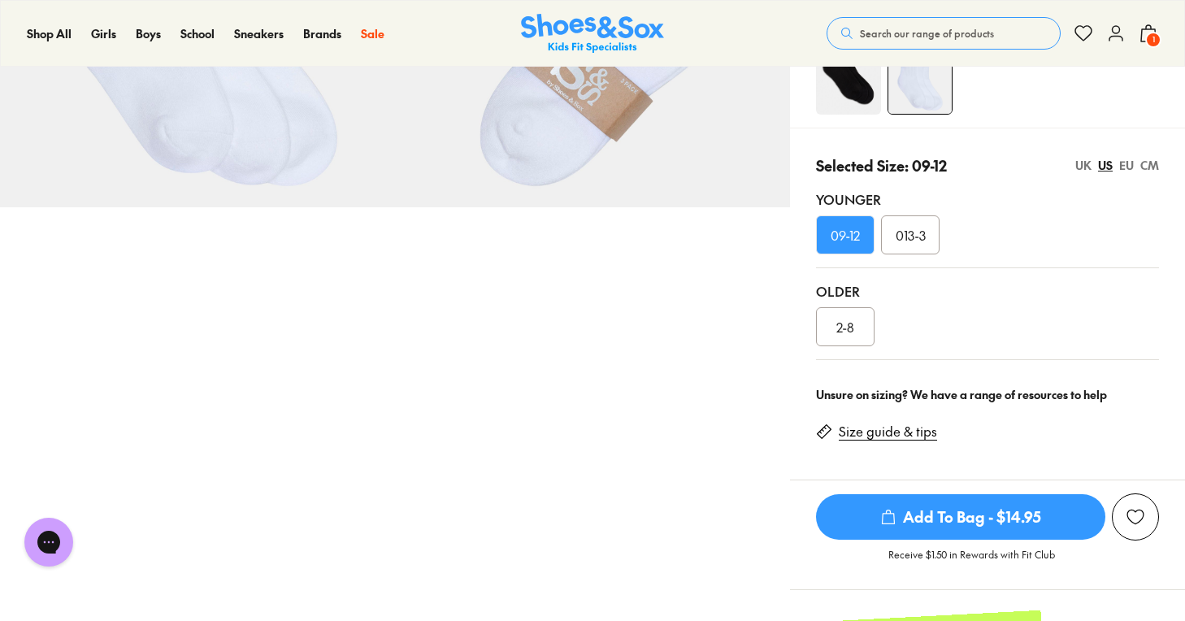
click at [938, 511] on span "Add To Bag - $14.95" at bounding box center [960, 517] width 289 height 46
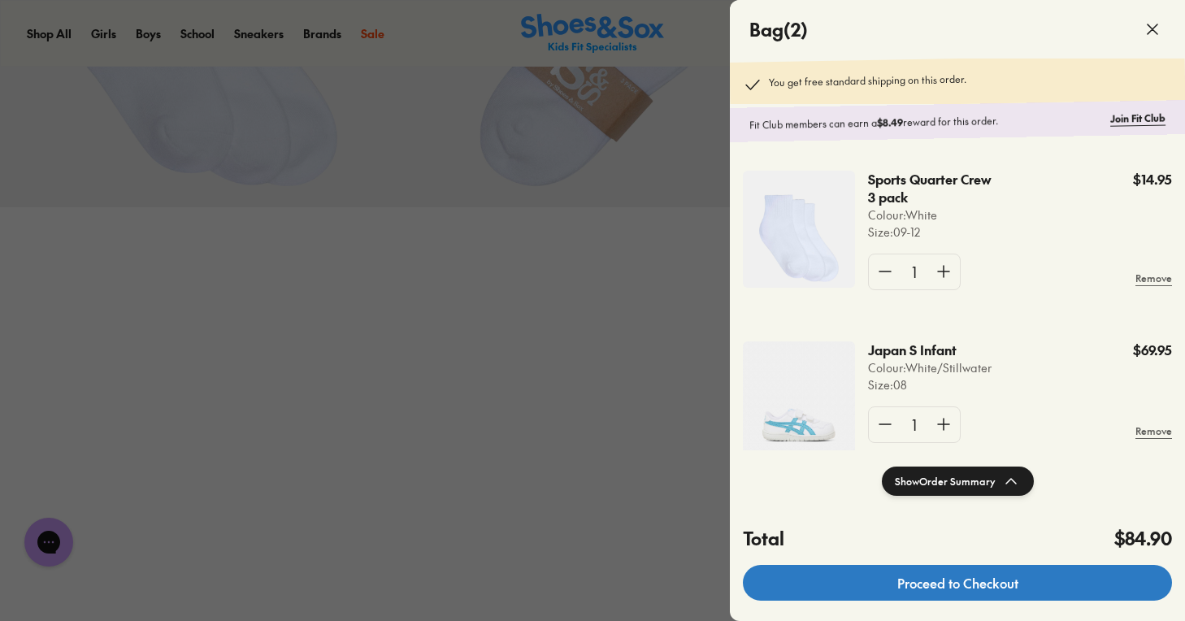
click at [986, 589] on link "Proceed to Checkout" at bounding box center [957, 583] width 429 height 36
